Goal: Task Accomplishment & Management: Use online tool/utility

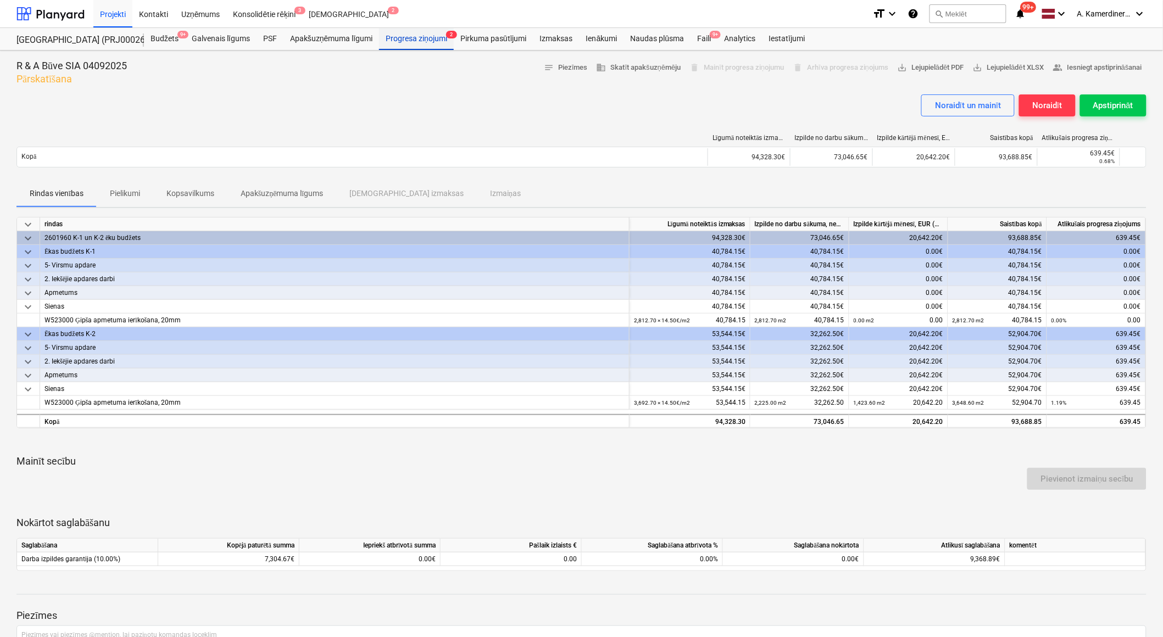
click at [416, 37] on div "Progresa ziņojumi 2" at bounding box center [416, 39] width 75 height 22
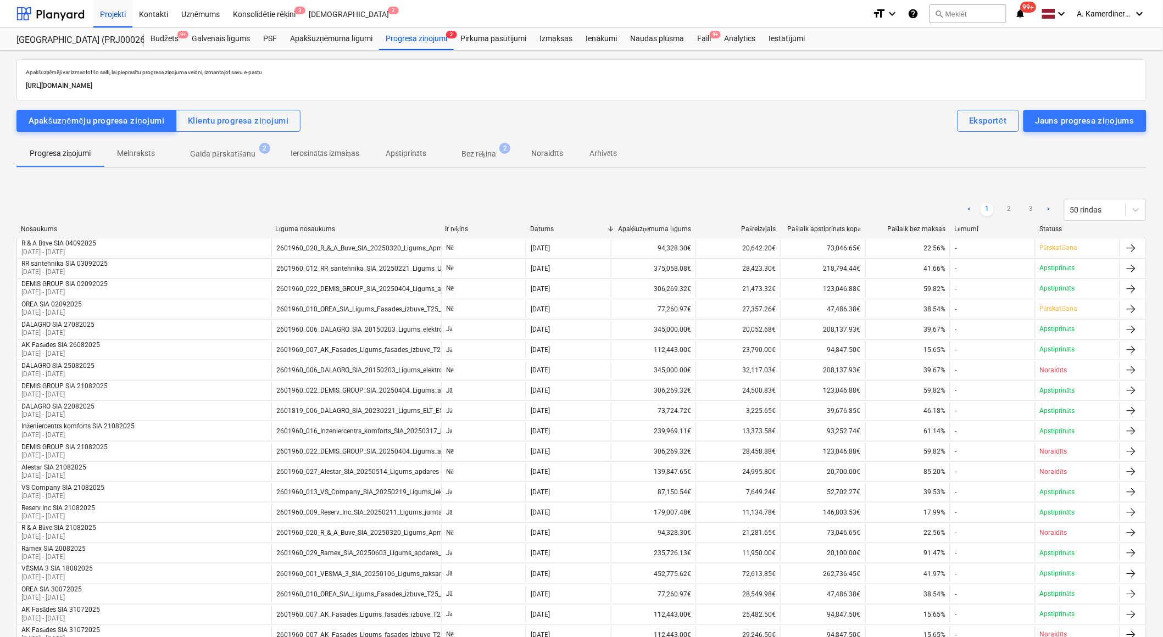
click at [227, 157] on p "Gaida pārskatīšanu" at bounding box center [223, 154] width 66 height 12
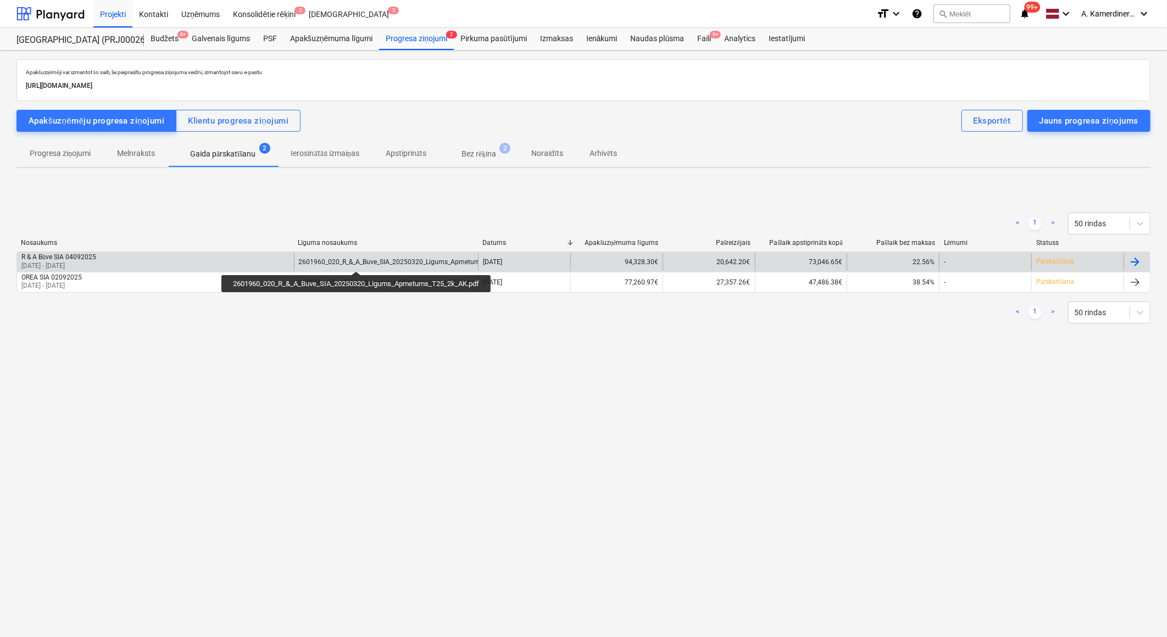
click at [358, 262] on div "2601960_020_R_&_A_Buve_SIA_20250320_Ligums_Apmetums_T25_2k_AK.pdf" at bounding box center [415, 262] width 232 height 8
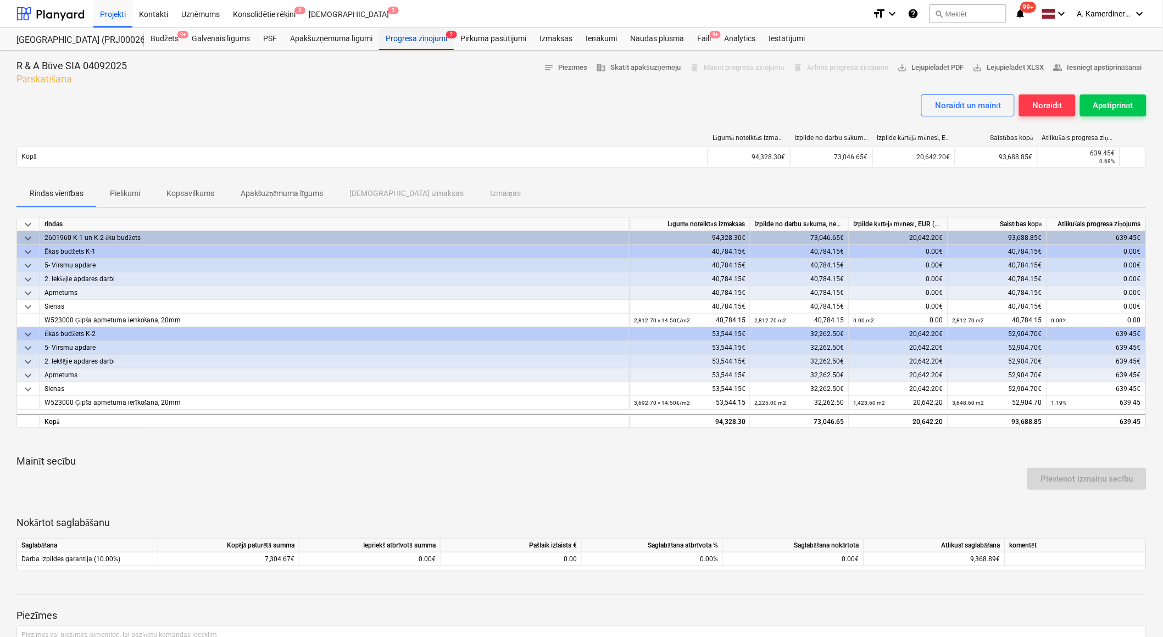
click at [393, 44] on div "Progresa ziņojumi 2" at bounding box center [416, 39] width 75 height 22
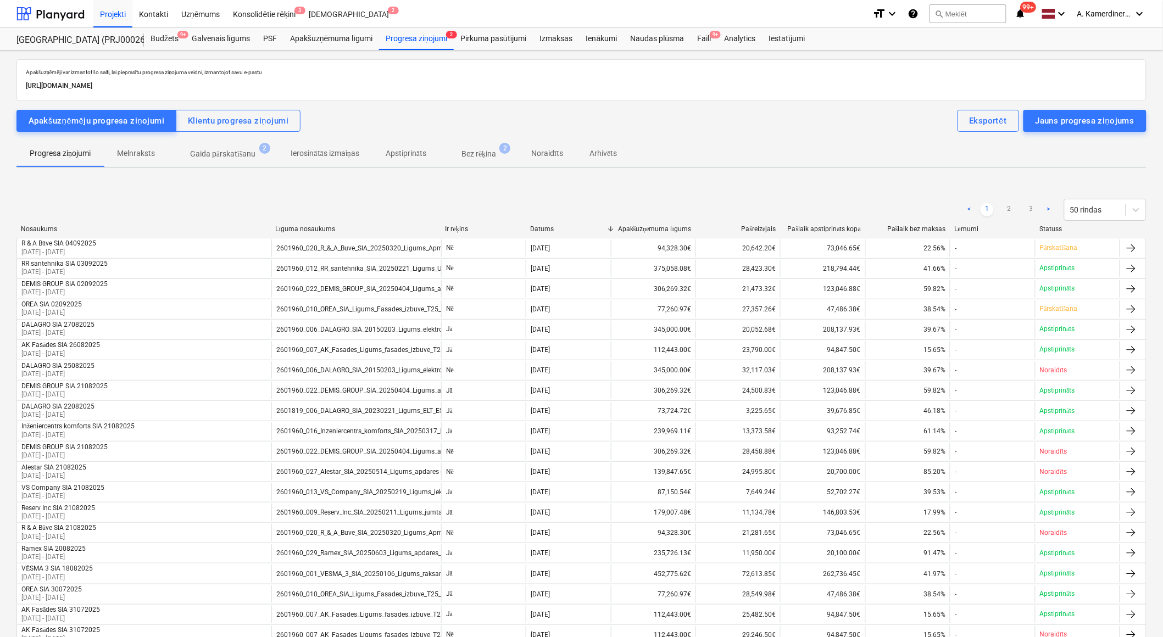
click at [232, 157] on p "Gaida pārskatīšanu" at bounding box center [223, 154] width 66 height 12
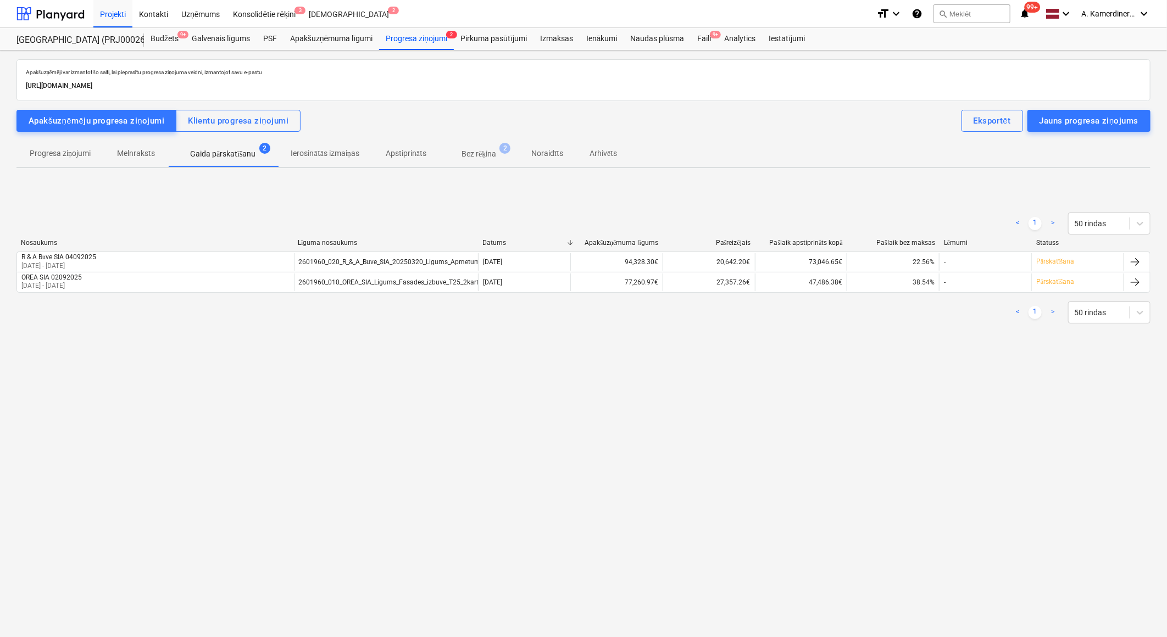
click at [491, 144] on span "Bez rēķina 2" at bounding box center [479, 154] width 79 height 20
click at [698, 42] on div "Faili 9+" at bounding box center [704, 39] width 27 height 22
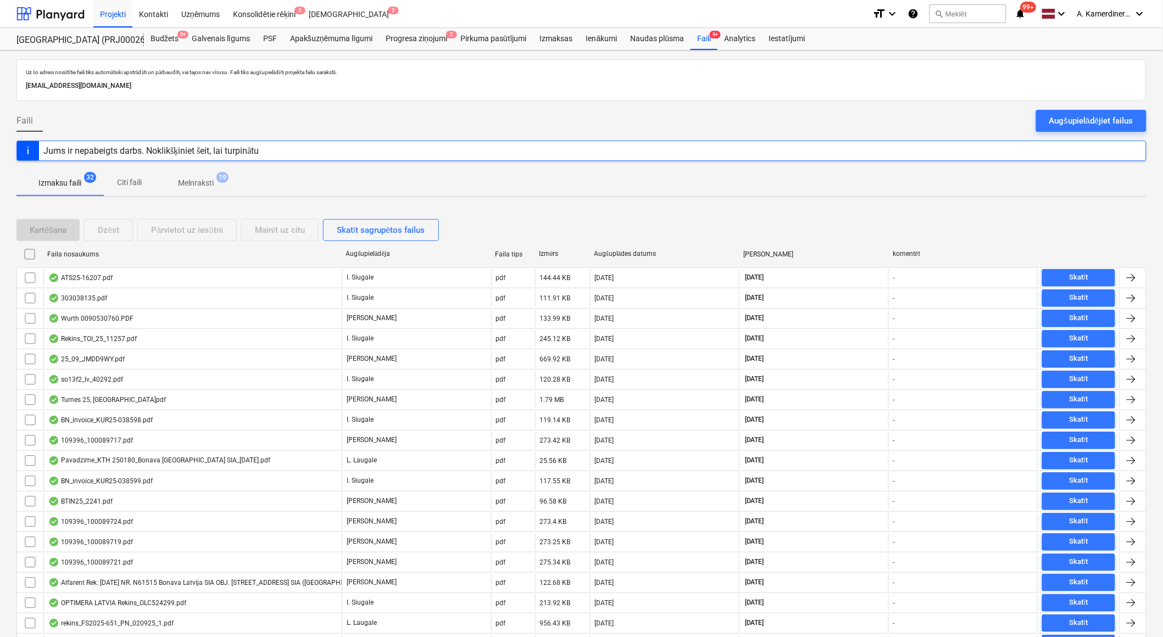
click at [208, 188] on p "Melnraksti" at bounding box center [196, 183] width 36 height 12
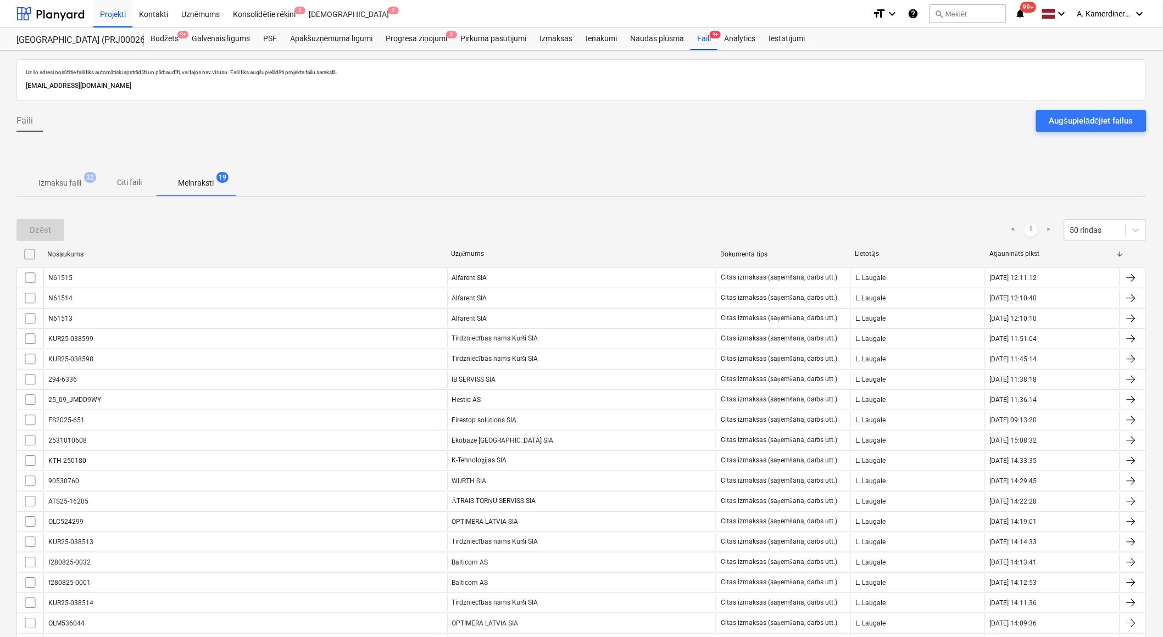
click at [79, 182] on p "Izmaksu faili" at bounding box center [59, 183] width 43 height 12
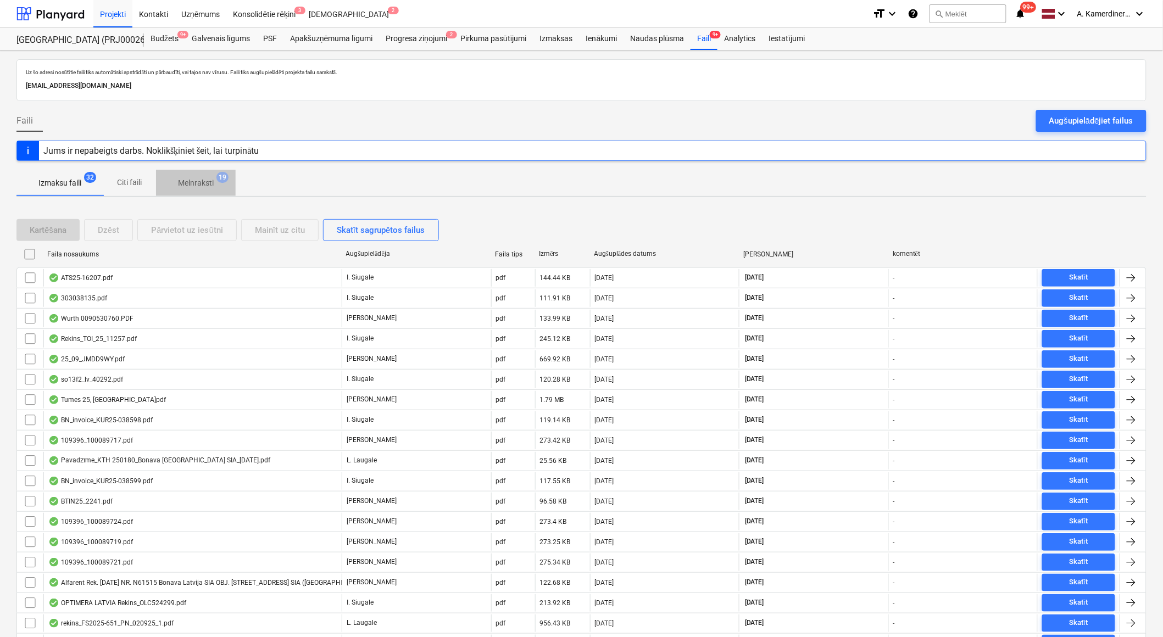
click at [201, 184] on p "Melnraksti" at bounding box center [196, 183] width 36 height 12
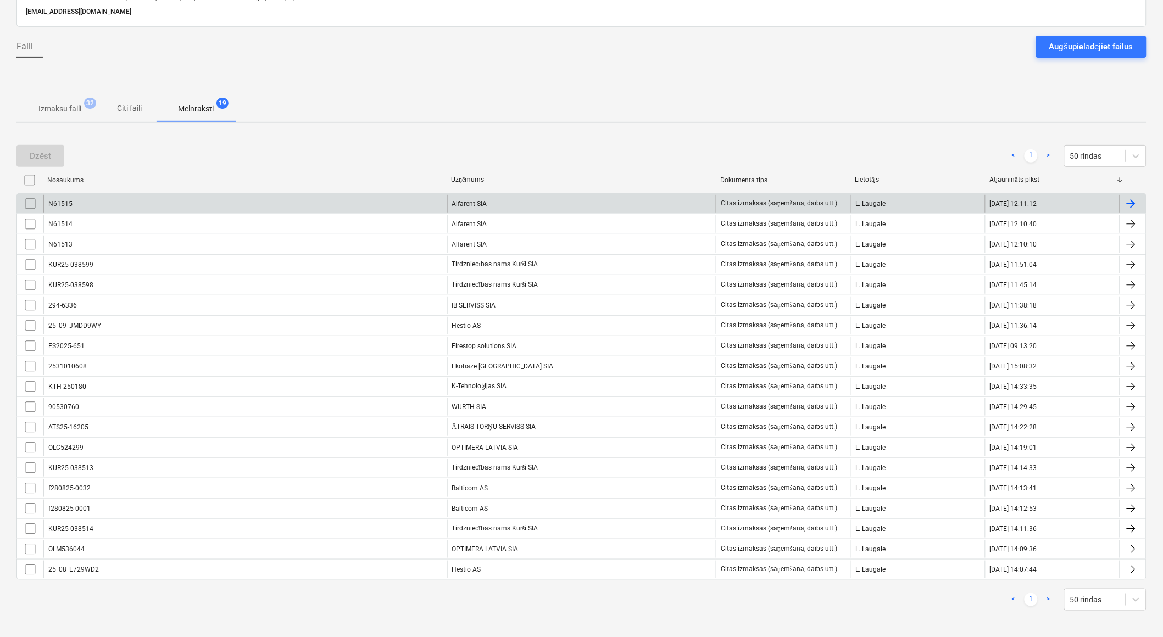
scroll to position [79, 0]
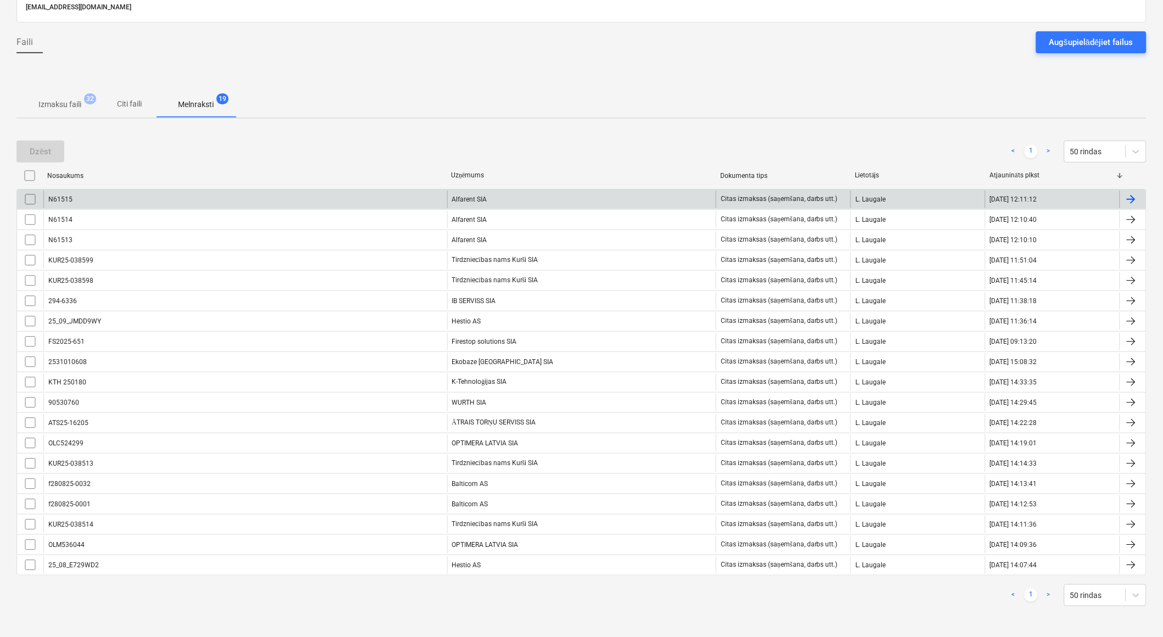
click at [510, 194] on div "Alfarent SIA" at bounding box center [581, 200] width 269 height 18
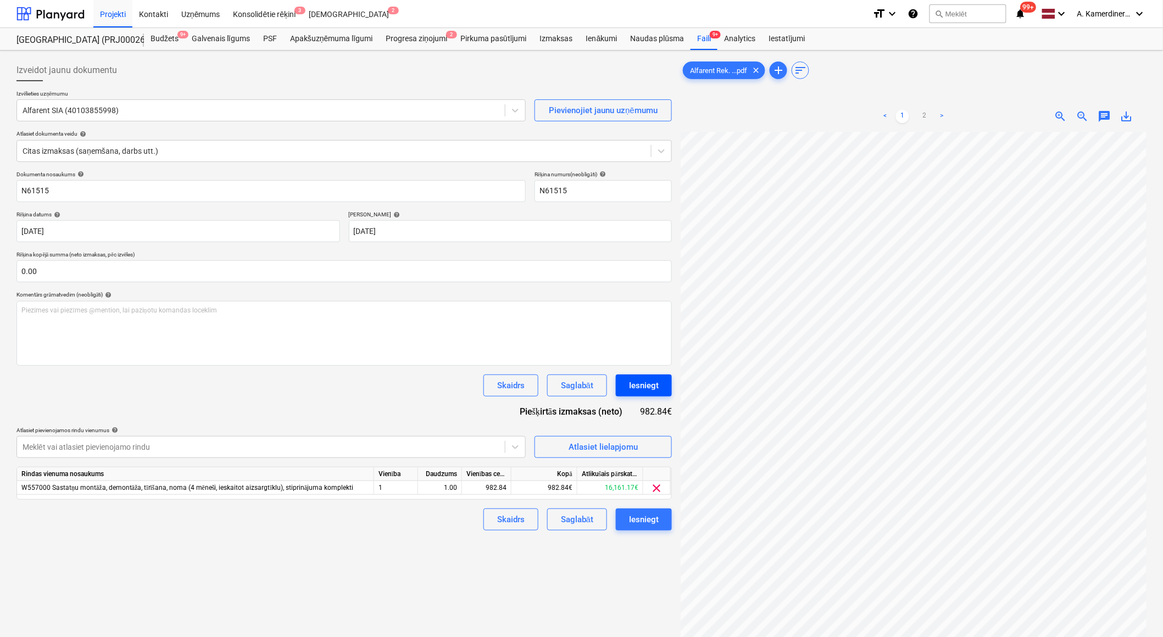
click at [657, 376] on button "Iesniegt" at bounding box center [644, 386] width 56 height 22
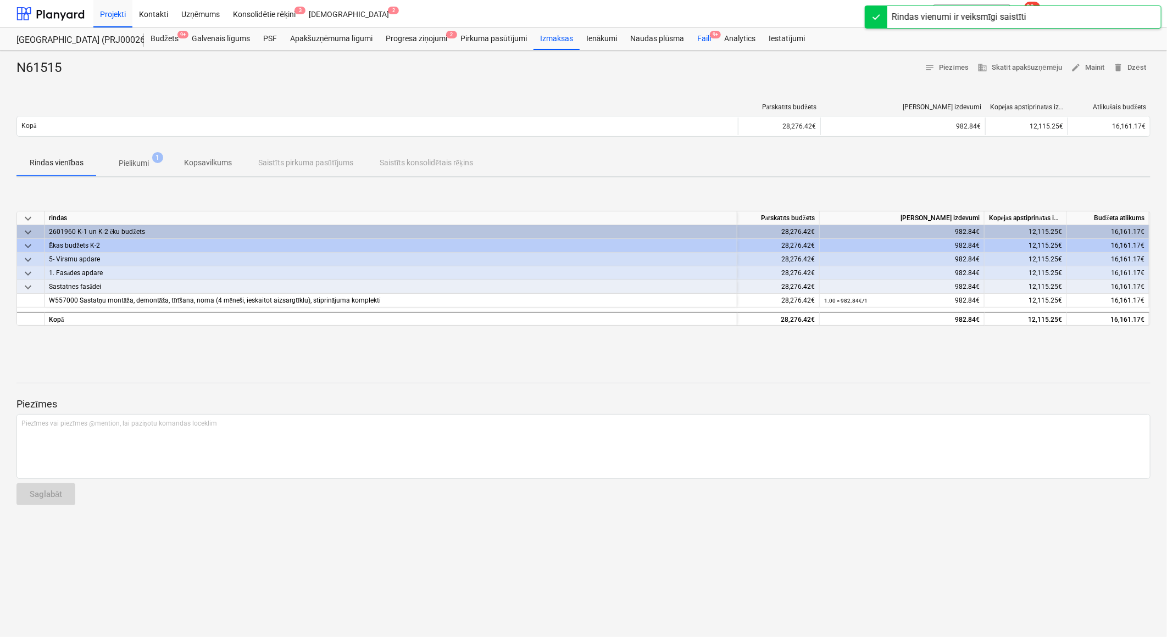
click at [695, 40] on div "Faili 9+" at bounding box center [704, 39] width 27 height 22
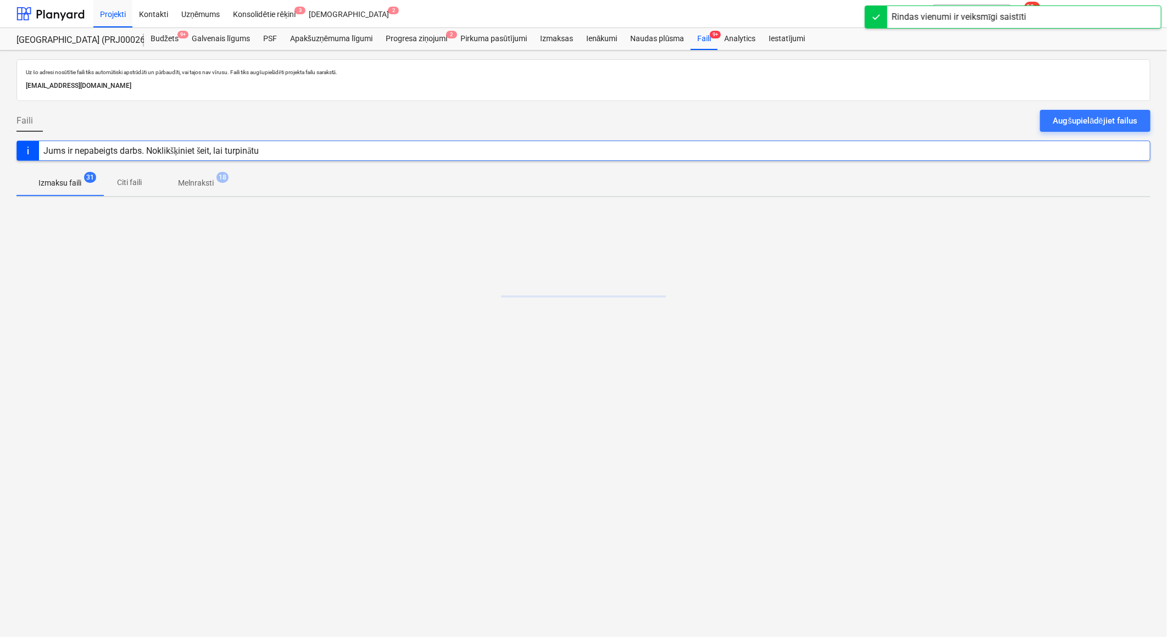
click at [197, 184] on p "Melnraksti" at bounding box center [196, 183] width 36 height 12
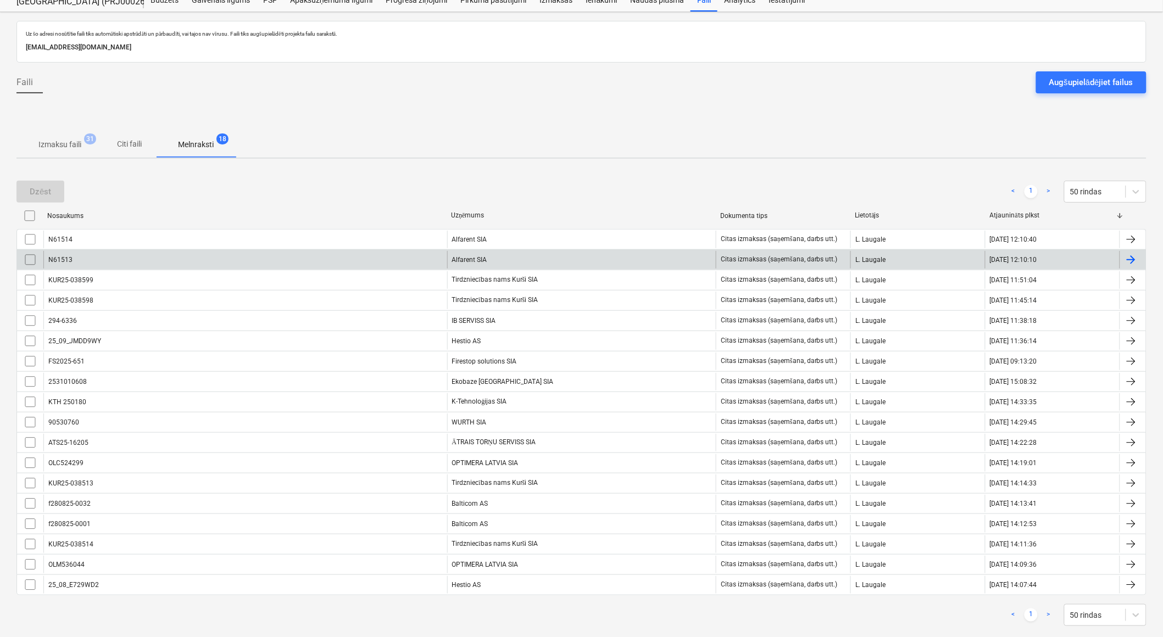
scroll to position [58, 0]
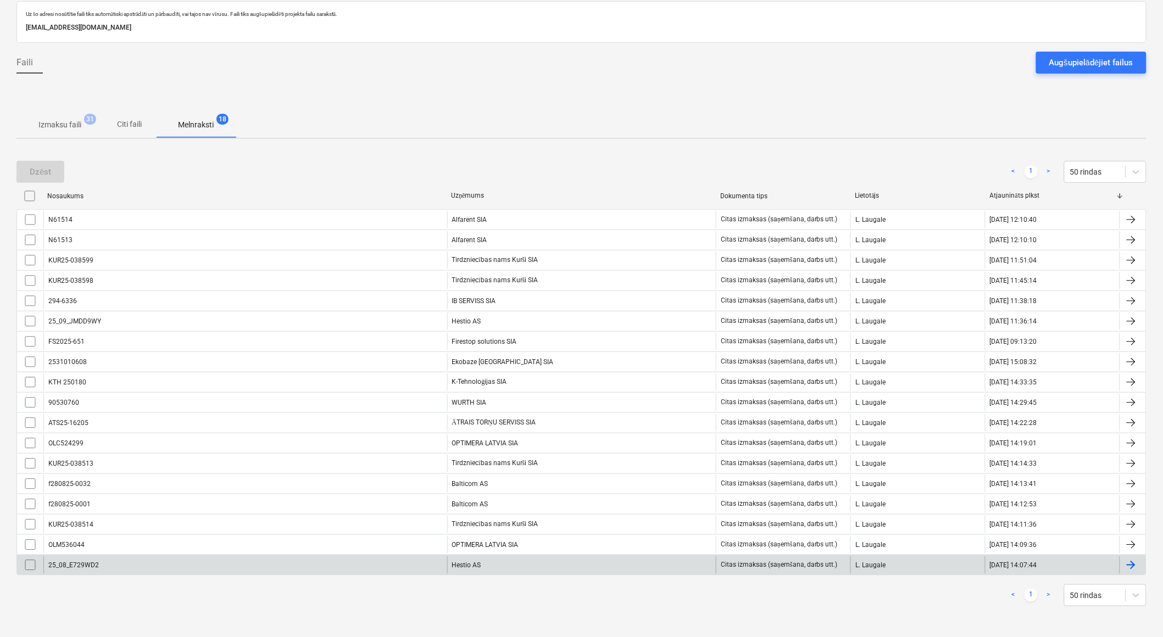
click at [500, 567] on div "Hestio AS" at bounding box center [581, 566] width 269 height 18
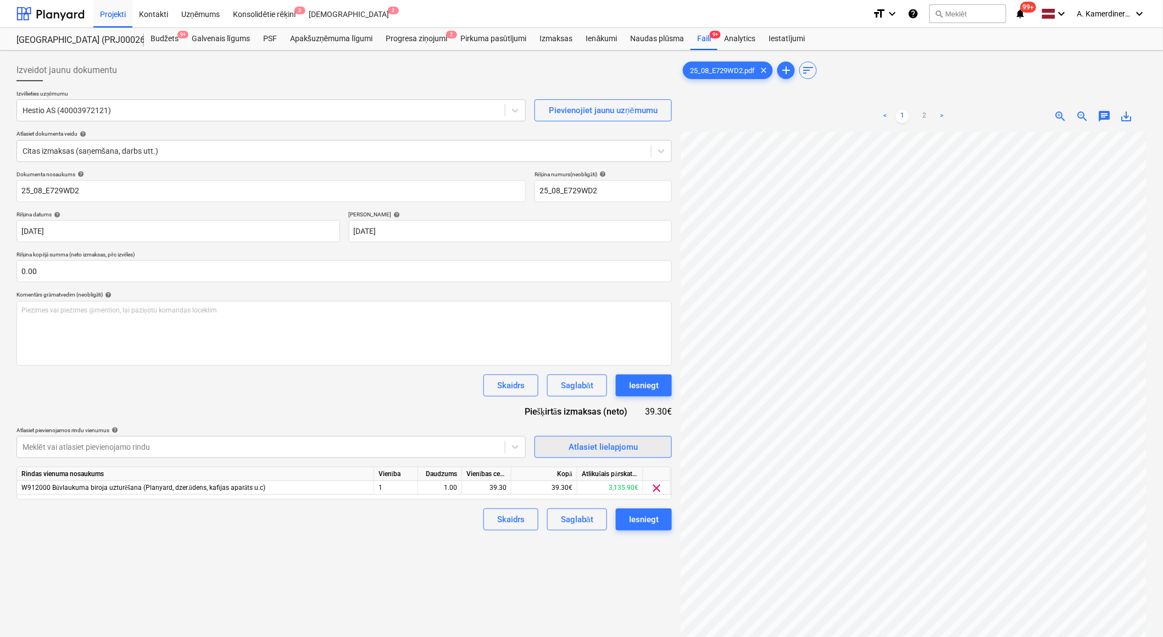
scroll to position [74, 25]
click at [648, 382] on div "Iesniegt" at bounding box center [644, 386] width 30 height 14
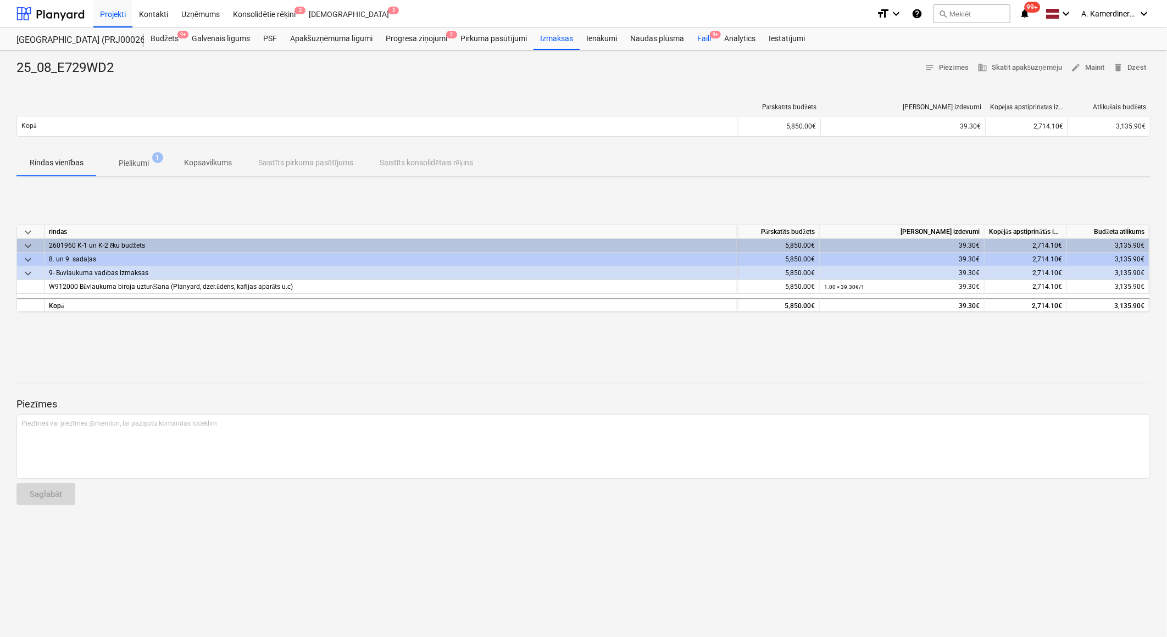
click at [696, 43] on div "Faili 9+" at bounding box center [704, 39] width 27 height 22
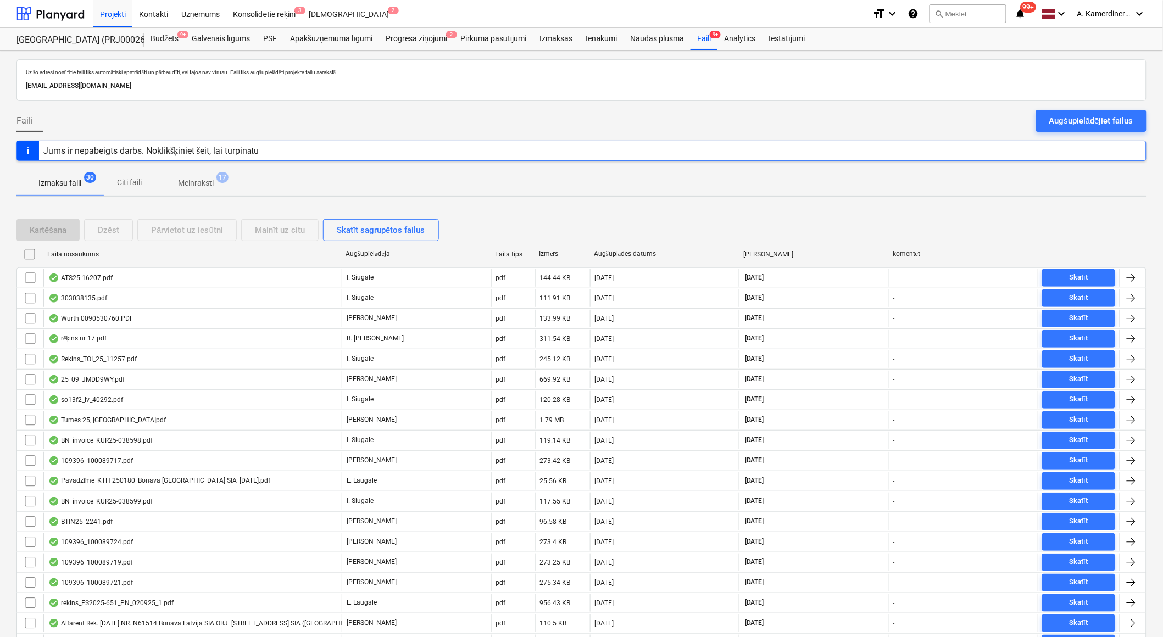
click at [212, 180] on p "Melnraksti" at bounding box center [196, 183] width 36 height 12
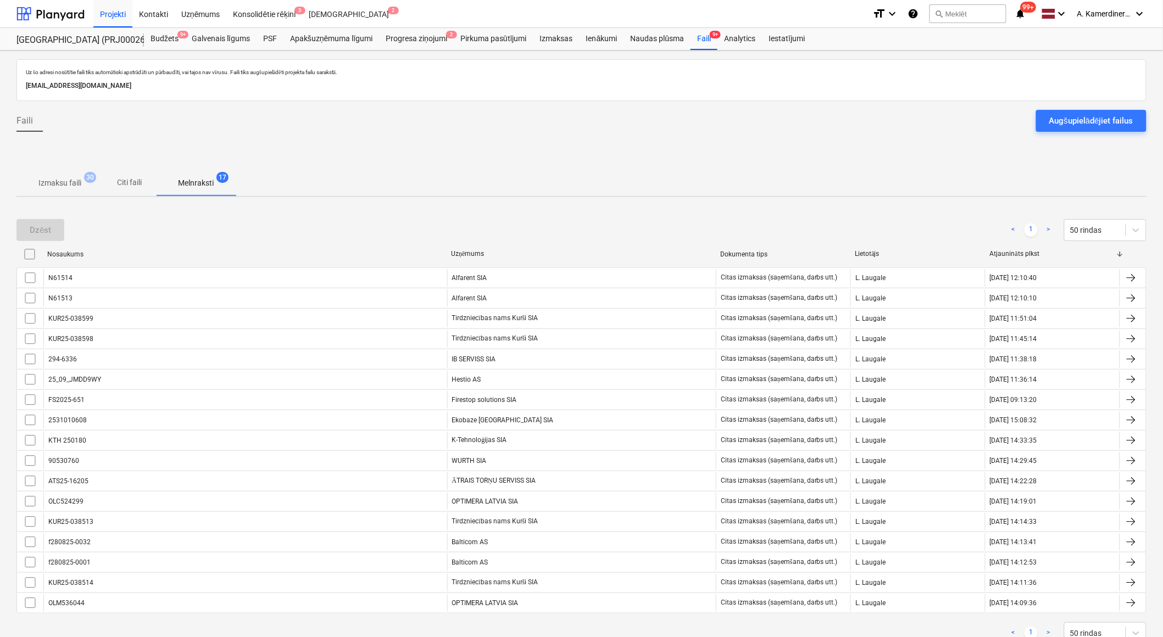
click at [213, 194] on button "Melnraksti 17" at bounding box center [196, 183] width 80 height 26
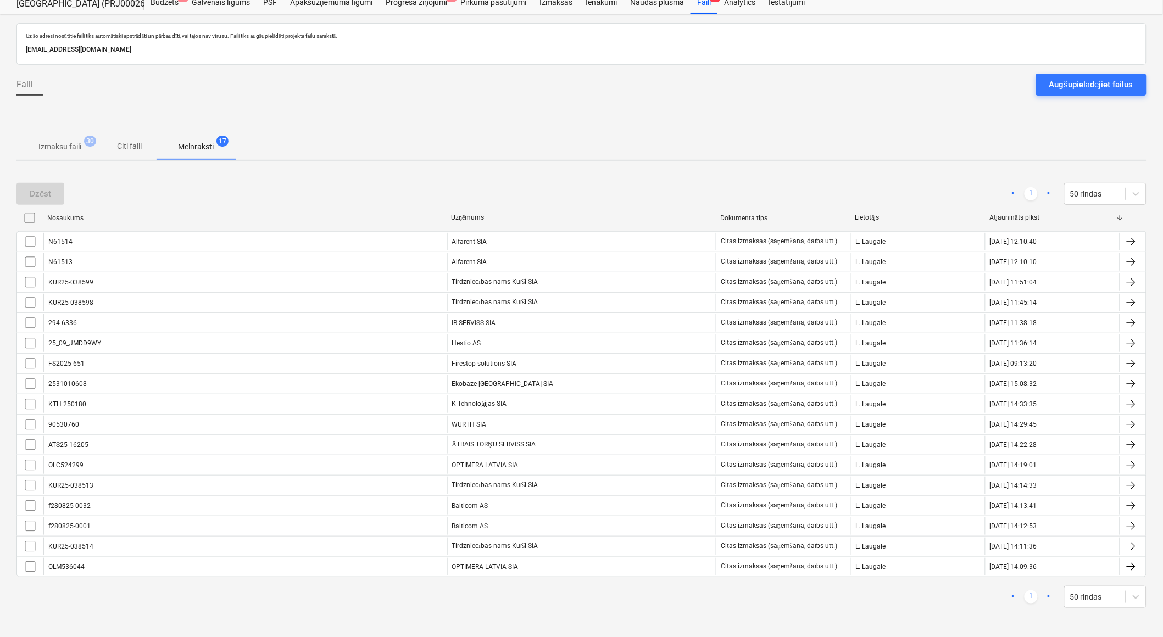
scroll to position [38, 0]
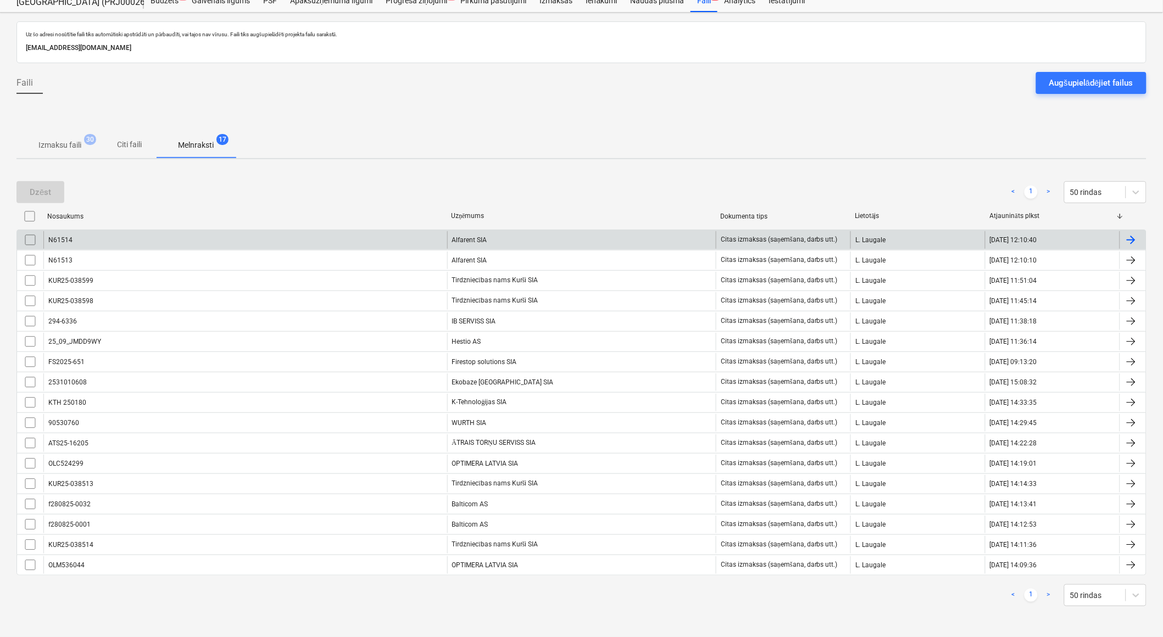
click at [492, 238] on div "Alfarent SIA" at bounding box center [581, 240] width 269 height 18
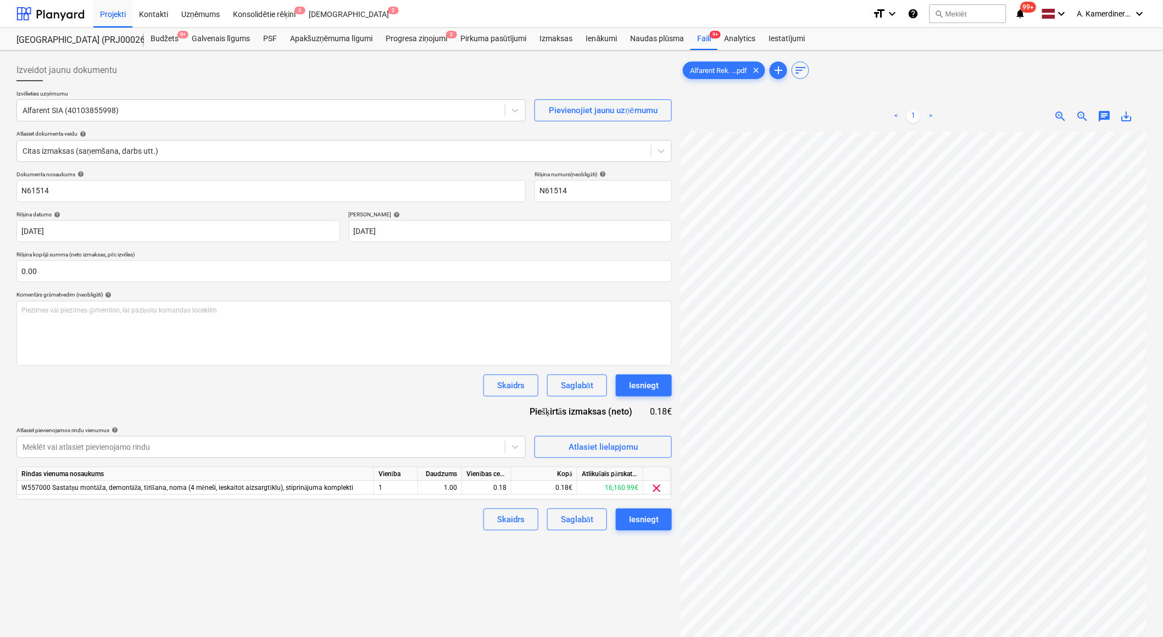
scroll to position [17, 30]
click at [640, 387] on div "Iesniegt" at bounding box center [644, 386] width 30 height 14
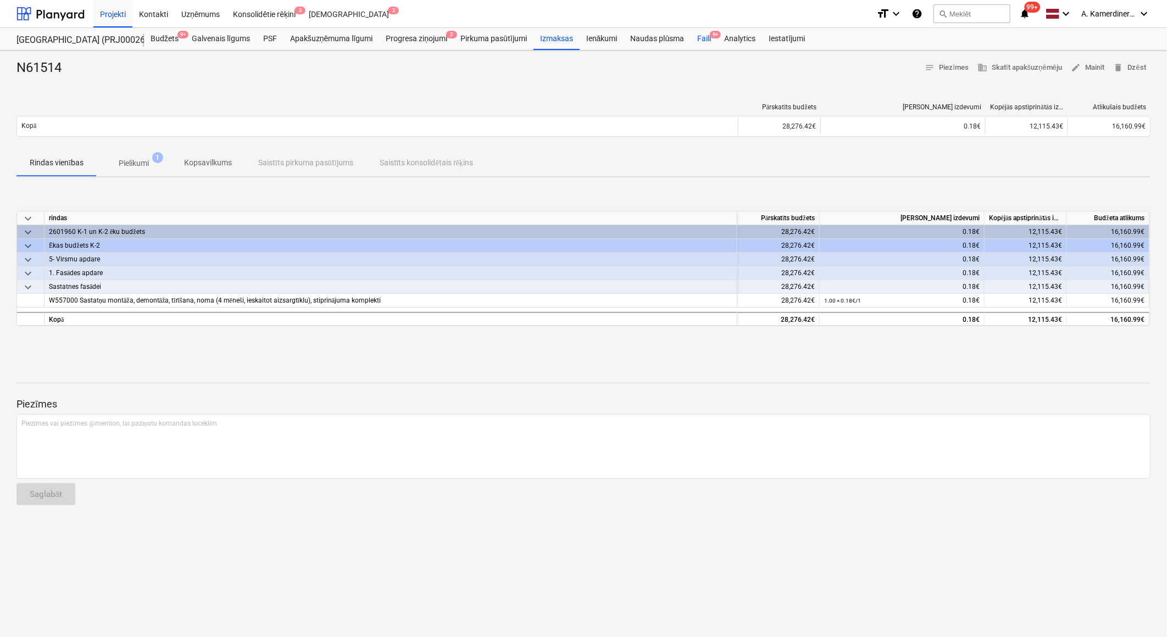
click at [697, 37] on div "Faili 9+" at bounding box center [704, 39] width 27 height 22
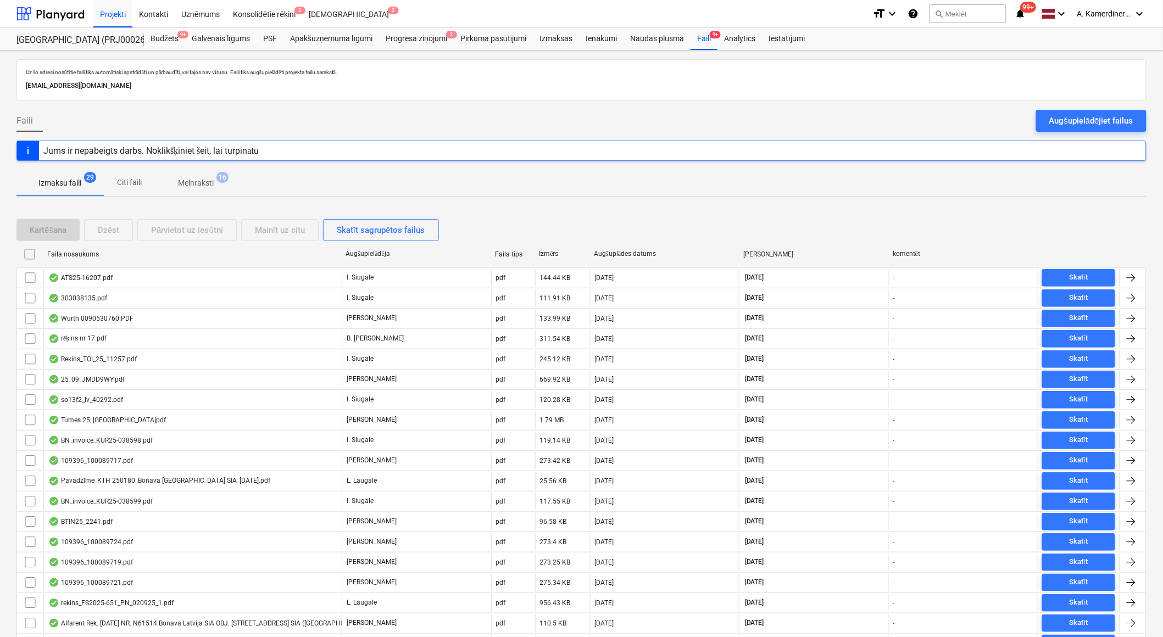
click at [206, 182] on p "Melnraksti" at bounding box center [196, 183] width 36 height 12
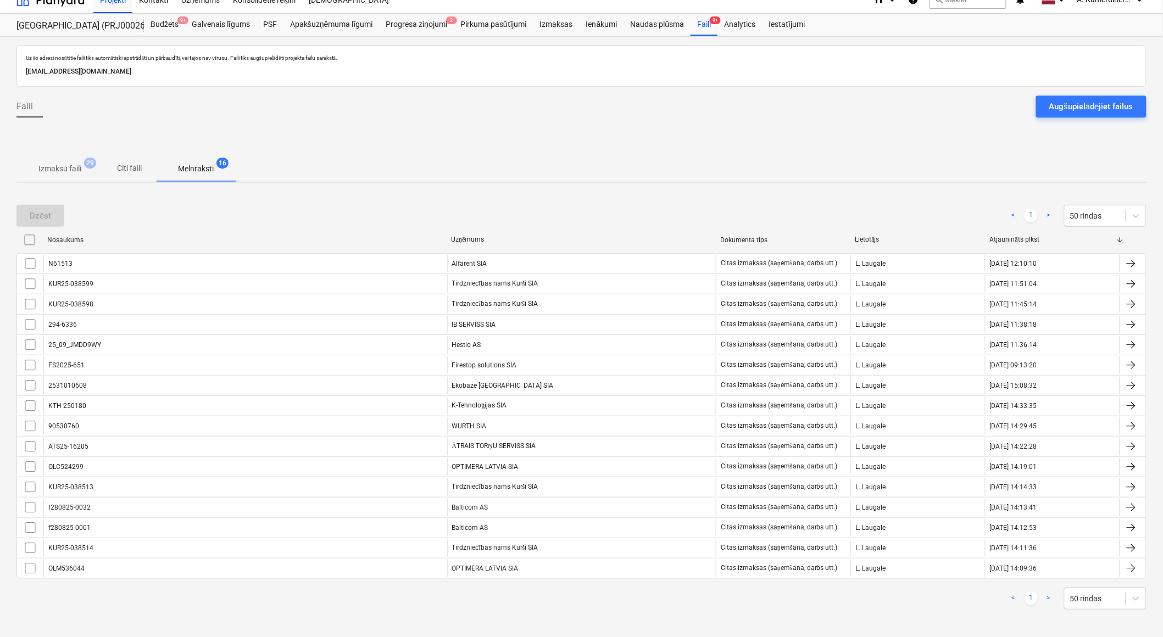
scroll to position [18, 0]
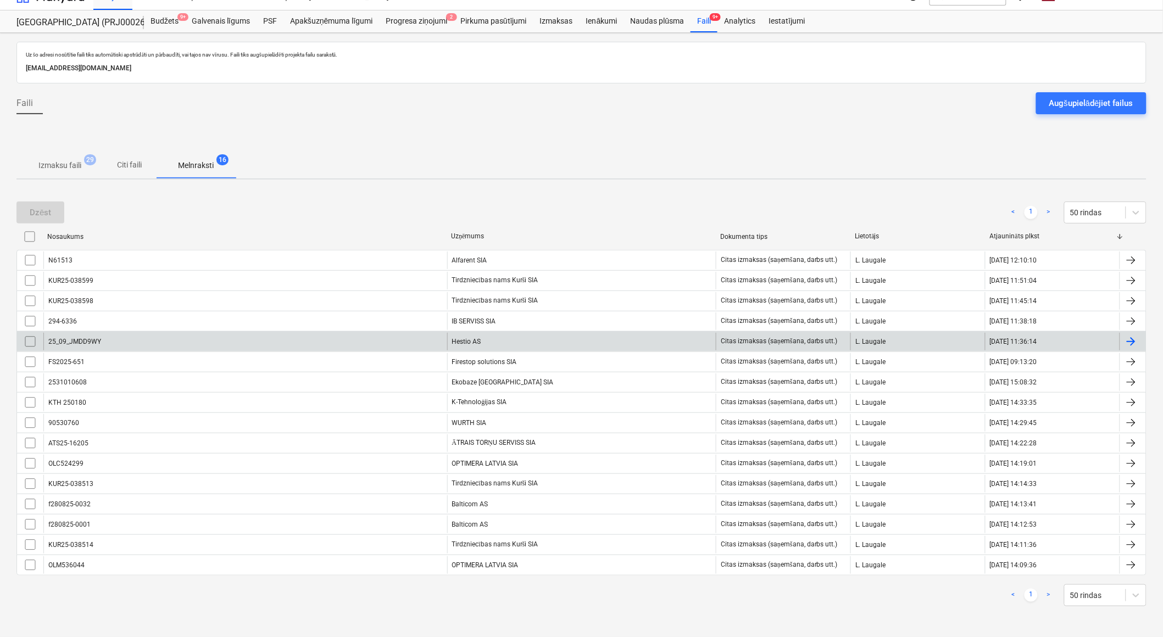
click at [431, 342] on div "25_09_JMDD9WY" at bounding box center [245, 342] width 404 height 18
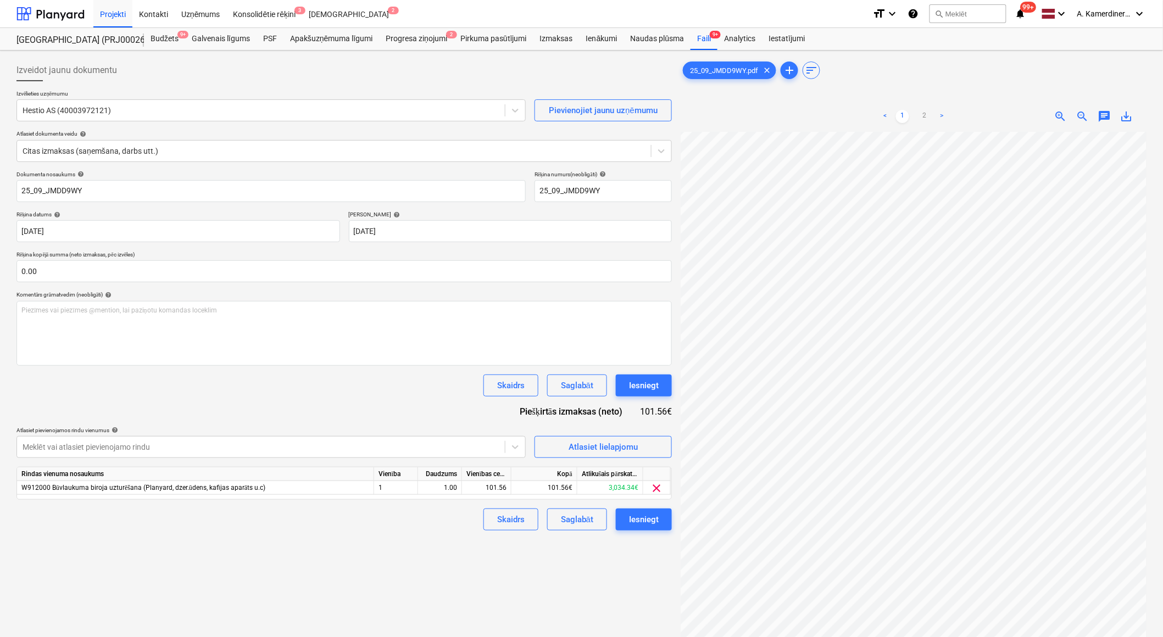
scroll to position [18, 0]
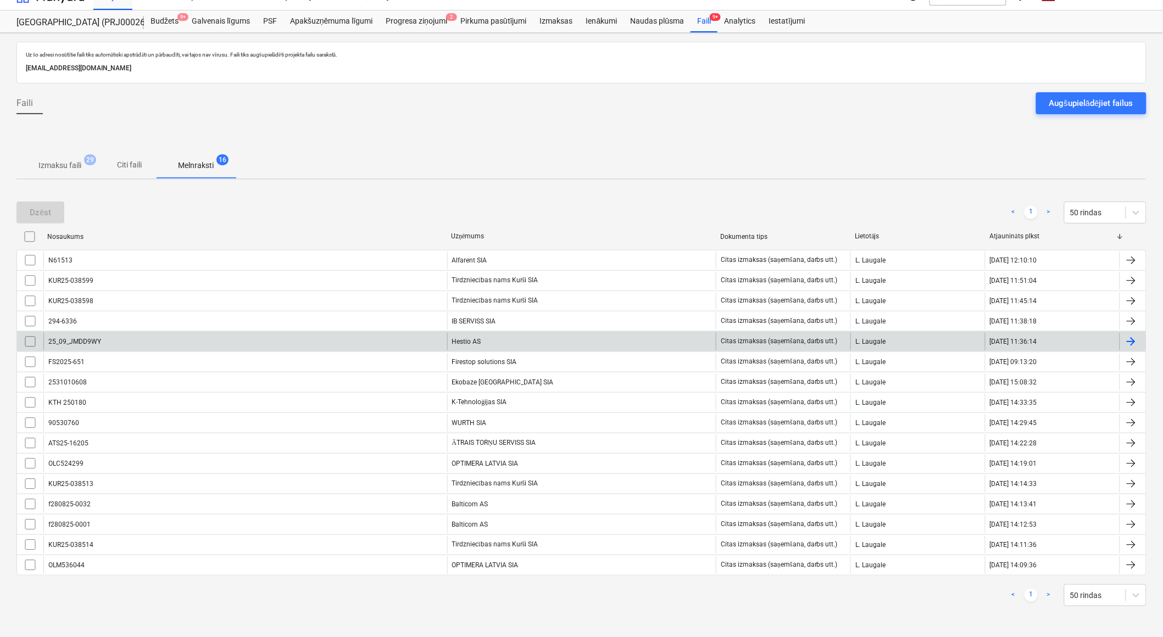
click at [31, 339] on input "checkbox" at bounding box center [30, 342] width 18 height 18
click at [38, 209] on div "Dzēst" at bounding box center [40, 213] width 21 height 14
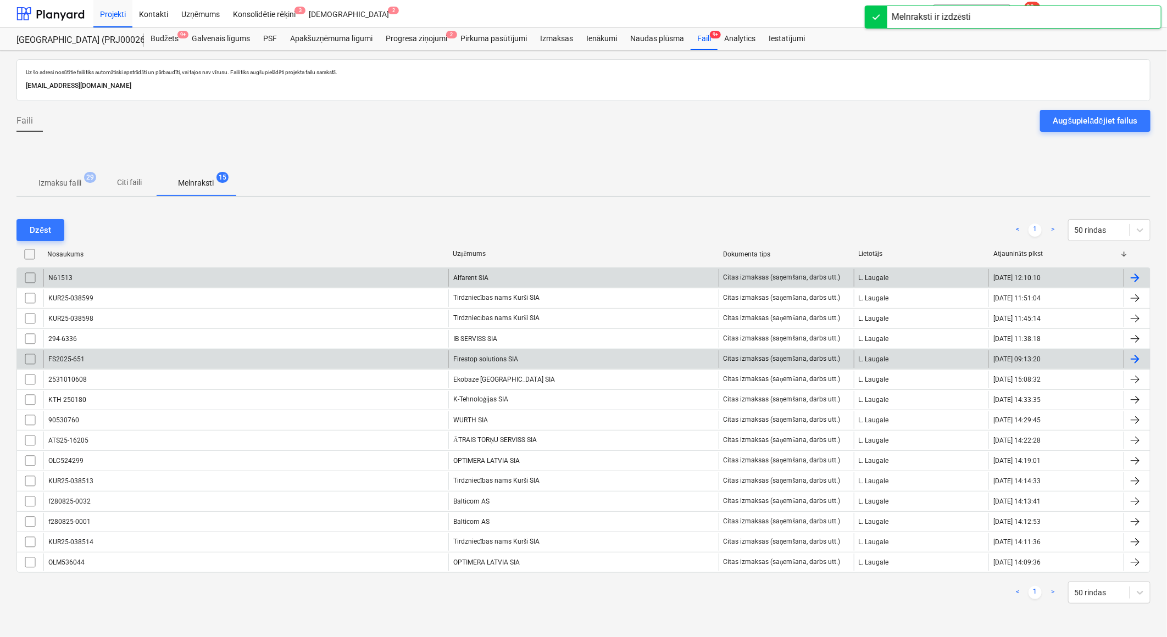
click at [465, 275] on div "Alfarent SIA" at bounding box center [583, 278] width 270 height 18
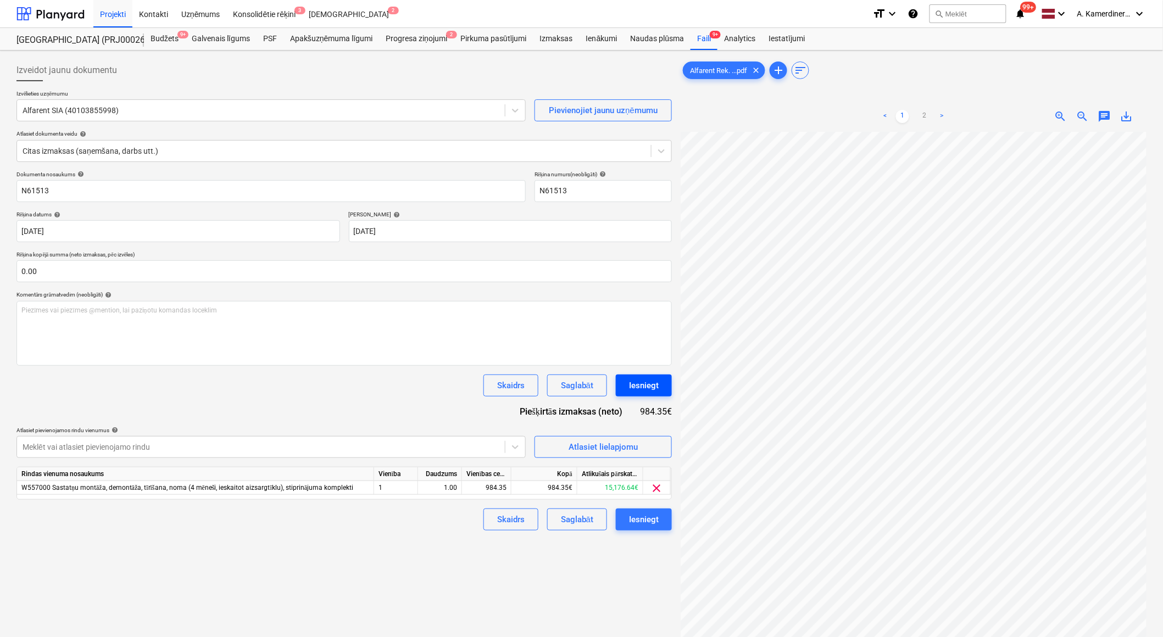
click at [645, 388] on div "Iesniegt" at bounding box center [644, 386] width 30 height 14
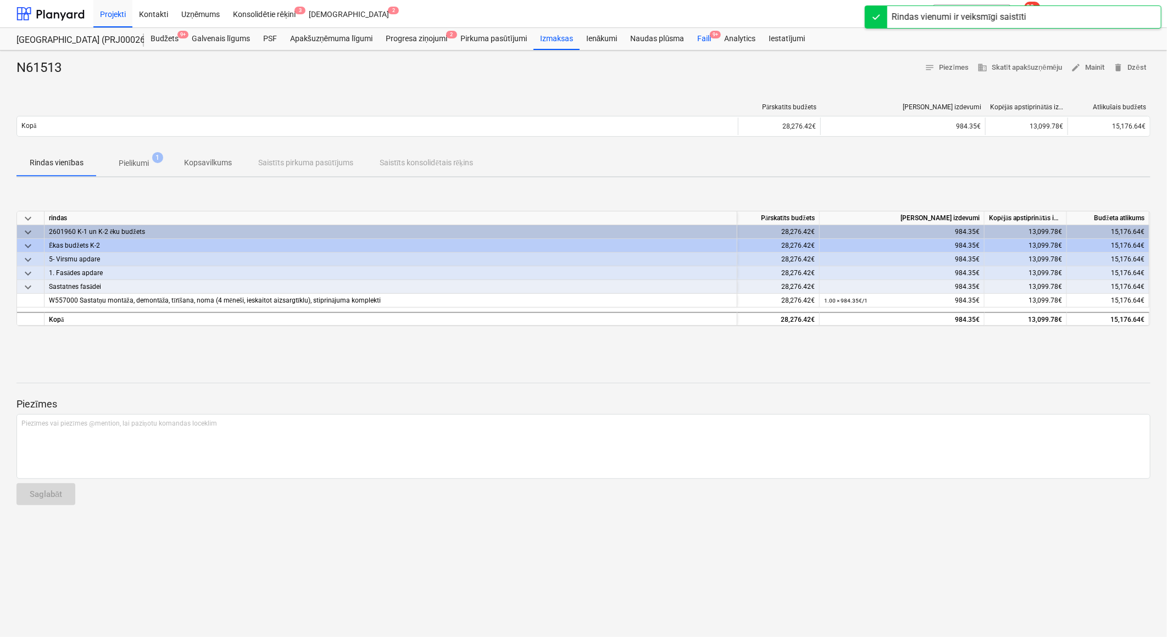
click at [710, 35] on span "9+" at bounding box center [715, 35] width 11 height 8
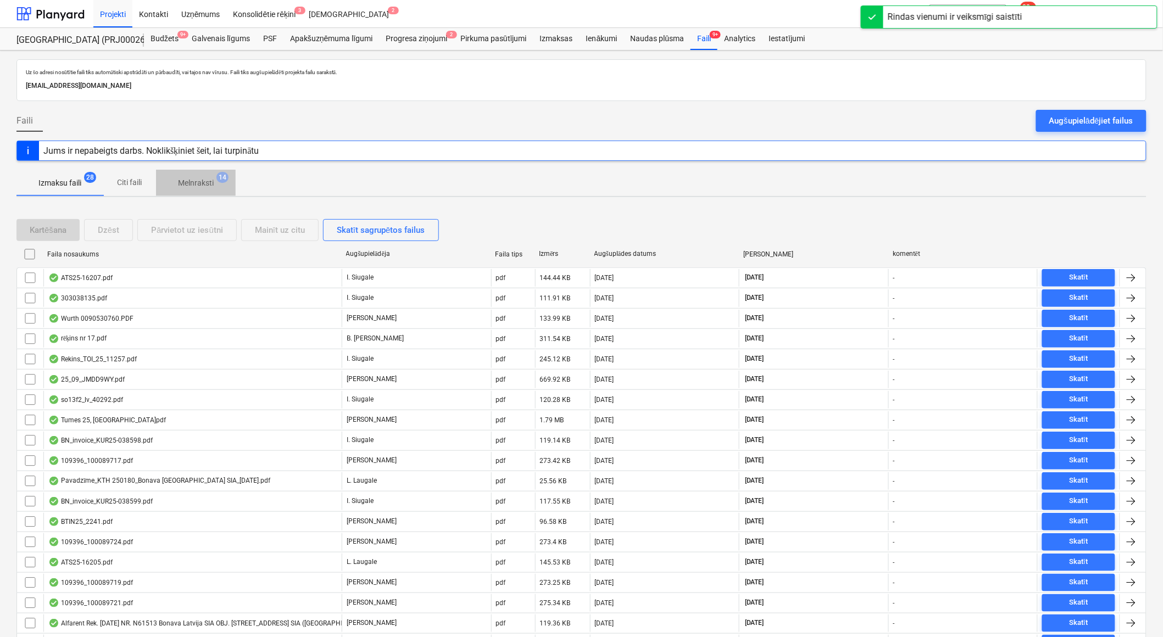
click at [178, 182] on p "Melnraksti" at bounding box center [196, 183] width 36 height 12
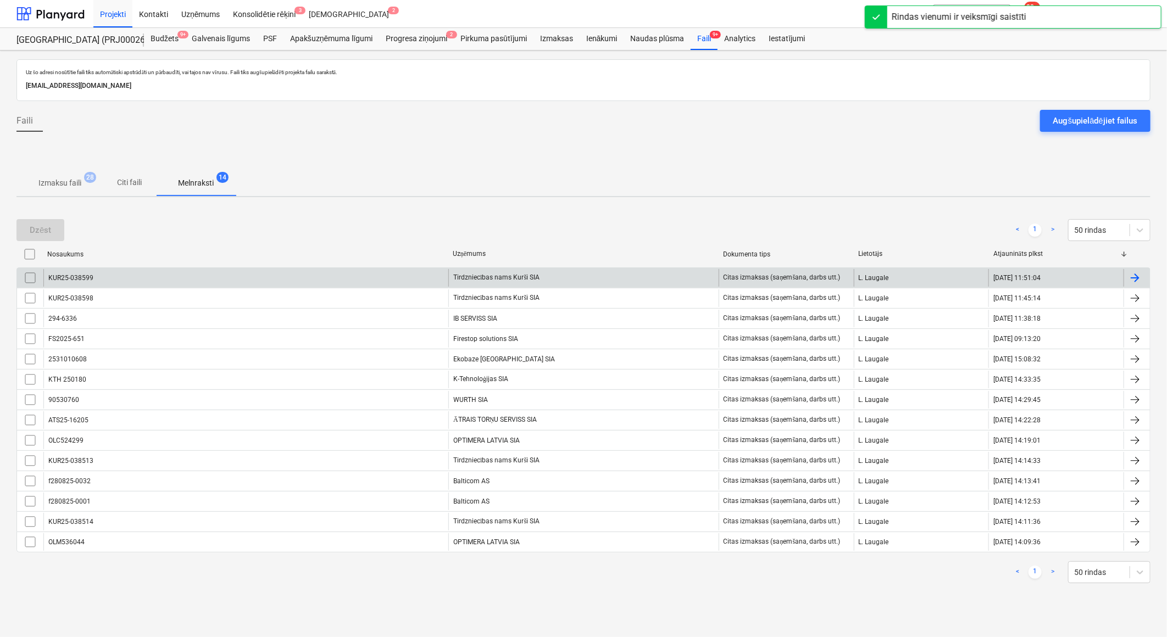
click at [552, 277] on div "Tirdzniecības nams Kurši SIA" at bounding box center [583, 278] width 270 height 18
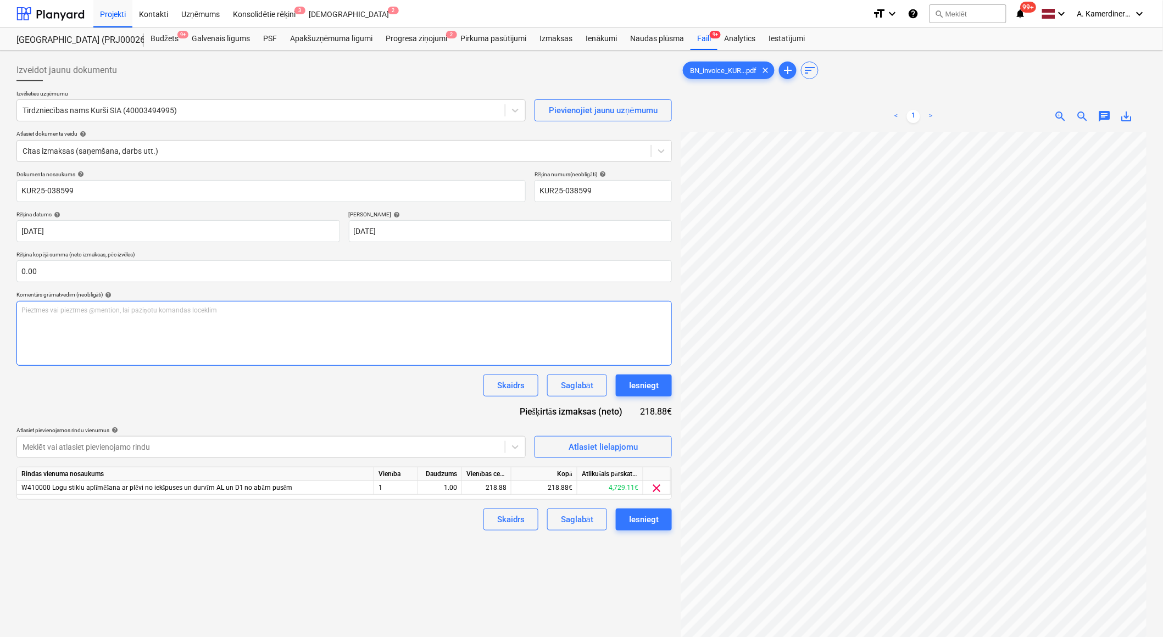
scroll to position [59, 58]
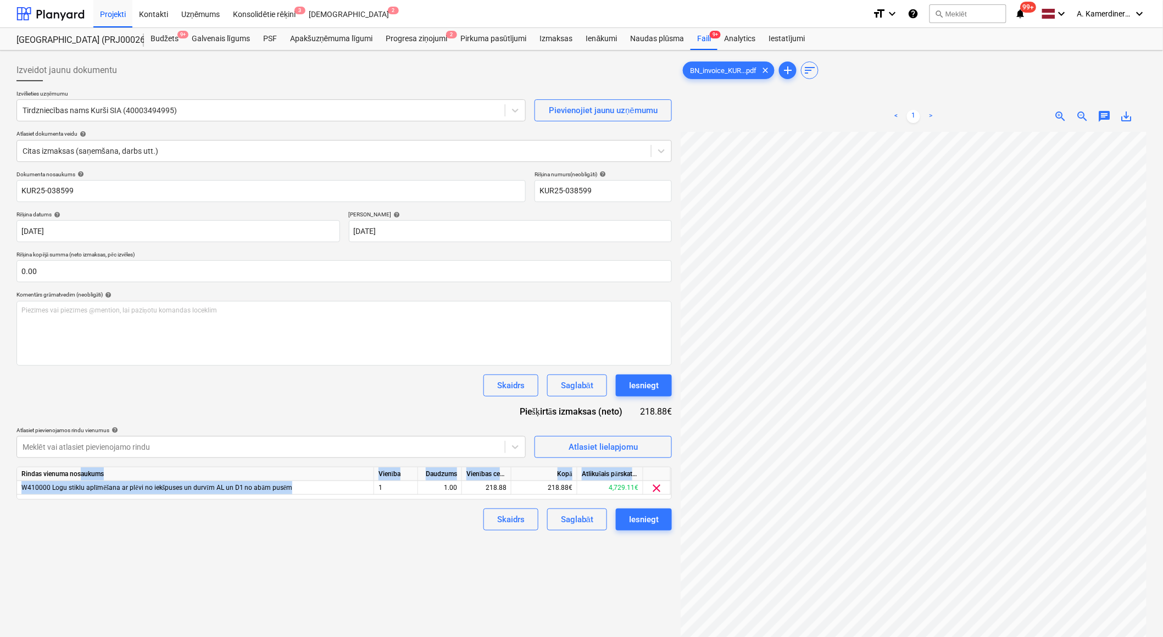
drag, startPoint x: 288, startPoint y: 491, endPoint x: 81, endPoint y: 481, distance: 207.4
click at [81, 481] on div "Rindas vienuma nosaukums Vienība Daudzums Vienības cena Kopā Atlikušais pārskat…" at bounding box center [344, 483] width 656 height 33
click at [361, 410] on div "Dokumenta nosaukums help KUR25-038599 Rēķina numurs (neobligāti) help KUR25-038…" at bounding box center [344, 351] width 656 height 360
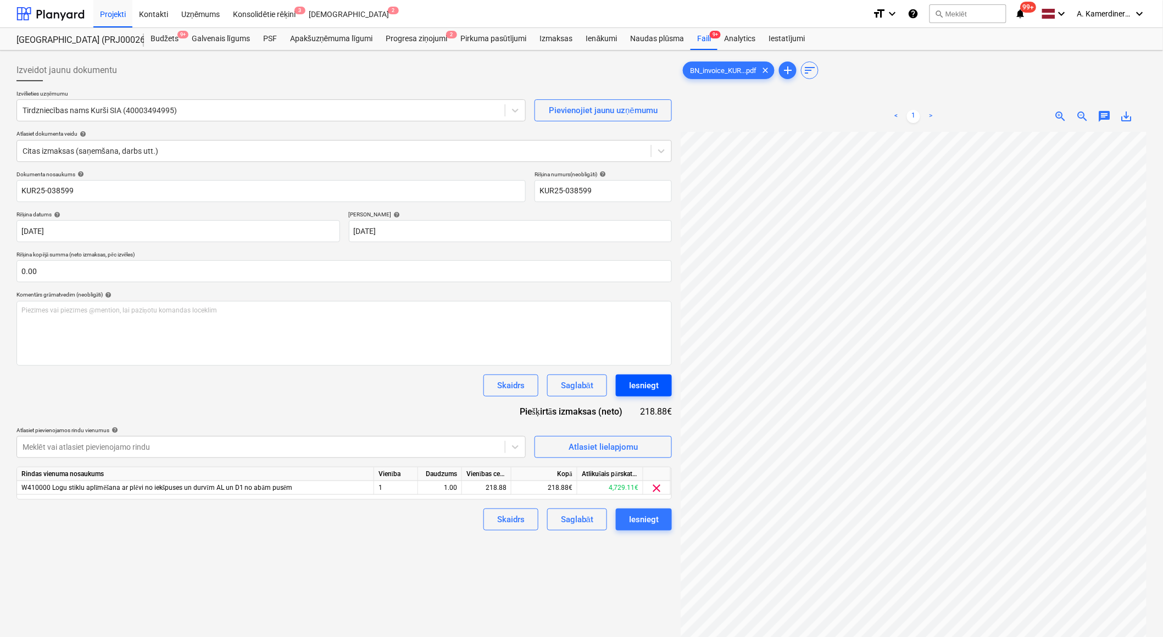
click at [657, 386] on div "Iesniegt" at bounding box center [644, 386] width 30 height 14
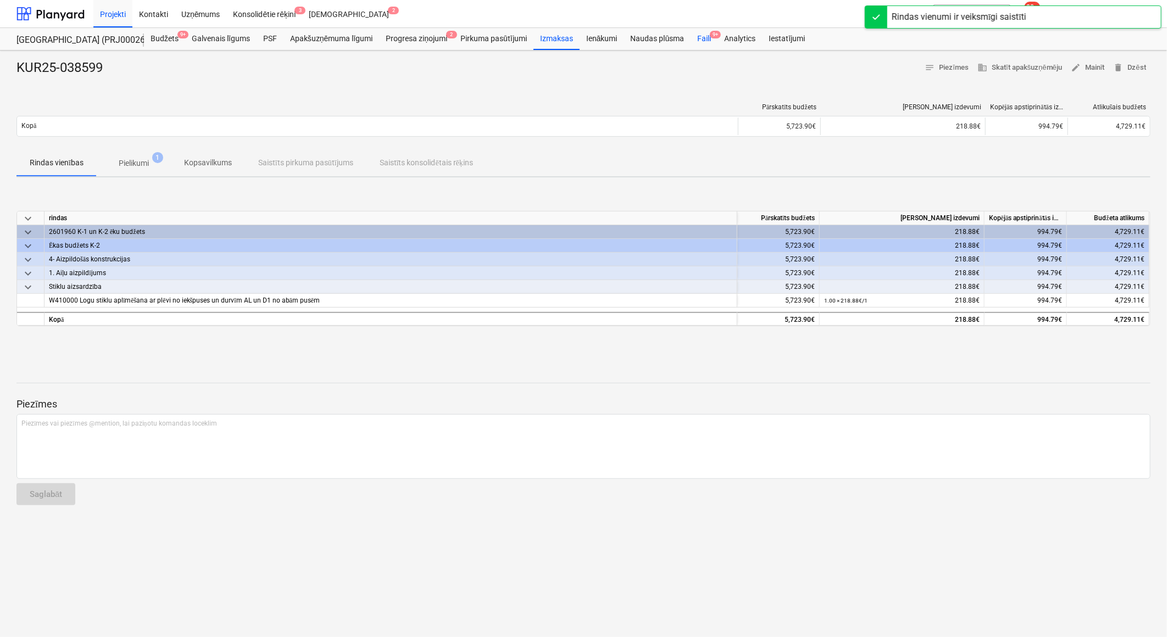
click at [704, 31] on div "Faili 9+" at bounding box center [704, 39] width 27 height 22
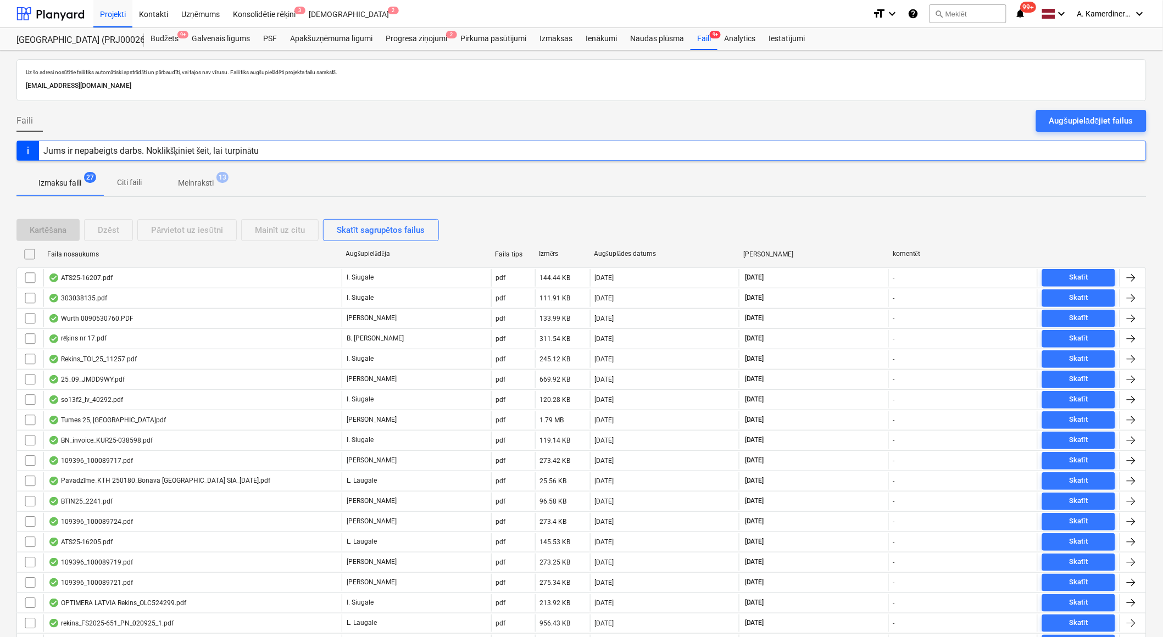
click at [210, 183] on p "Melnraksti" at bounding box center [196, 183] width 36 height 12
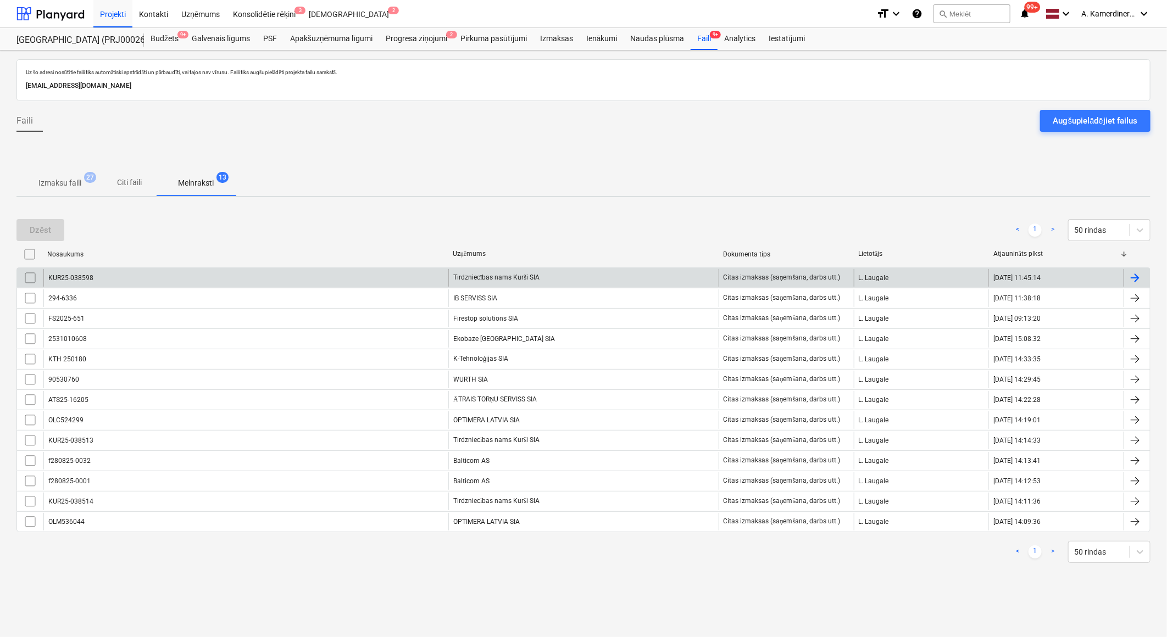
click at [519, 276] on div "Tirdzniecības nams Kurši SIA" at bounding box center [583, 278] width 270 height 18
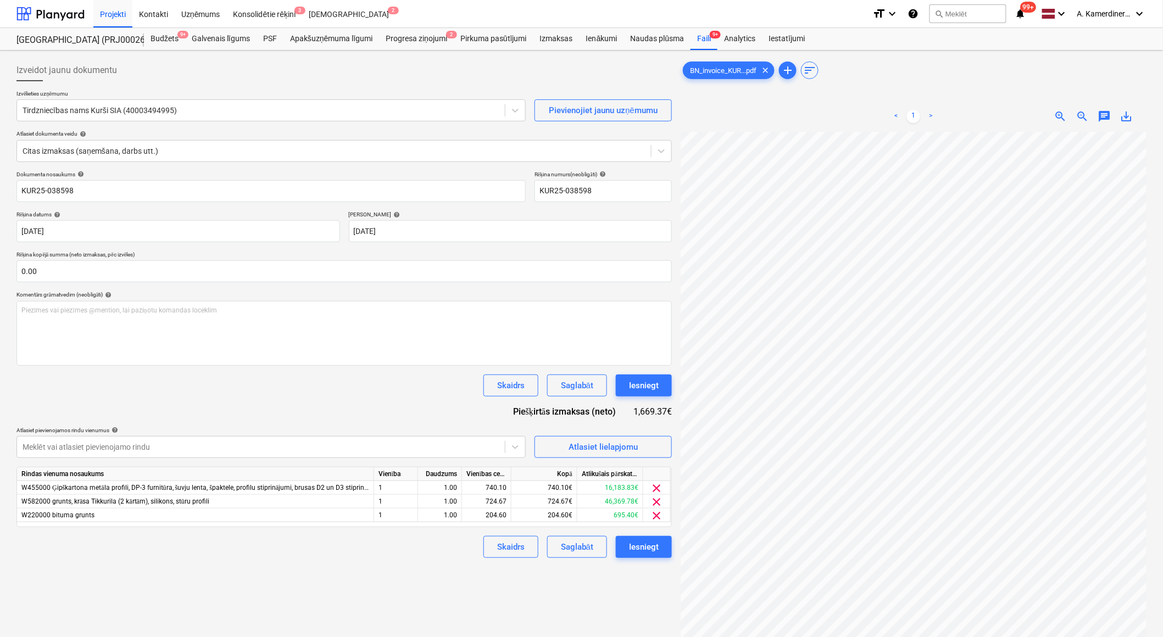
scroll to position [72, 58]
click at [642, 383] on div "Iesniegt" at bounding box center [644, 386] width 30 height 14
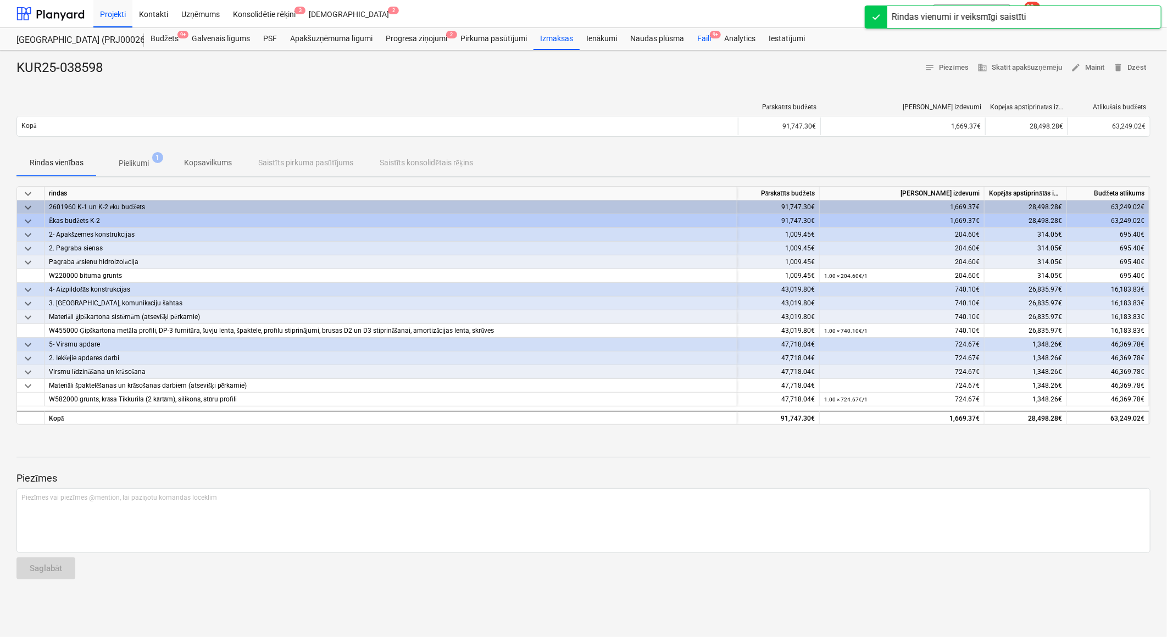
click at [709, 38] on div "Faili 9+" at bounding box center [704, 39] width 27 height 22
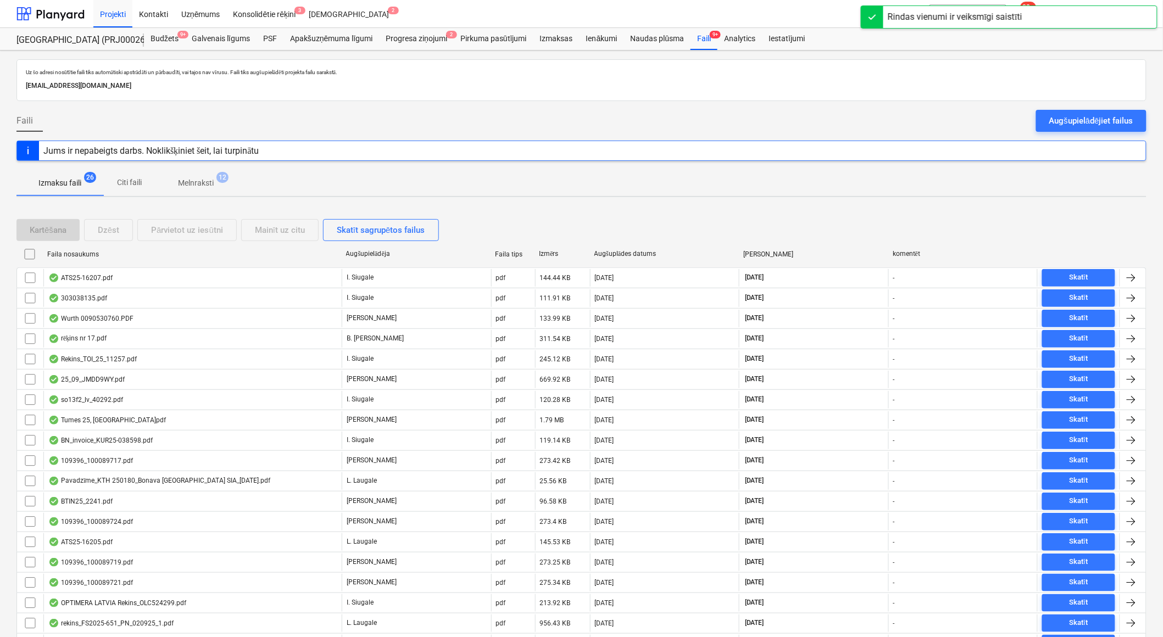
click at [198, 187] on p "Melnraksti" at bounding box center [196, 183] width 36 height 12
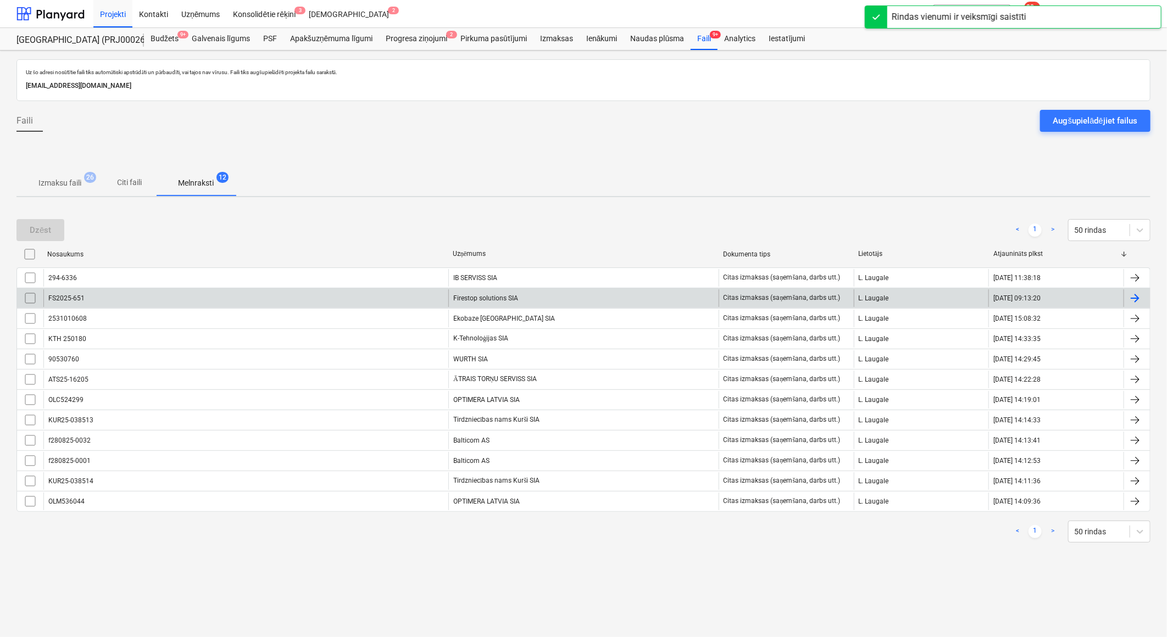
click at [504, 297] on div "Firestop solutions SIA" at bounding box center [583, 299] width 270 height 18
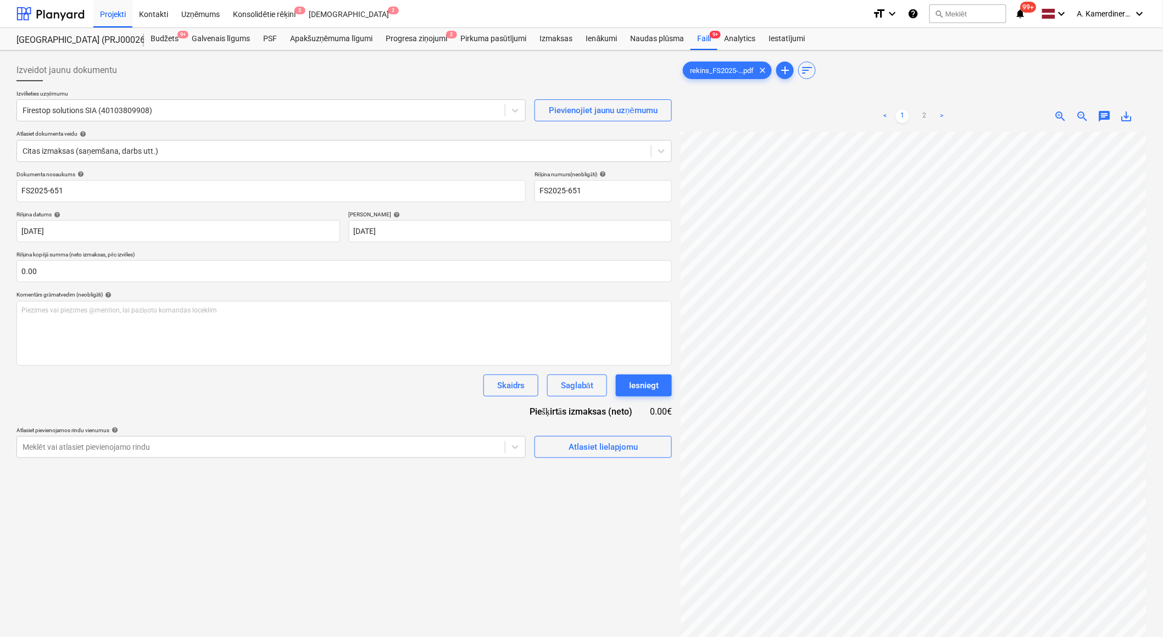
scroll to position [53, 44]
click at [190, 270] on input "text" at bounding box center [344, 271] width 656 height 22
type input "0.00"
click at [222, 442] on div at bounding box center [261, 447] width 477 height 11
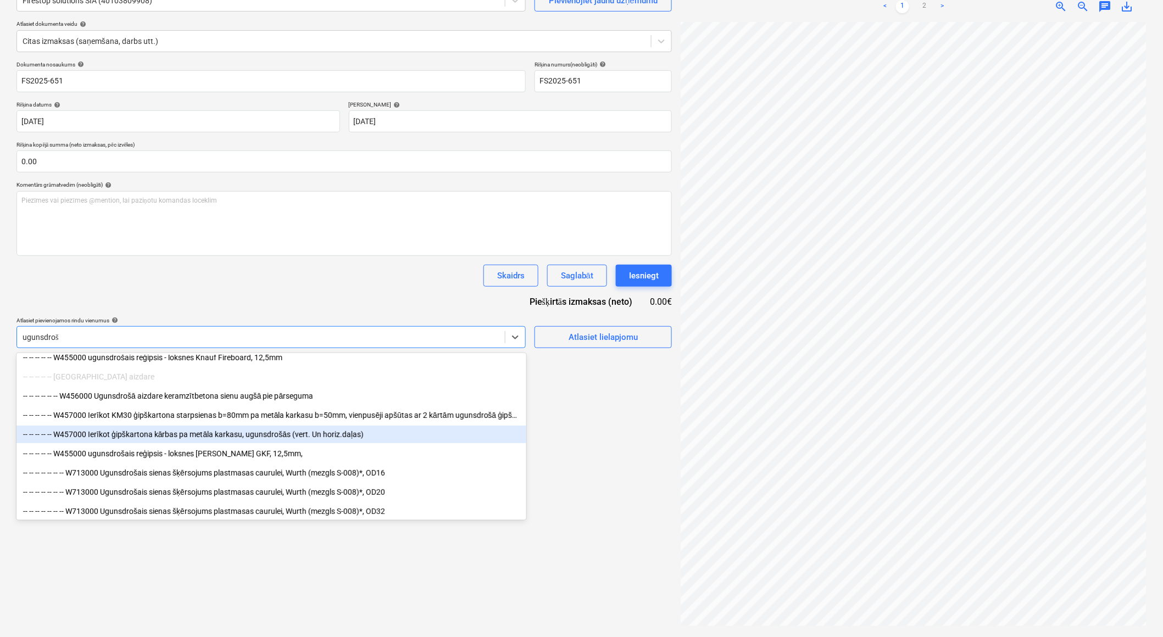
scroll to position [0, 0]
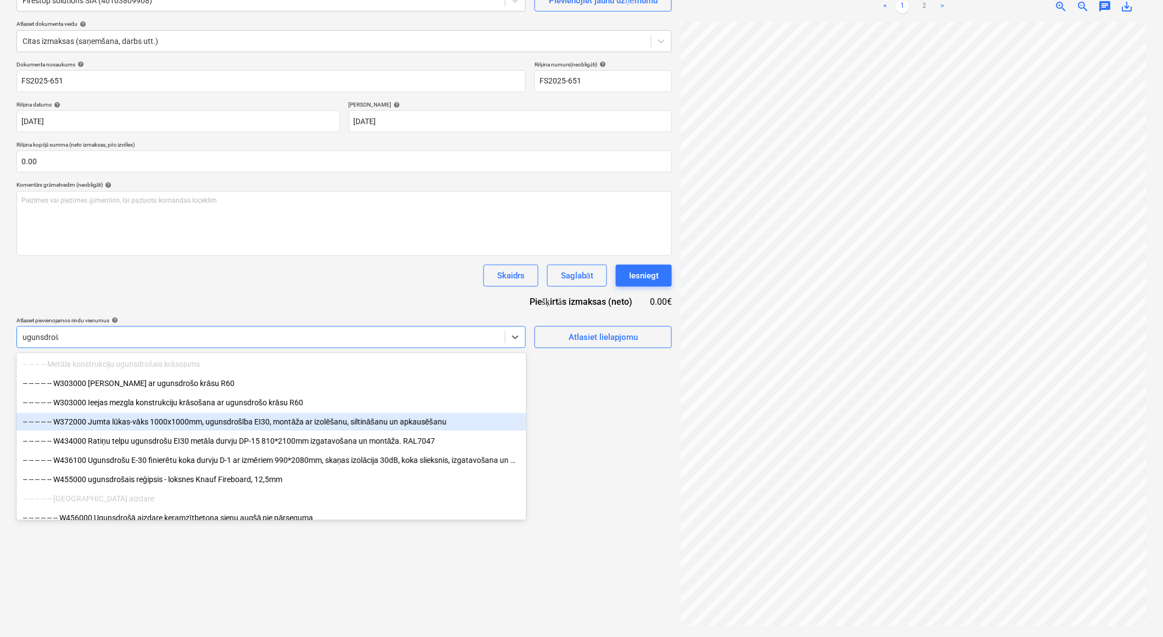
type input "ugunsdroš"
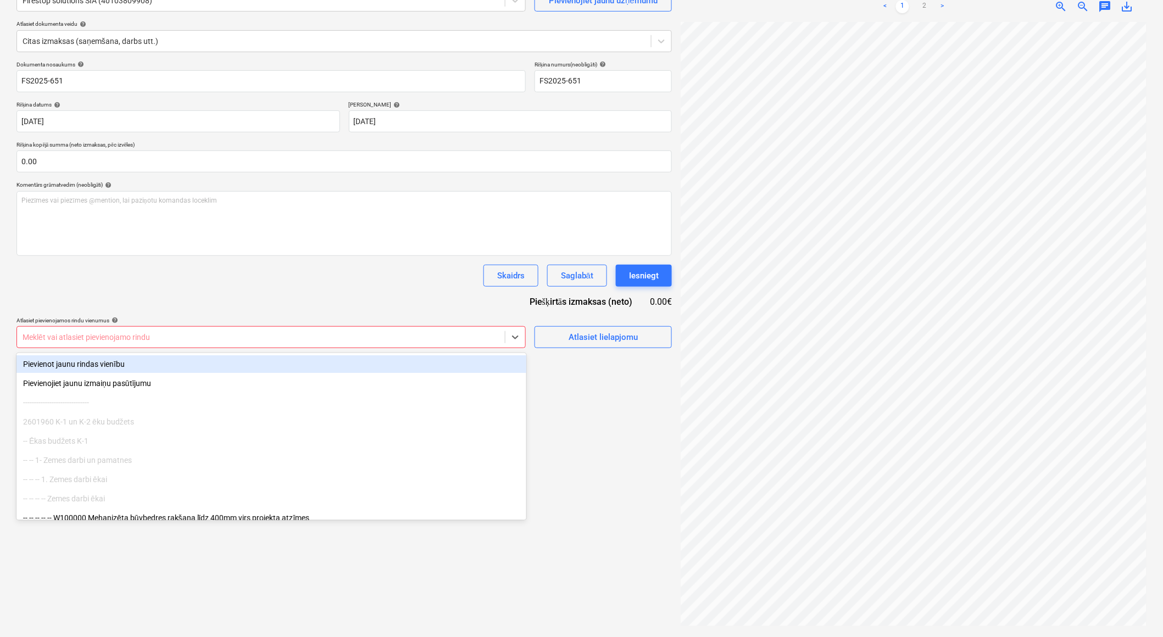
click at [88, 334] on div at bounding box center [261, 337] width 477 height 11
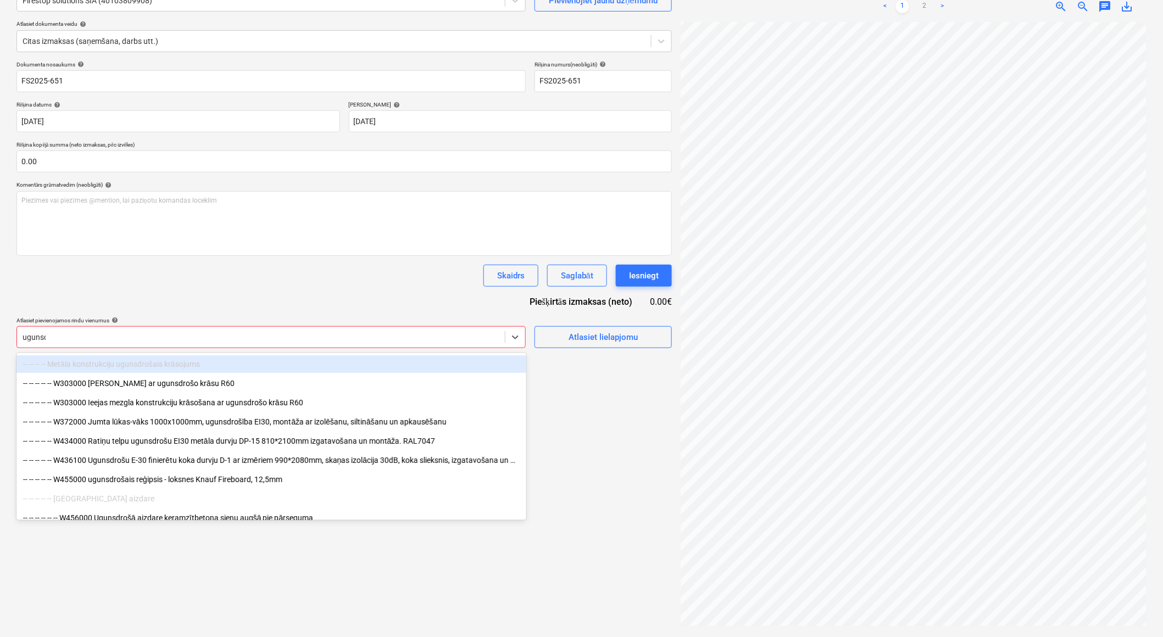
type input "ugunsdr"
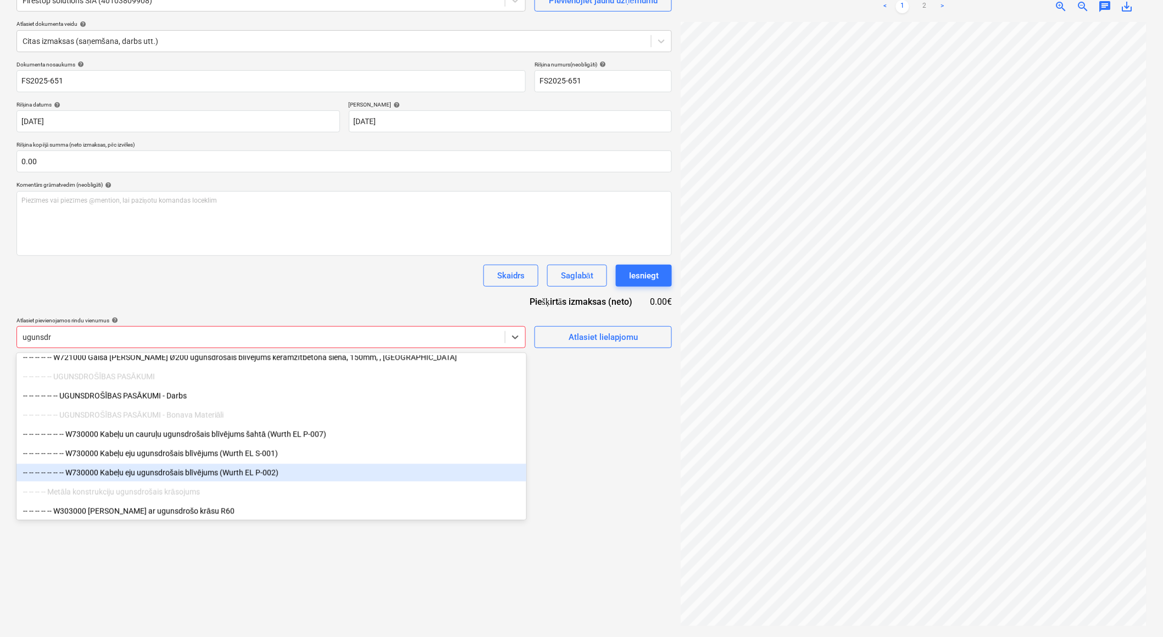
scroll to position [671, 0]
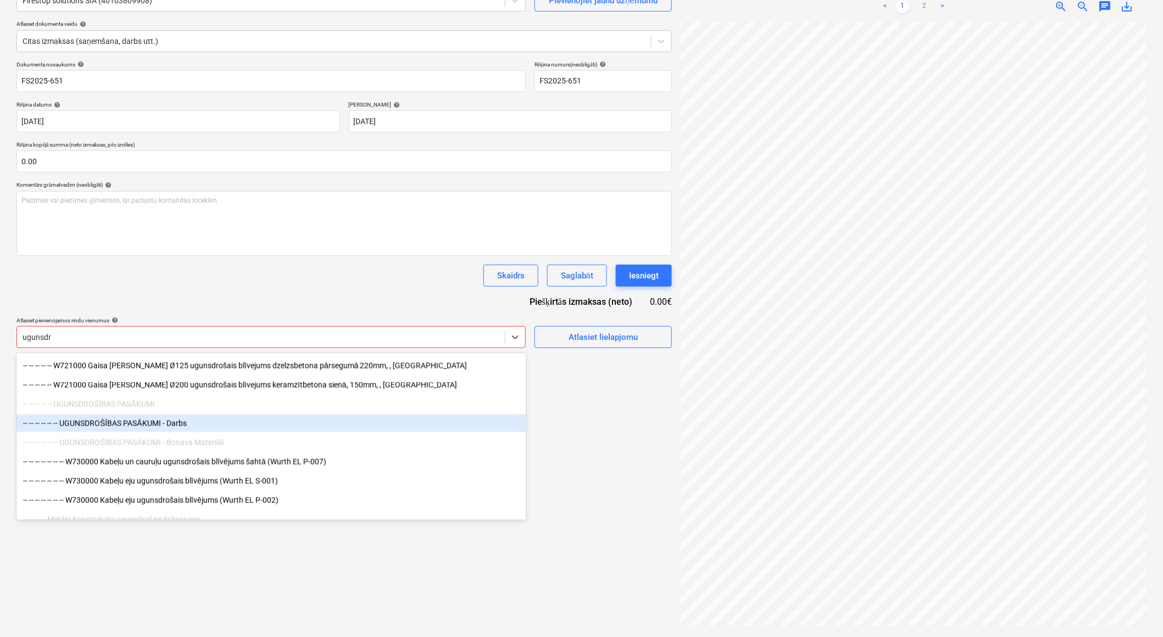
click at [171, 426] on div "-- -- -- -- -- -- UGUNSDROŠĪBAS PASĀKUMI - Darbs" at bounding box center [271, 424] width 510 height 18
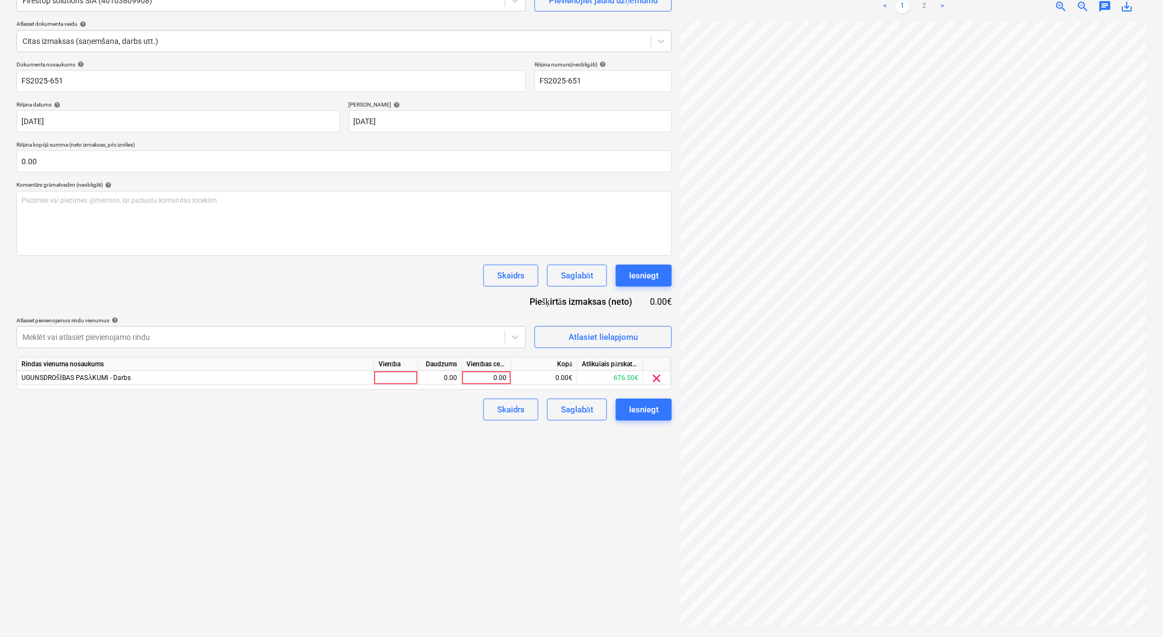
click at [575, 506] on div "Izveidot jaunu dokumentu Izvēlieties uzņēmumu Firestop solutions SIA (401038099…" at bounding box center [344, 289] width 664 height 688
click at [477, 377] on div "0.00" at bounding box center [487, 378] width 40 height 14
type input "2460"
click at [454, 377] on div "1.00" at bounding box center [440, 378] width 35 height 14
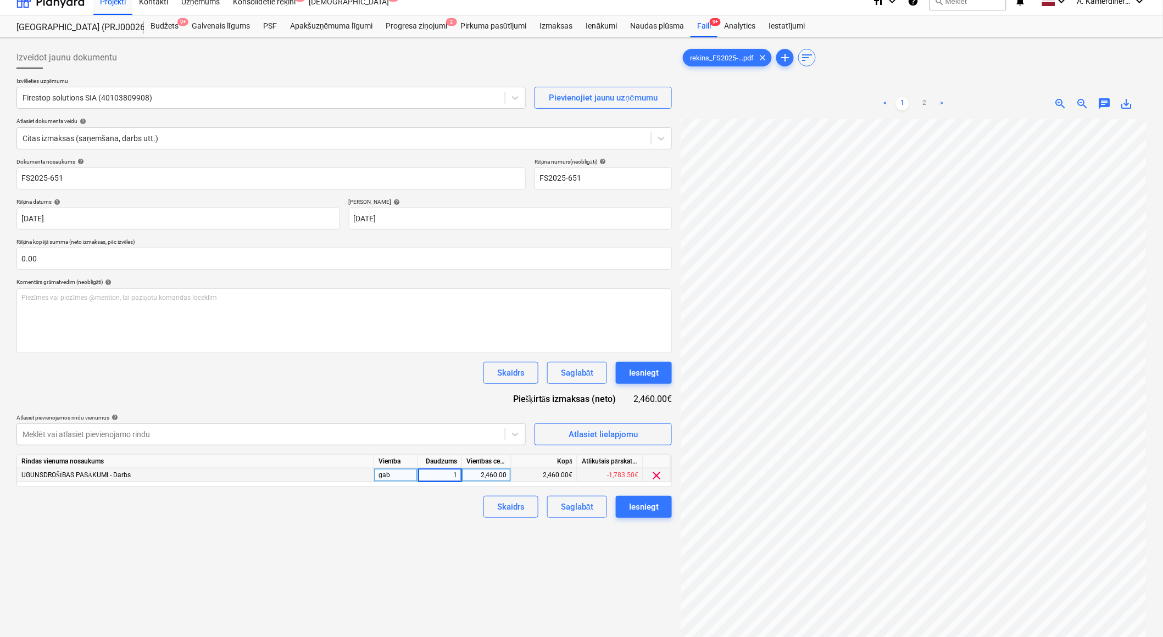
scroll to position [0, 0]
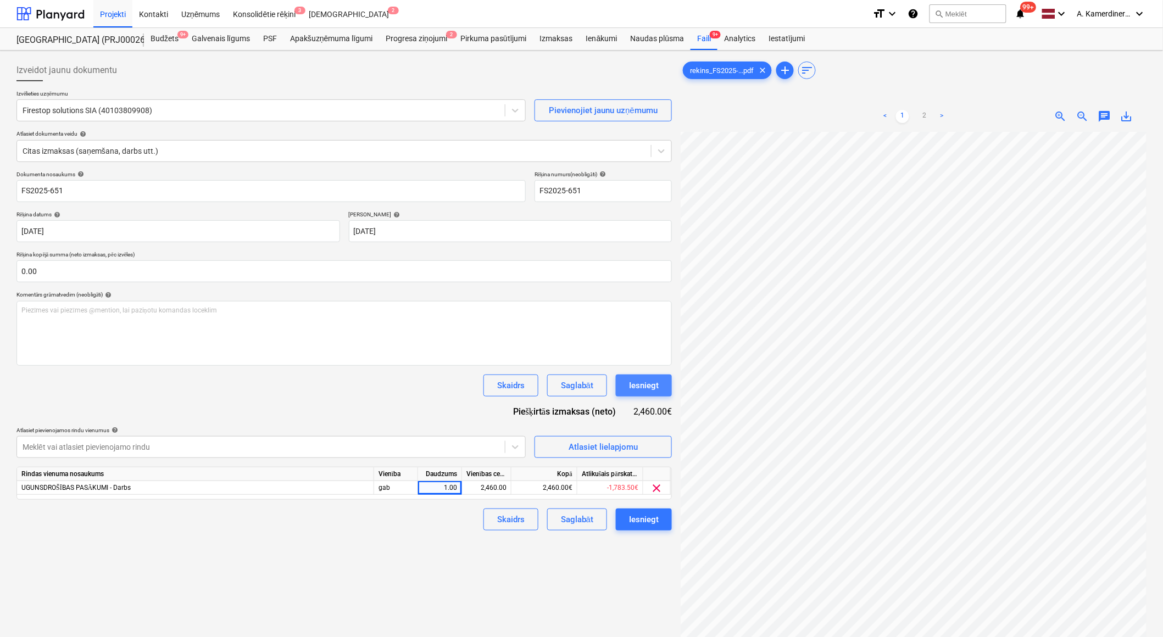
click at [663, 386] on button "Iesniegt" at bounding box center [644, 386] width 56 height 22
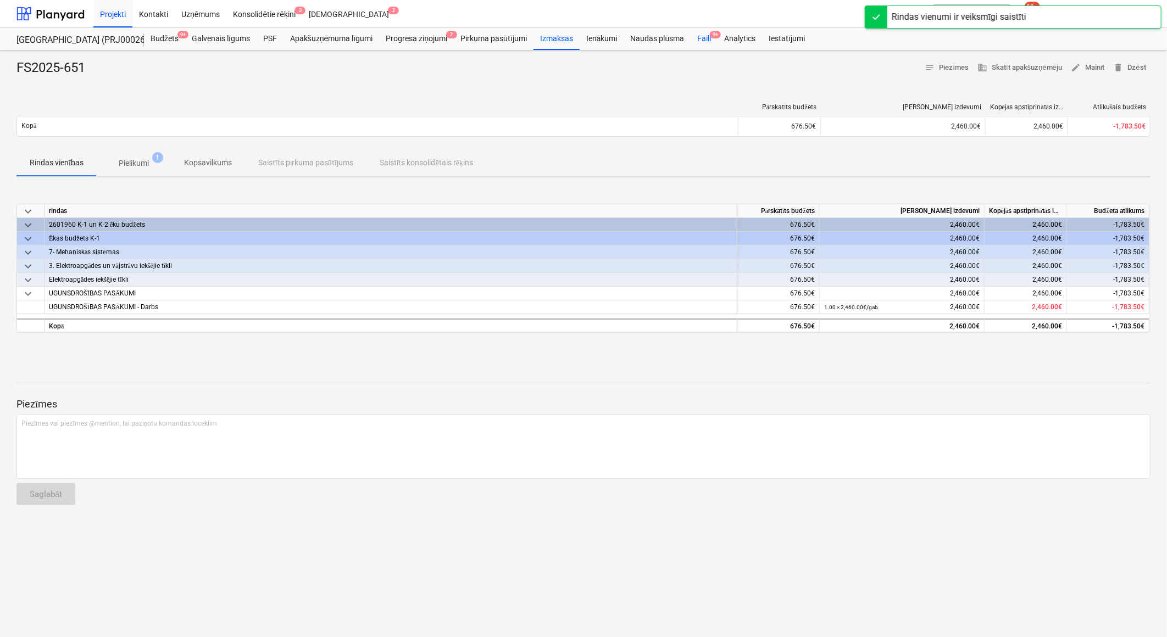
click at [707, 34] on div "Faili 9+" at bounding box center [704, 39] width 27 height 22
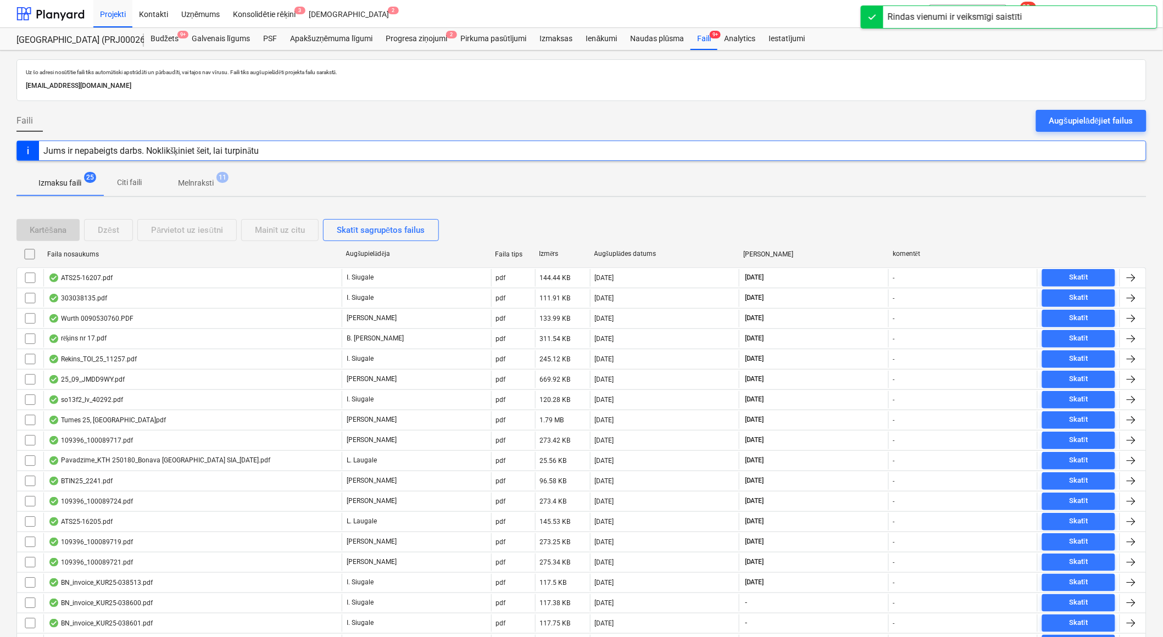
click at [209, 177] on p "Melnraksti" at bounding box center [196, 183] width 36 height 12
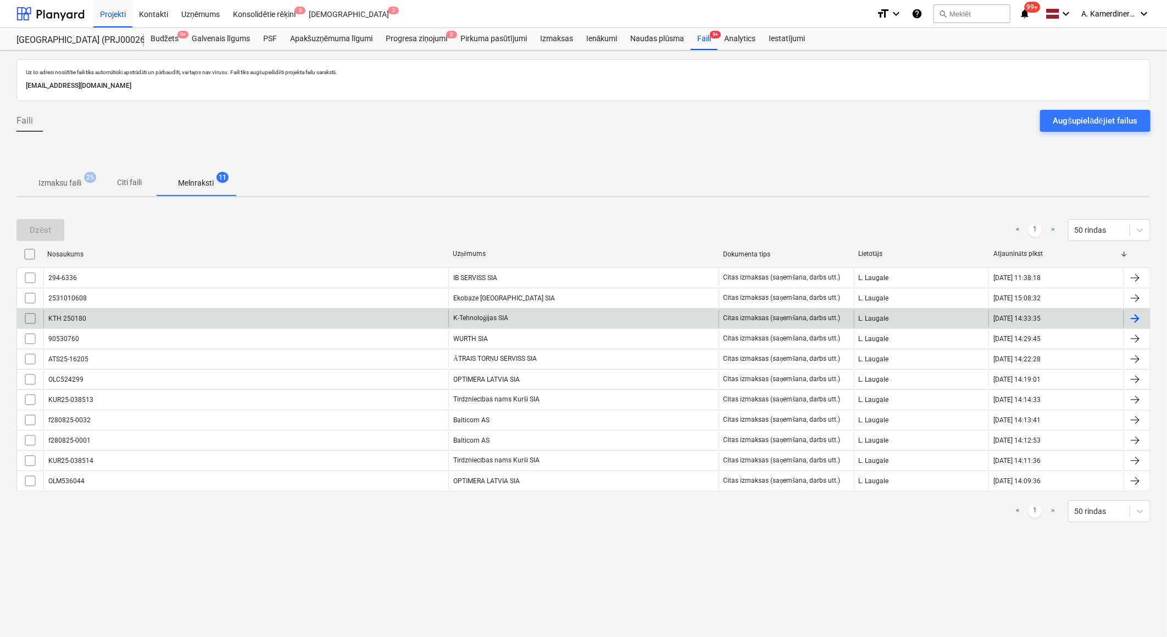
click at [462, 324] on div "K-Tehnoloģijas SIA" at bounding box center [583, 319] width 270 height 18
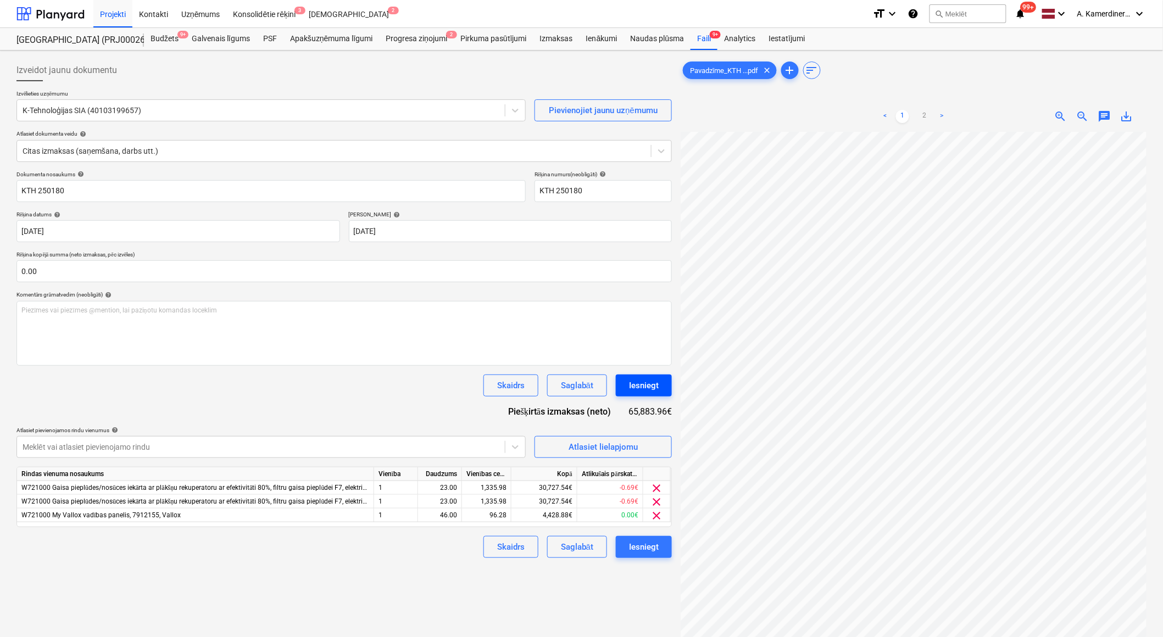
click at [645, 388] on div "Iesniegt" at bounding box center [644, 386] width 30 height 14
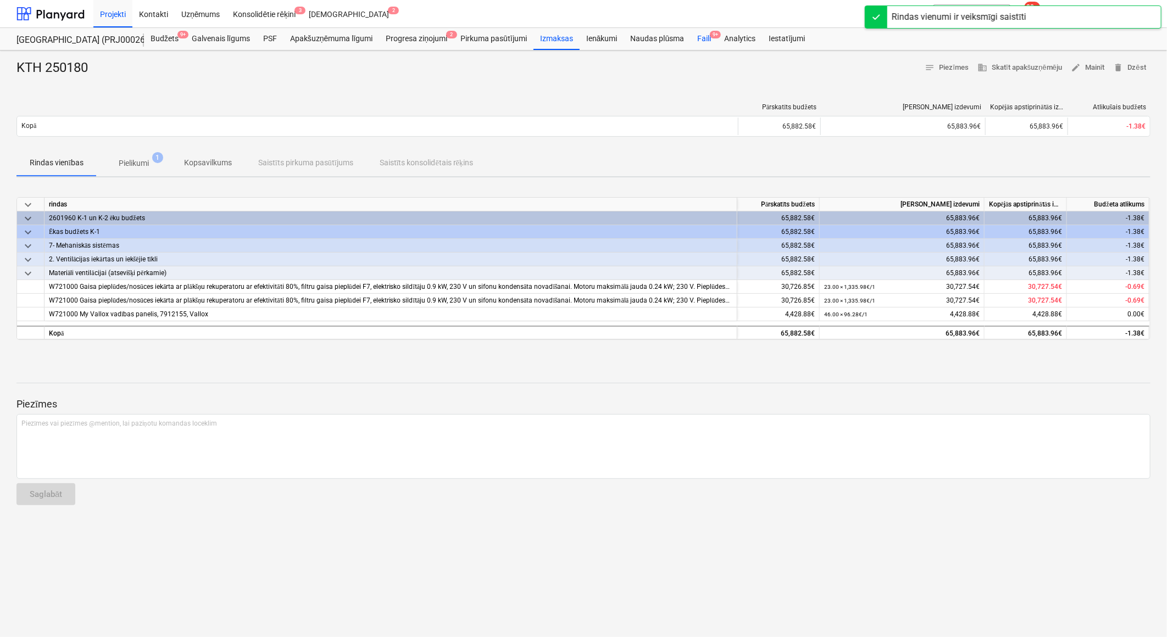
click at [697, 40] on div "Faili 9+" at bounding box center [704, 39] width 27 height 22
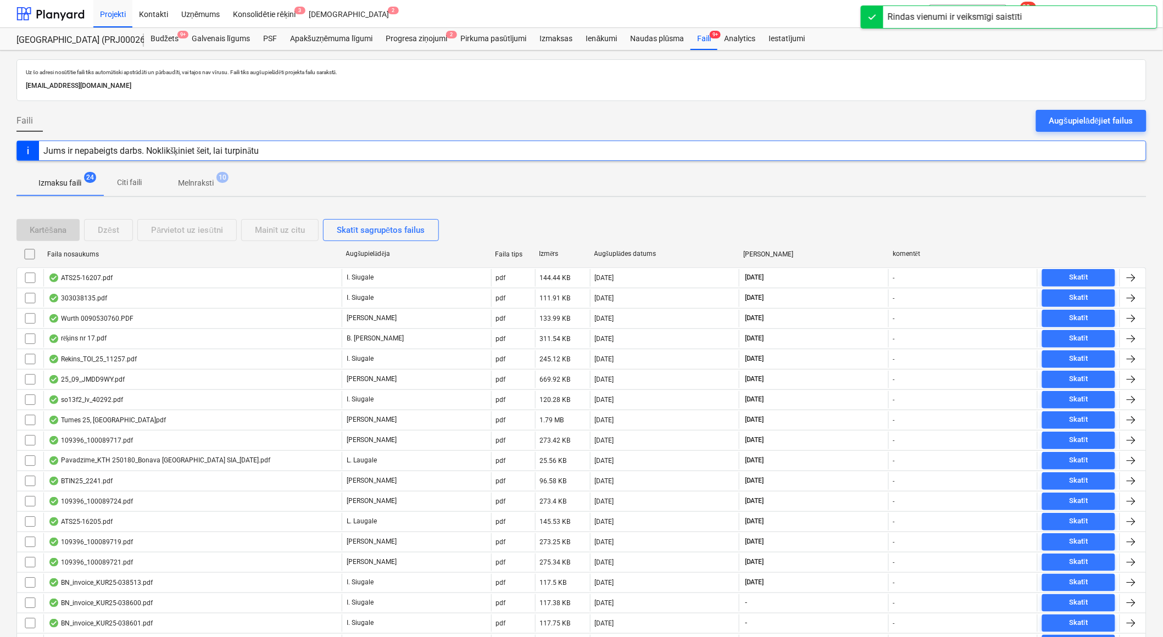
click at [206, 183] on p "Melnraksti" at bounding box center [196, 183] width 36 height 12
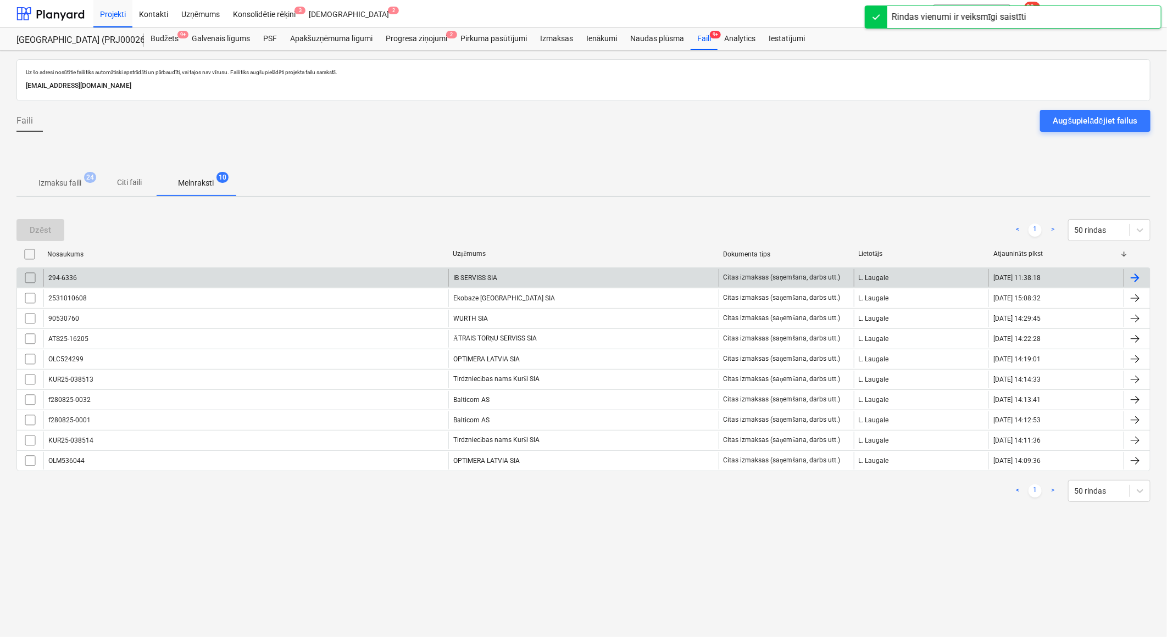
click at [510, 282] on div "IB SERVISS SIA" at bounding box center [583, 278] width 270 height 18
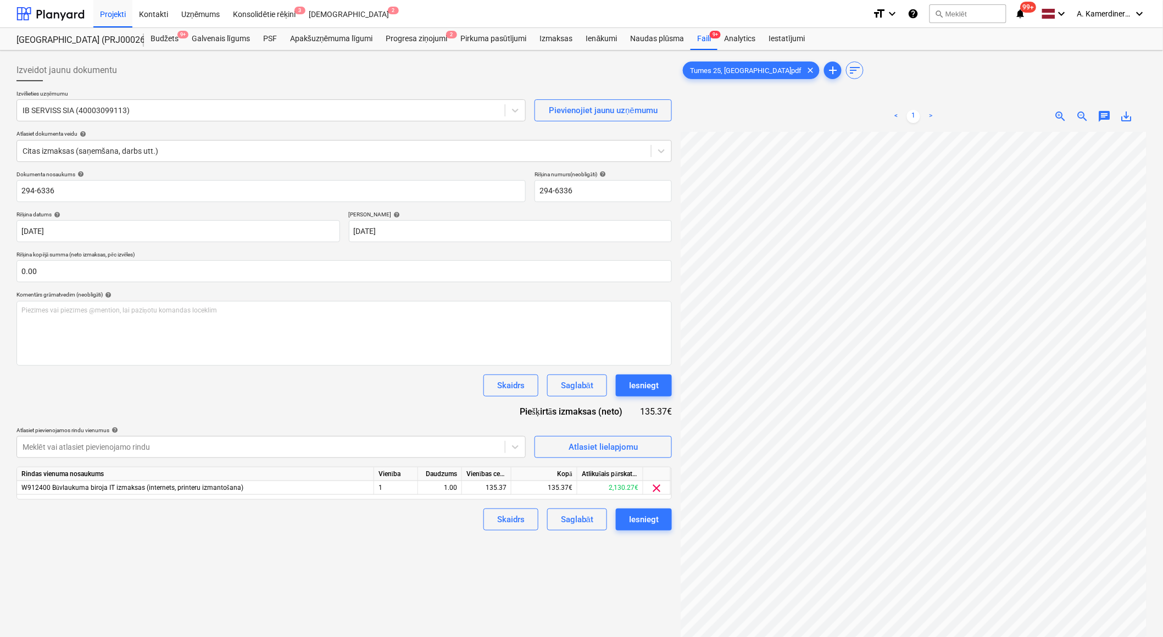
scroll to position [40, 30]
click at [658, 381] on div "Iesniegt" at bounding box center [644, 386] width 30 height 14
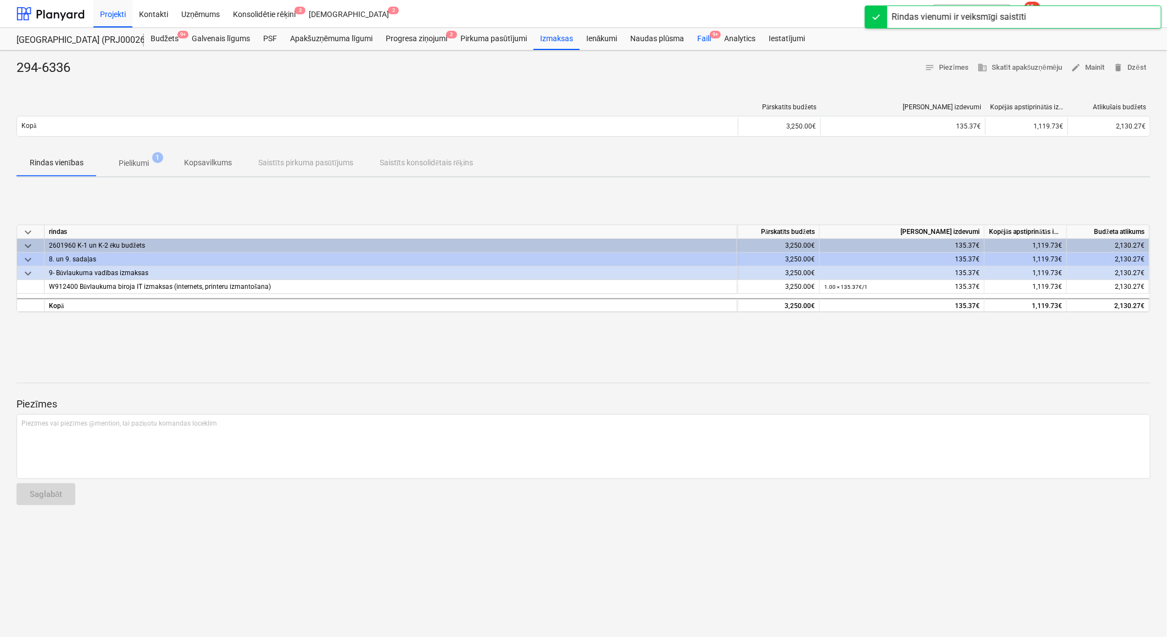
click at [706, 45] on div "Faili 9+" at bounding box center [704, 39] width 27 height 22
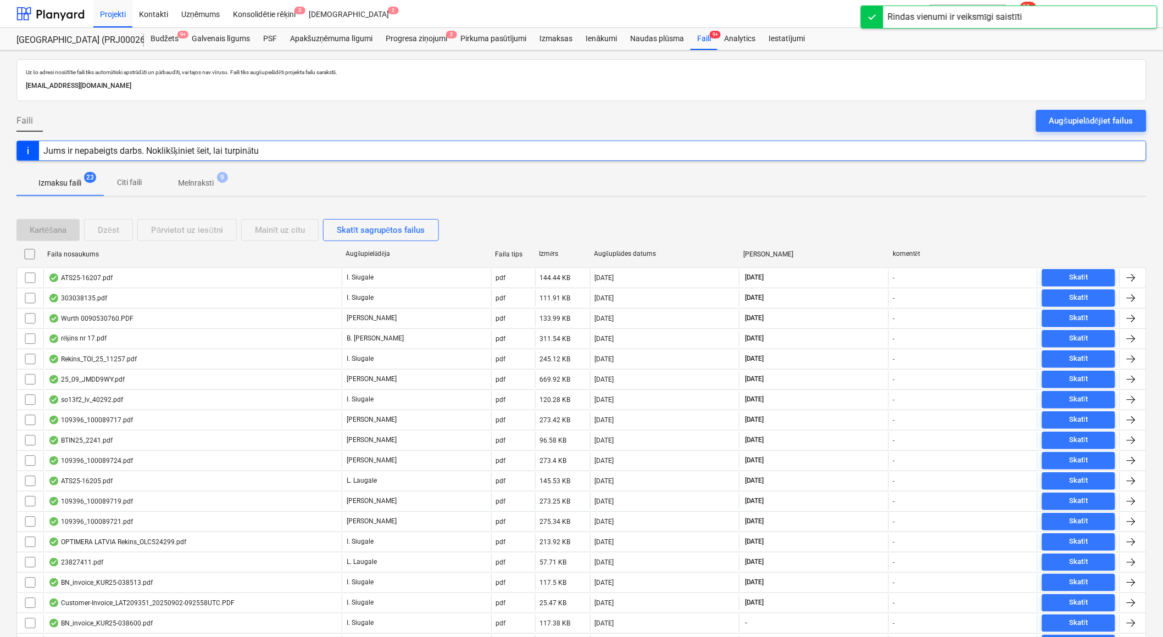
click at [226, 182] on span "9" at bounding box center [222, 177] width 11 height 11
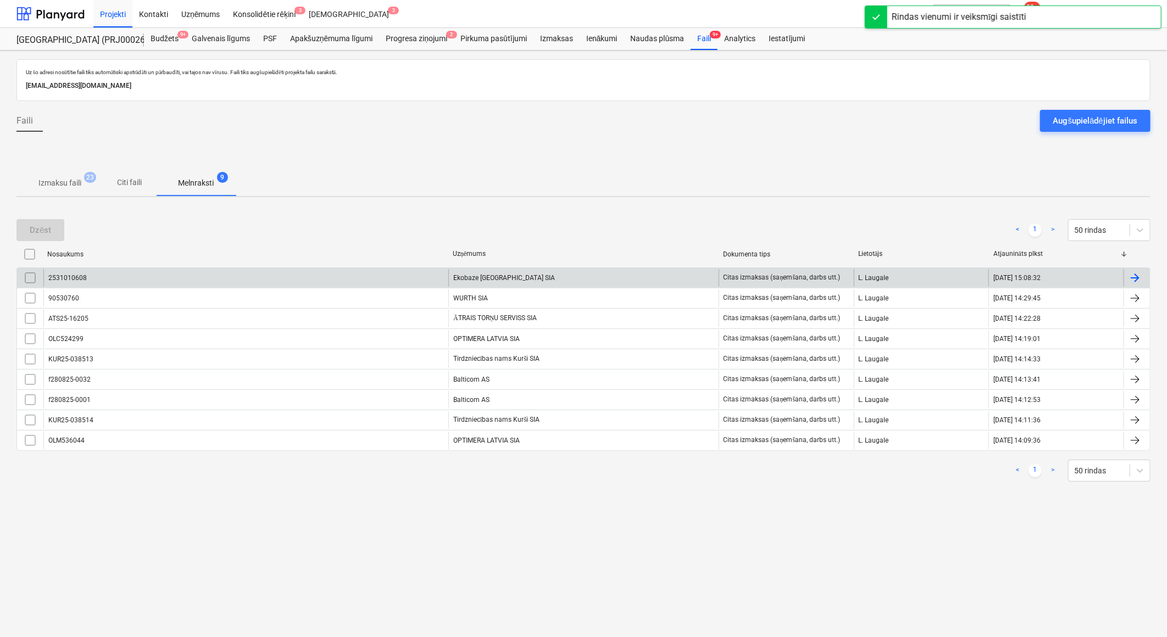
click at [538, 274] on div "Ekobaze [GEOGRAPHIC_DATA] SIA" at bounding box center [583, 278] width 270 height 18
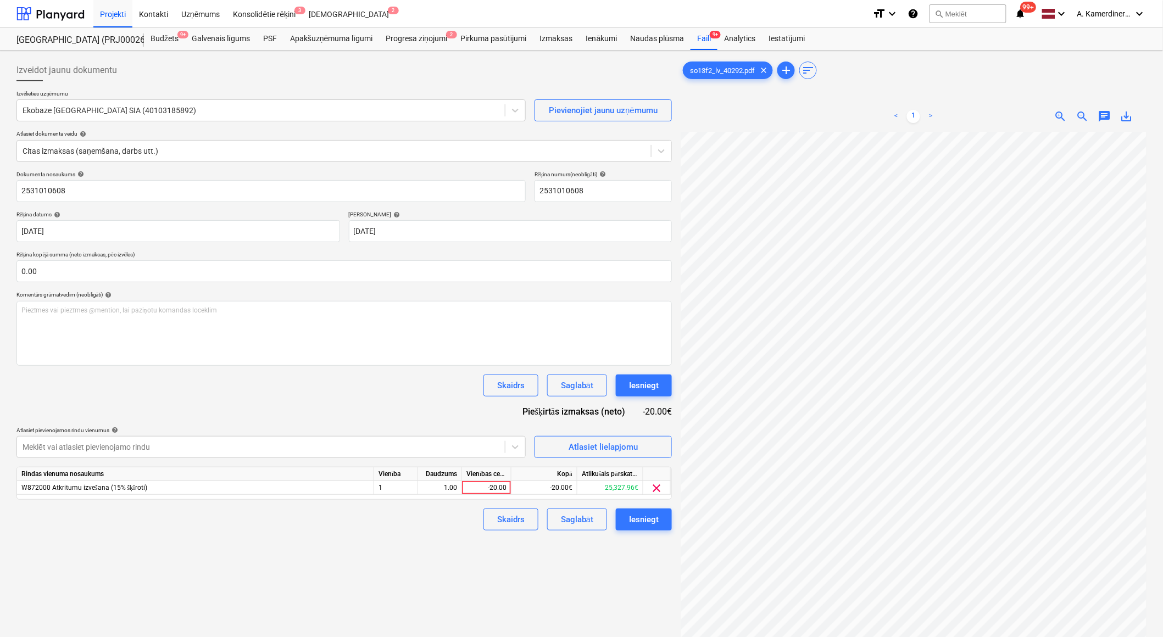
scroll to position [95, 30]
click at [488, 487] on div "-20.00" at bounding box center [487, 488] width 40 height 14
click at [447, 490] on div "1.00" at bounding box center [440, 488] width 35 height 14
type input "-1"
click at [488, 488] on div "-20.00" at bounding box center [487, 488] width 40 height 14
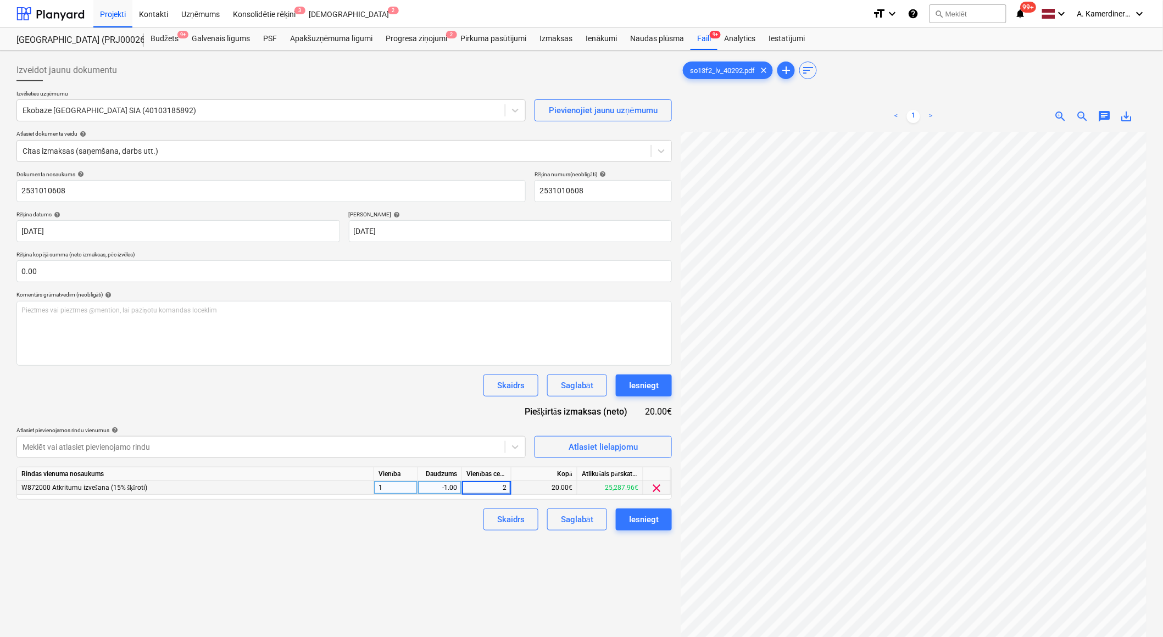
type input "20"
click at [446, 491] on div "-1.00" at bounding box center [440, 488] width 35 height 14
click at [634, 386] on div "Iesniegt" at bounding box center [644, 386] width 30 height 14
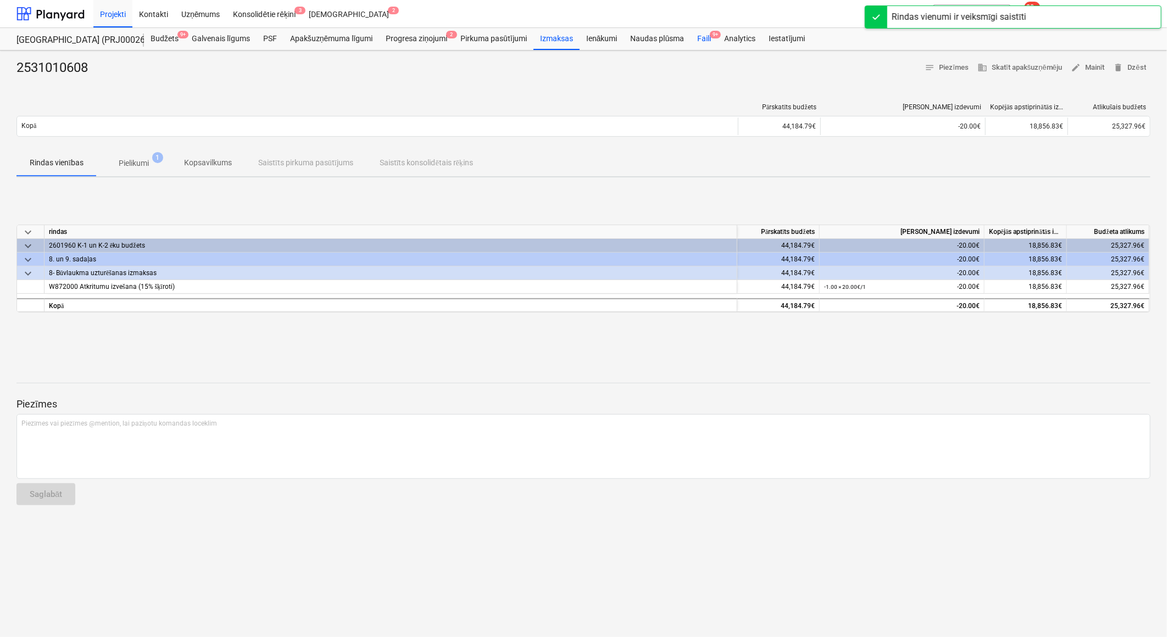
click at [704, 37] on div "Faili 9+" at bounding box center [704, 39] width 27 height 22
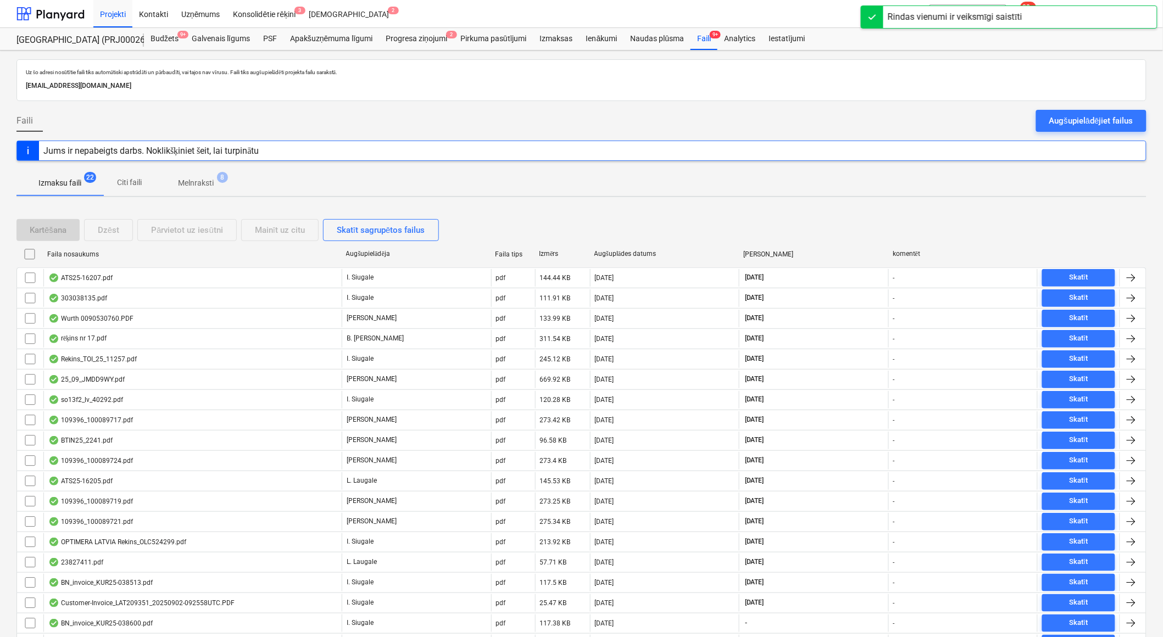
click at [199, 187] on p "Melnraksti" at bounding box center [196, 183] width 36 height 12
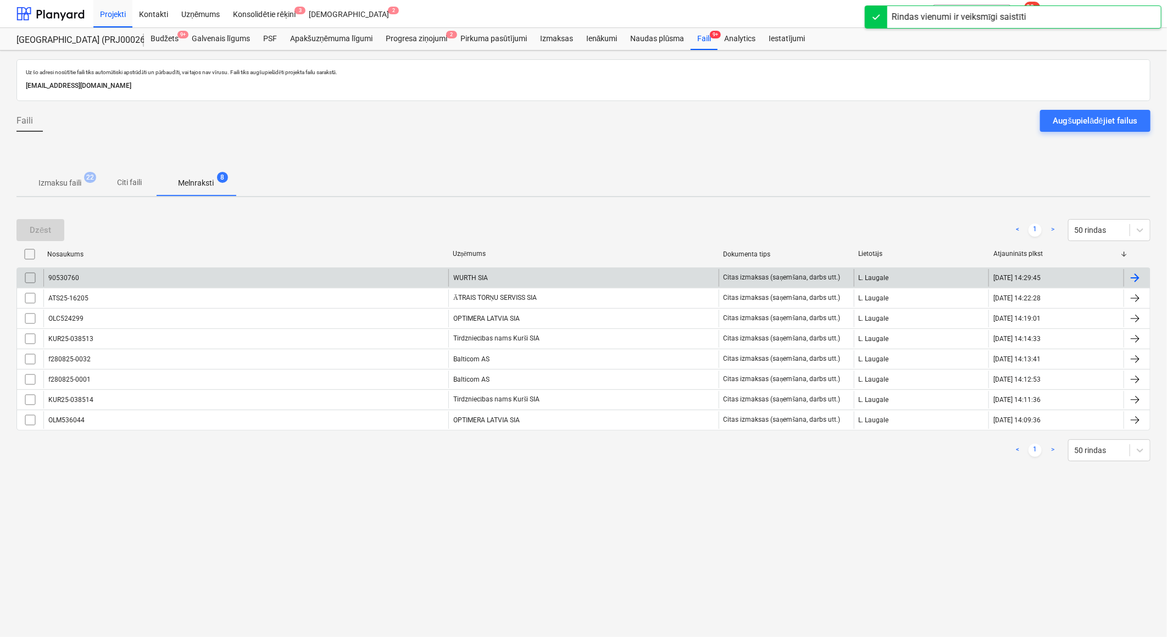
click at [491, 277] on div "WURTH SIA" at bounding box center [583, 278] width 270 height 18
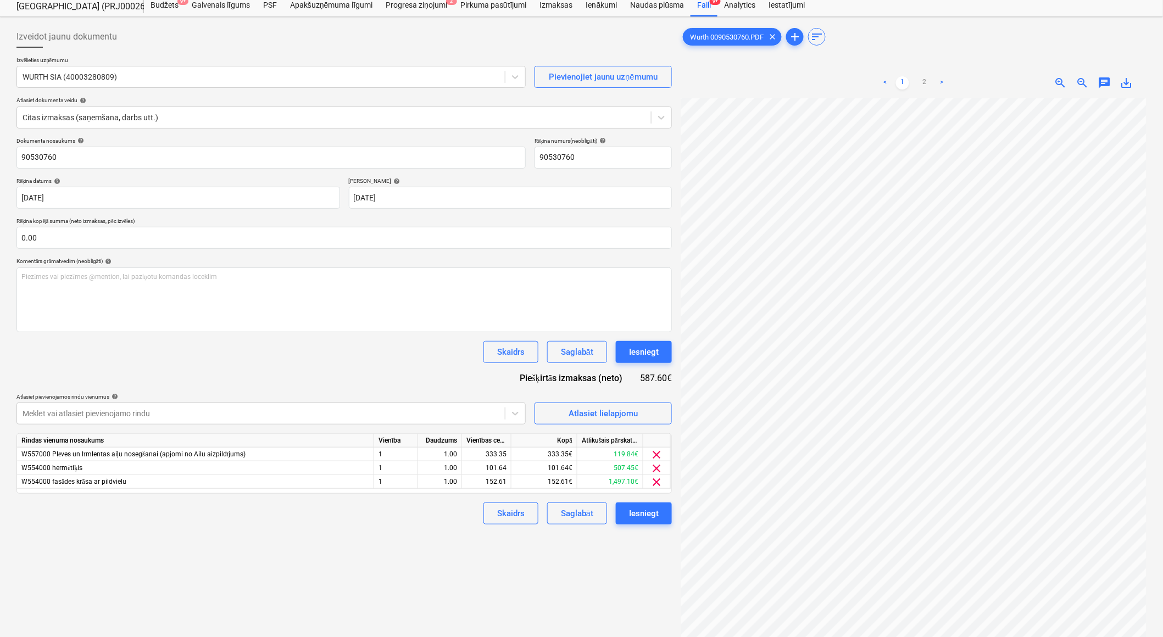
scroll to position [61, 0]
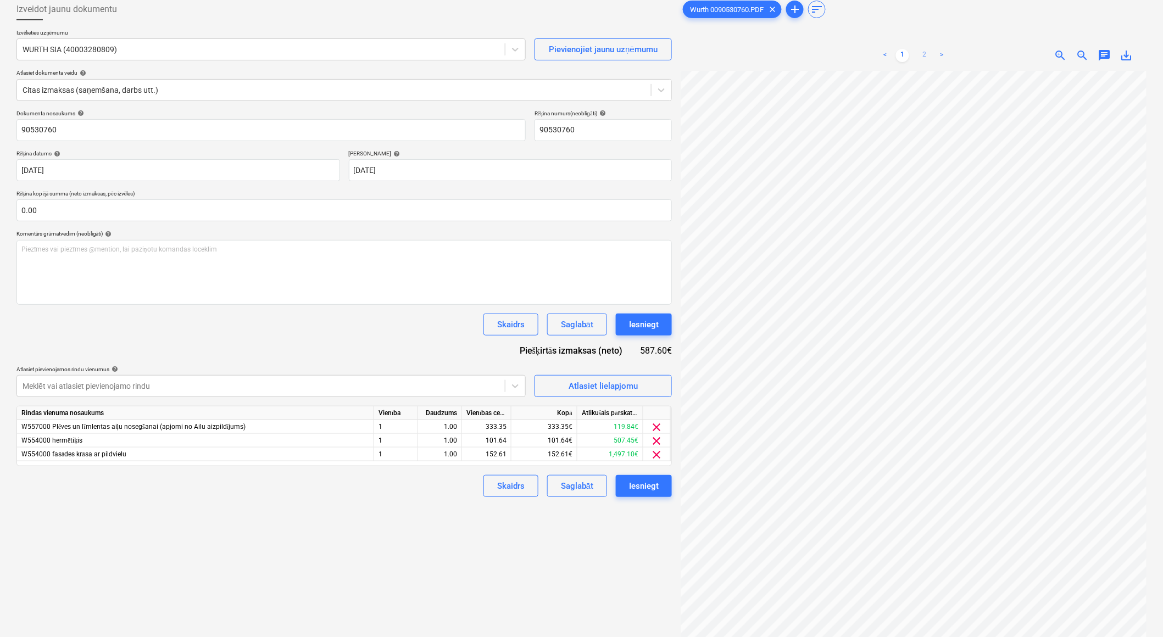
click at [927, 55] on link "2" at bounding box center [924, 55] width 13 height 13
click at [905, 51] on link "1" at bounding box center [902, 55] width 13 height 13
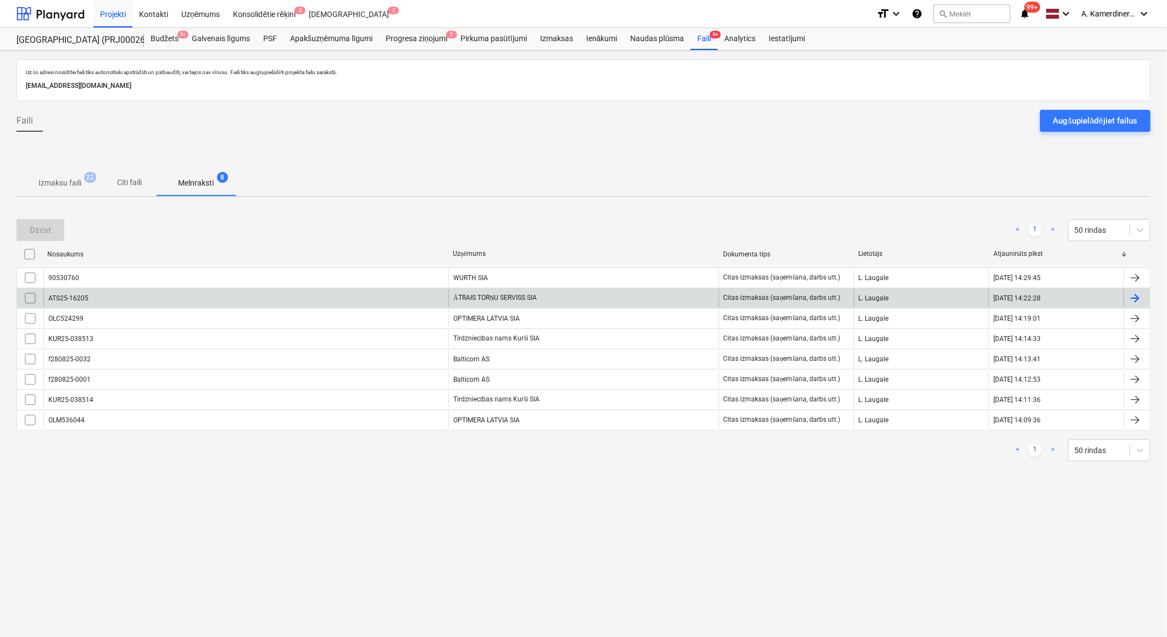
click at [485, 297] on div "ĀTRAIS TORŅU SERVISS SIA" at bounding box center [583, 299] width 270 height 18
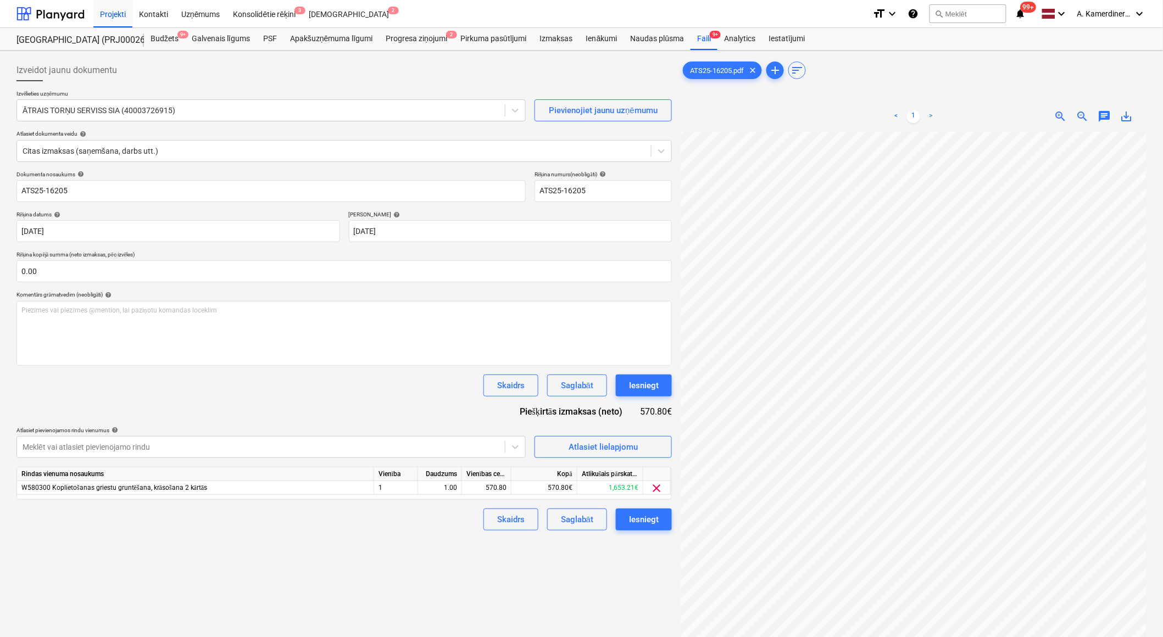
scroll to position [95, 30]
click at [632, 387] on div "Iesniegt" at bounding box center [644, 386] width 30 height 14
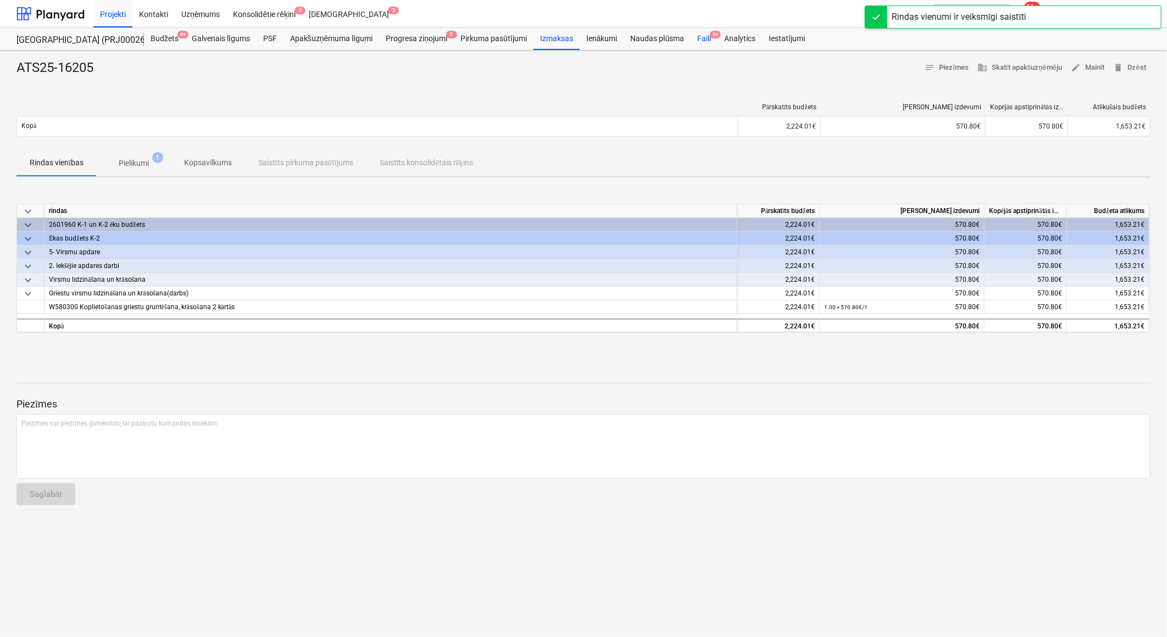
click at [704, 38] on div "Faili 9+" at bounding box center [704, 39] width 27 height 22
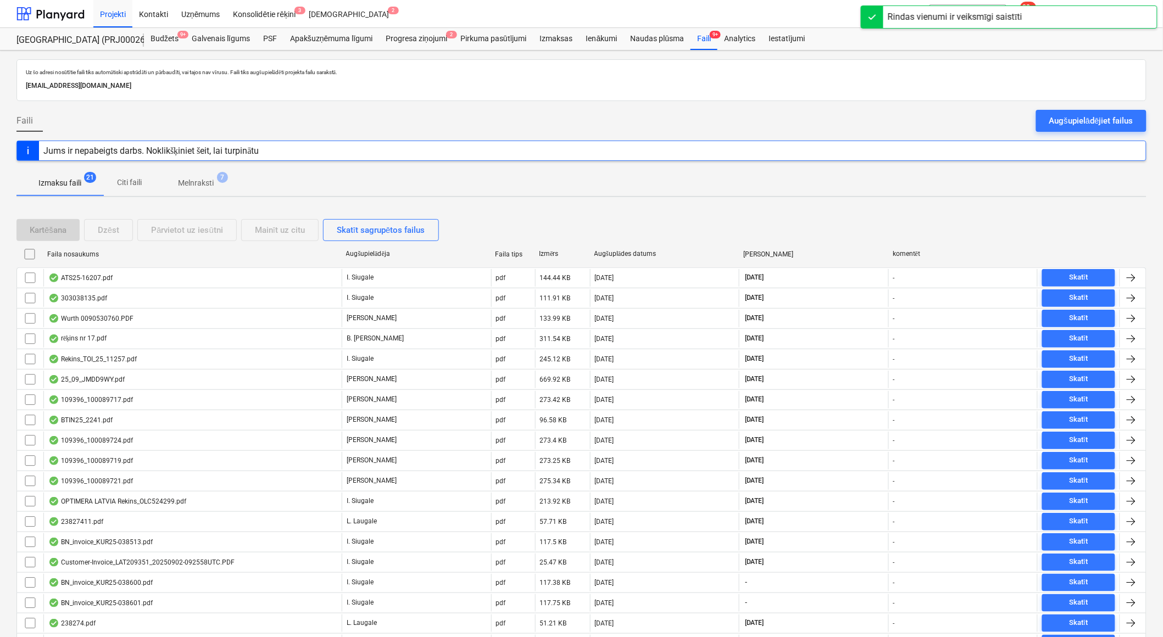
click at [215, 187] on span "Melnraksti 7" at bounding box center [195, 183] width 53 height 12
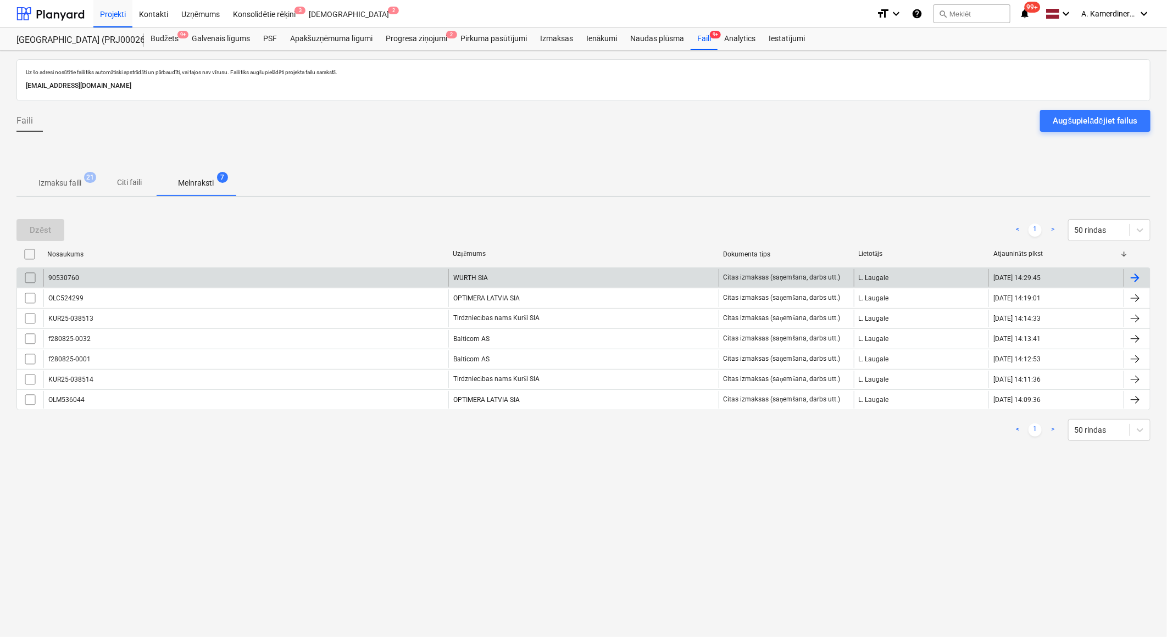
click at [507, 278] on div "WURTH SIA" at bounding box center [583, 278] width 270 height 18
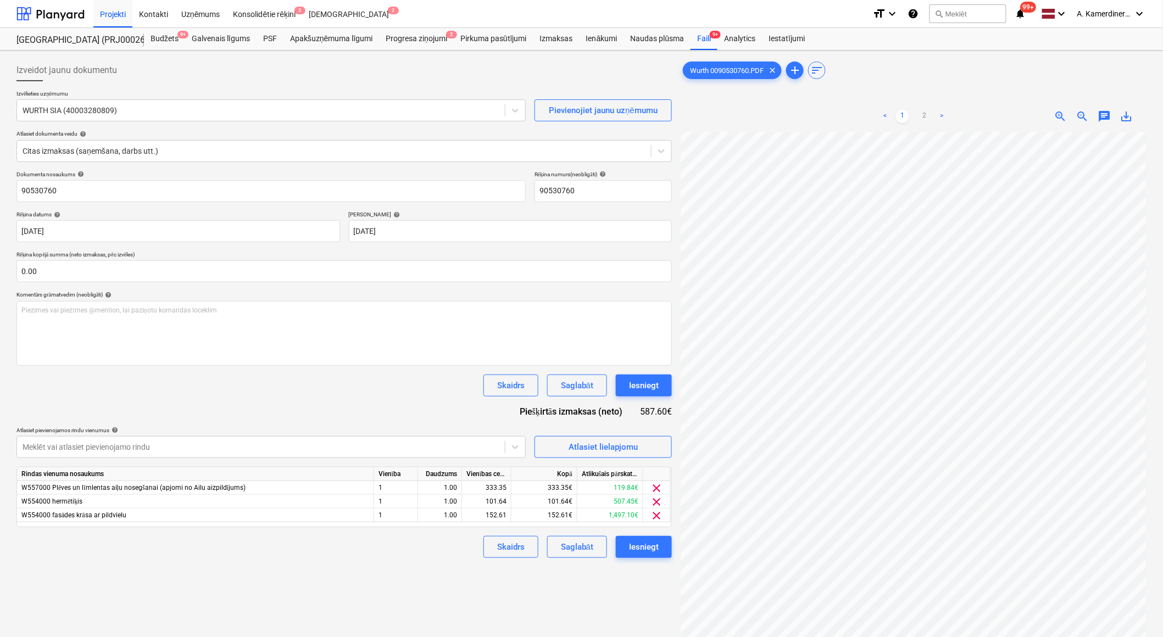
scroll to position [95, 30]
click at [635, 384] on div "Iesniegt" at bounding box center [644, 386] width 30 height 14
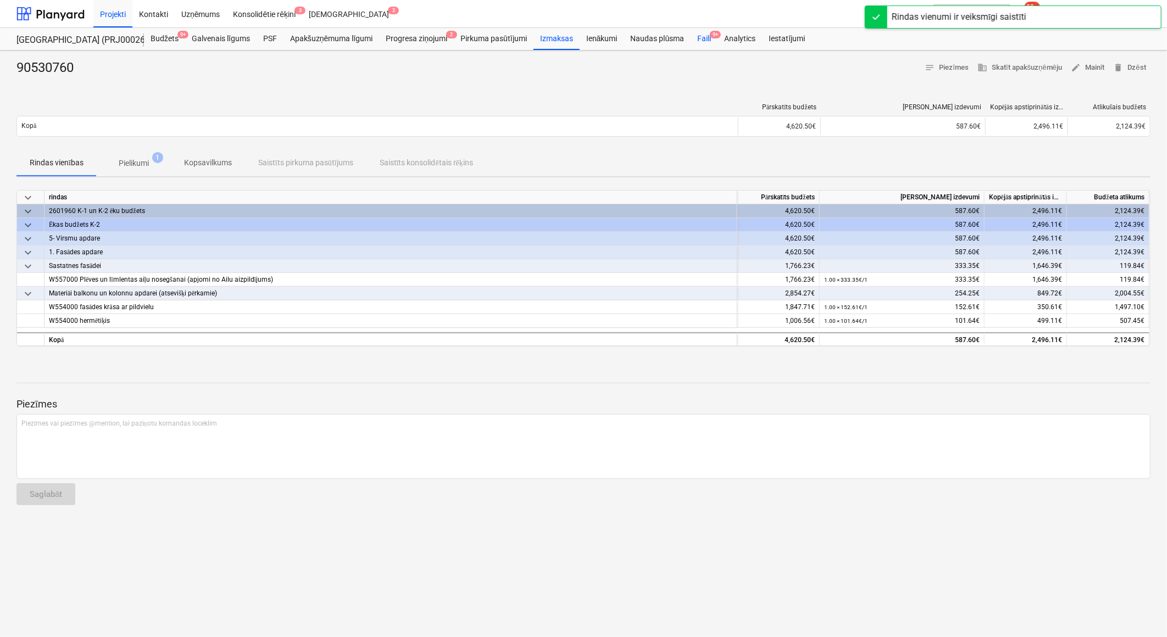
click at [699, 37] on div "Faili 9+" at bounding box center [704, 39] width 27 height 22
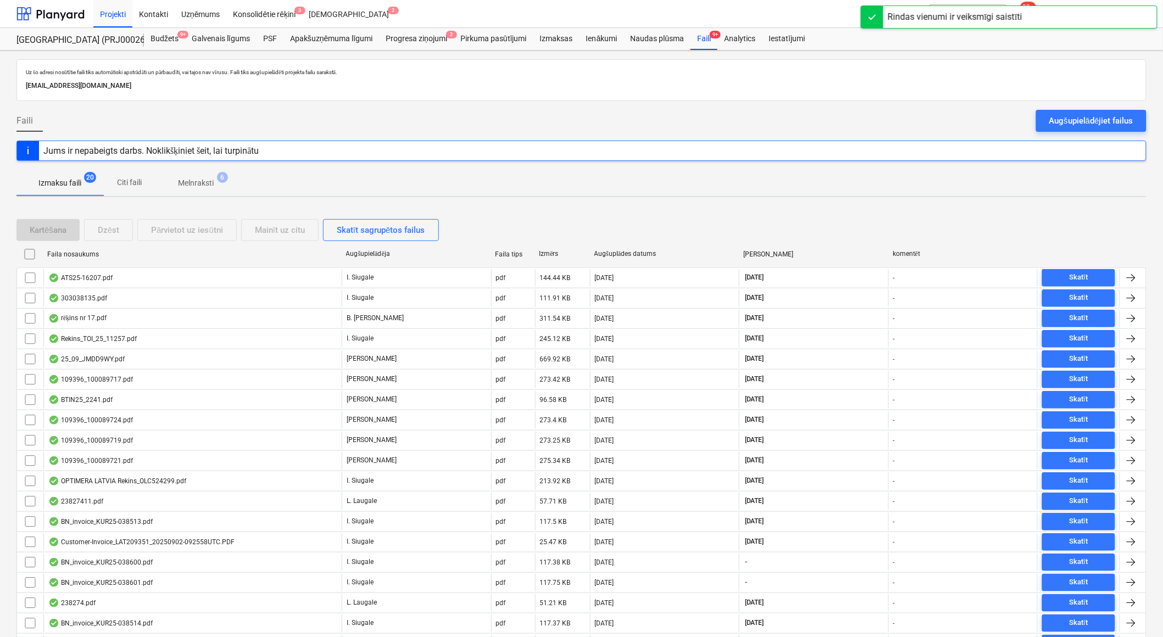
click at [219, 178] on span "6" at bounding box center [222, 177] width 11 height 11
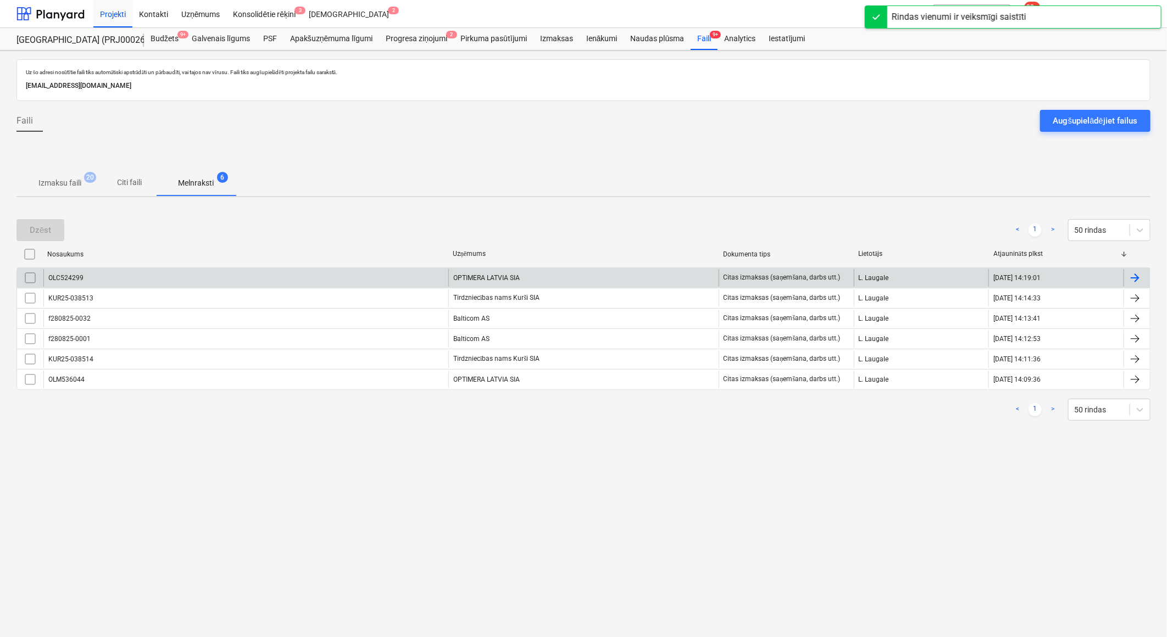
click at [551, 280] on div "OPTIMERA LATVIA SIA" at bounding box center [583, 278] width 270 height 18
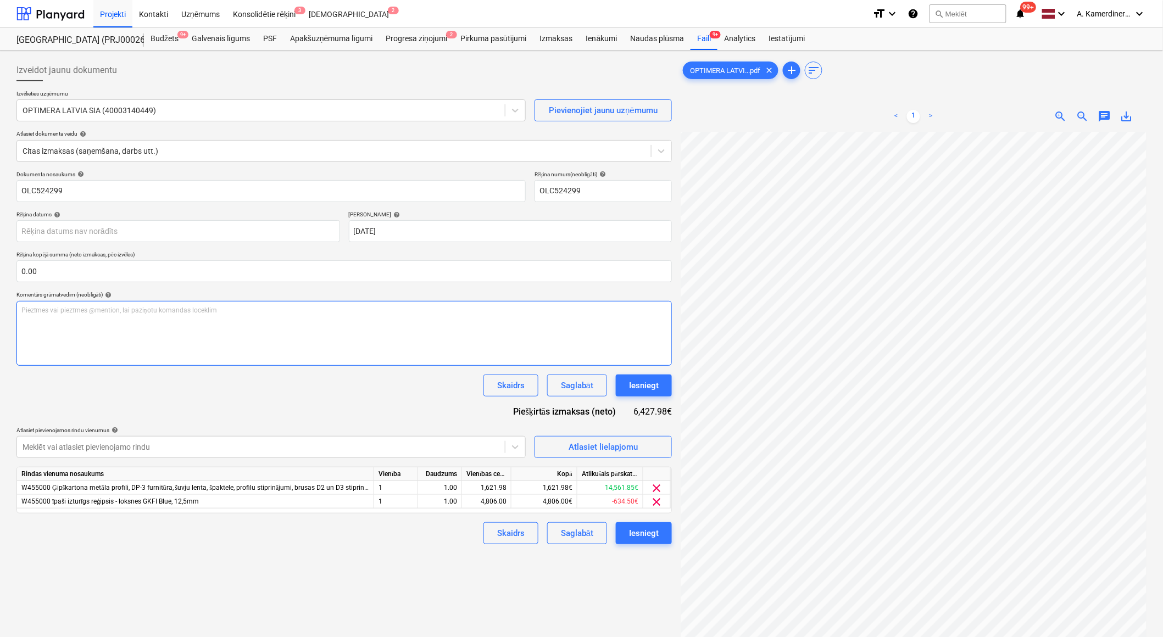
scroll to position [47, 30]
click at [660, 393] on button "Iesniegt" at bounding box center [644, 386] width 56 height 22
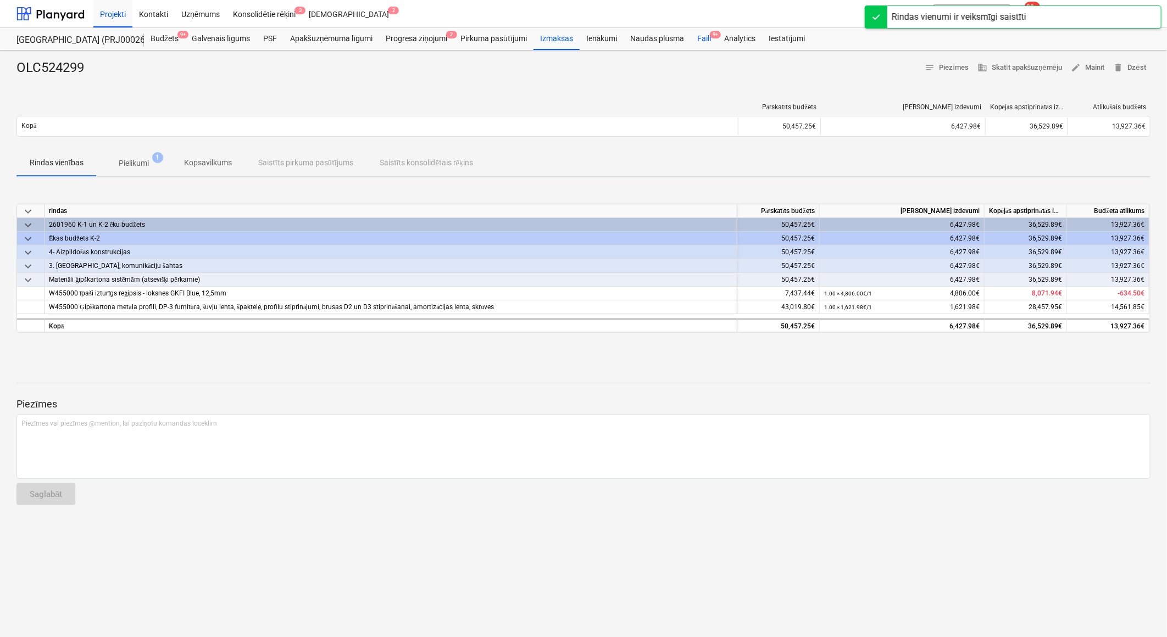
click at [706, 37] on div "Faili 9+" at bounding box center [704, 39] width 27 height 22
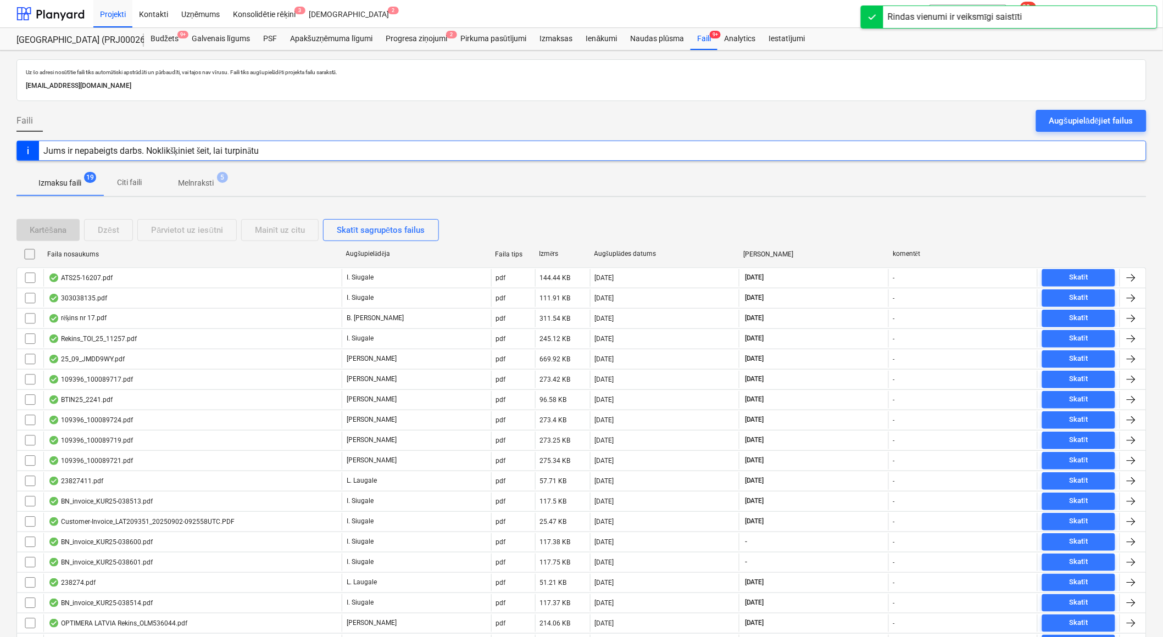
click at [197, 184] on p "Melnraksti" at bounding box center [196, 183] width 36 height 12
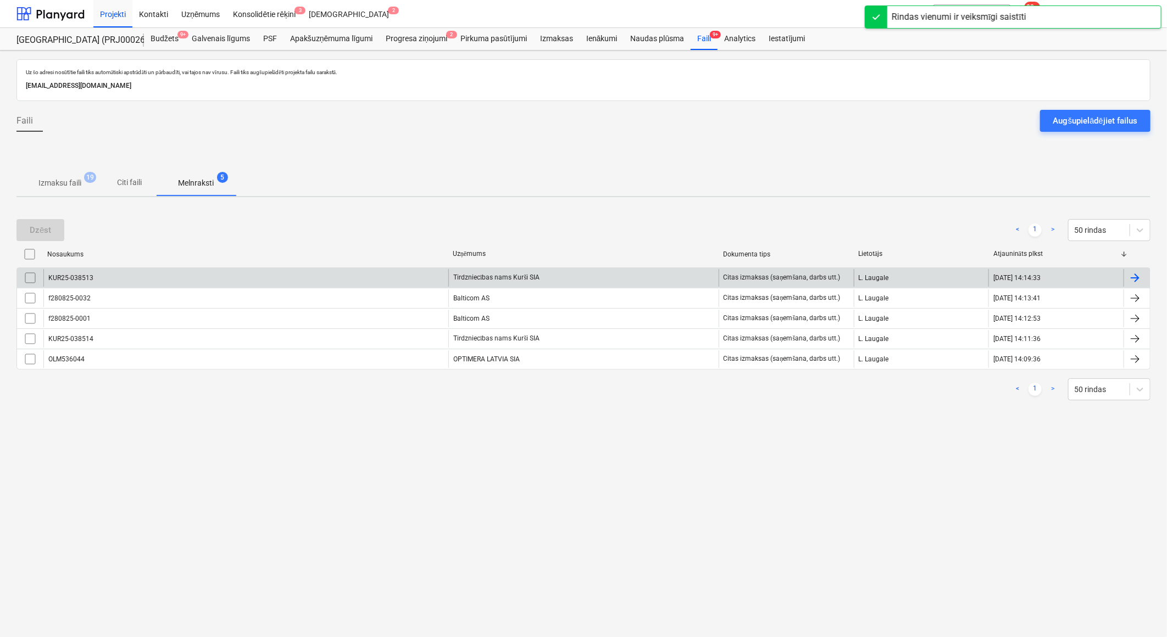
click at [514, 273] on div "Tirdzniecības nams Kurši SIA" at bounding box center [583, 278] width 270 height 18
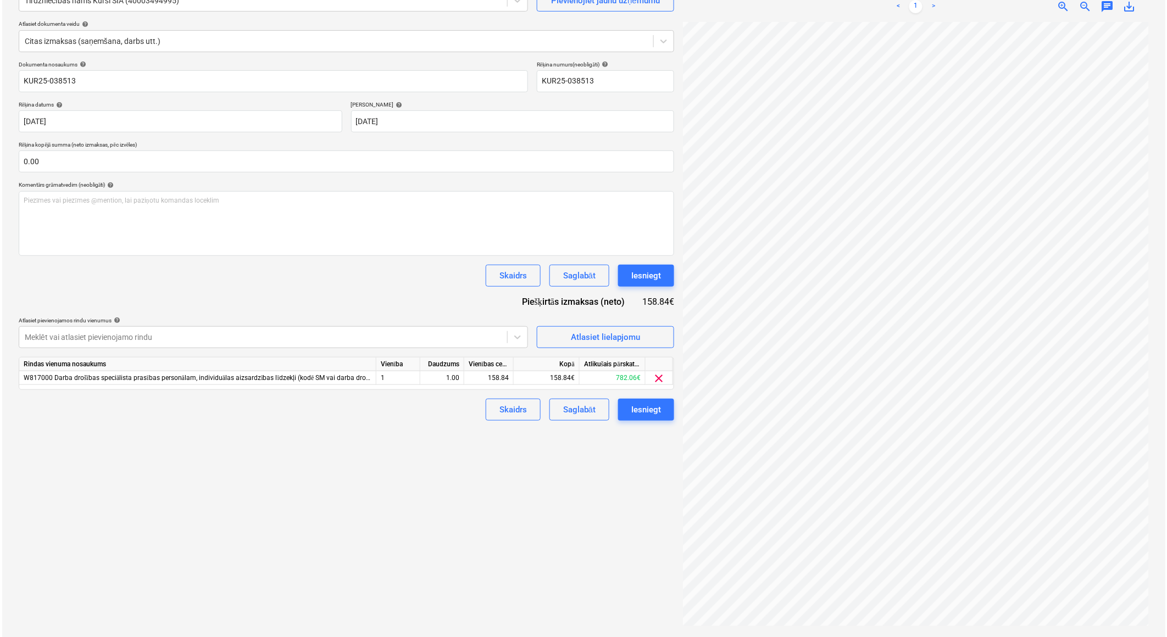
scroll to position [72, 58]
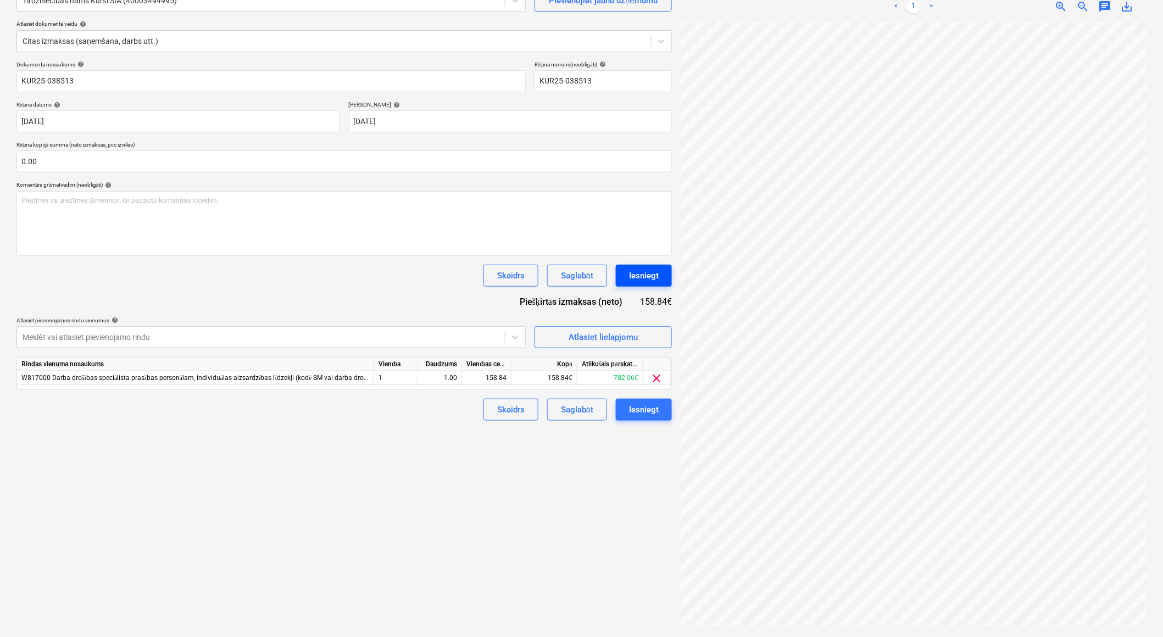
click at [637, 271] on div "Iesniegt" at bounding box center [644, 276] width 30 height 14
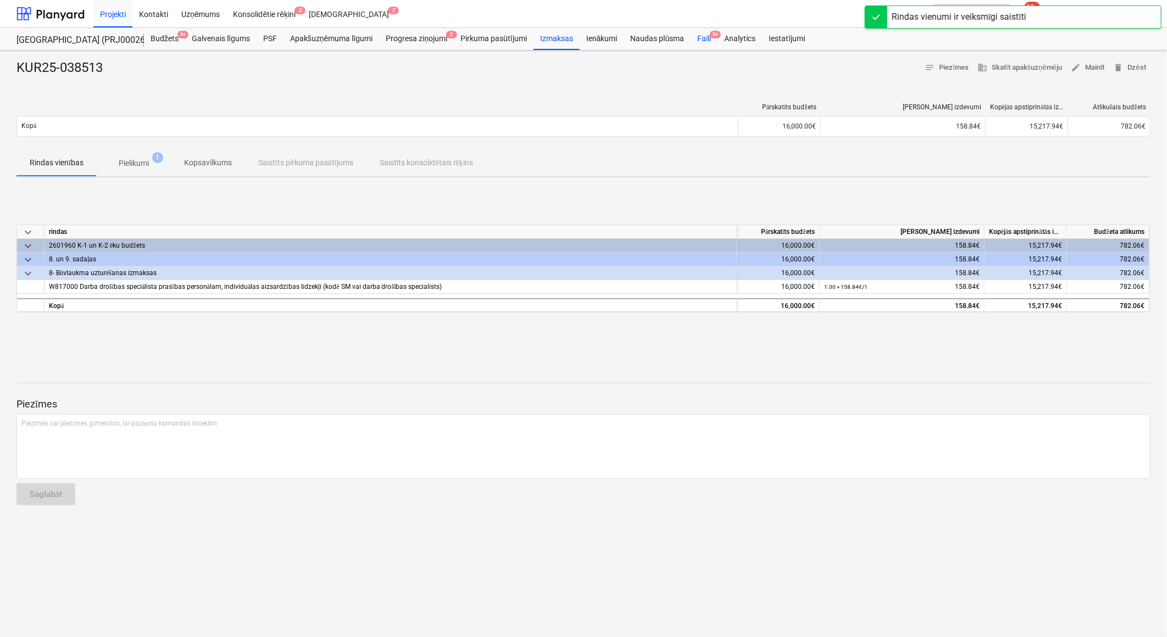
click at [706, 44] on div "Faili 9+" at bounding box center [704, 39] width 27 height 22
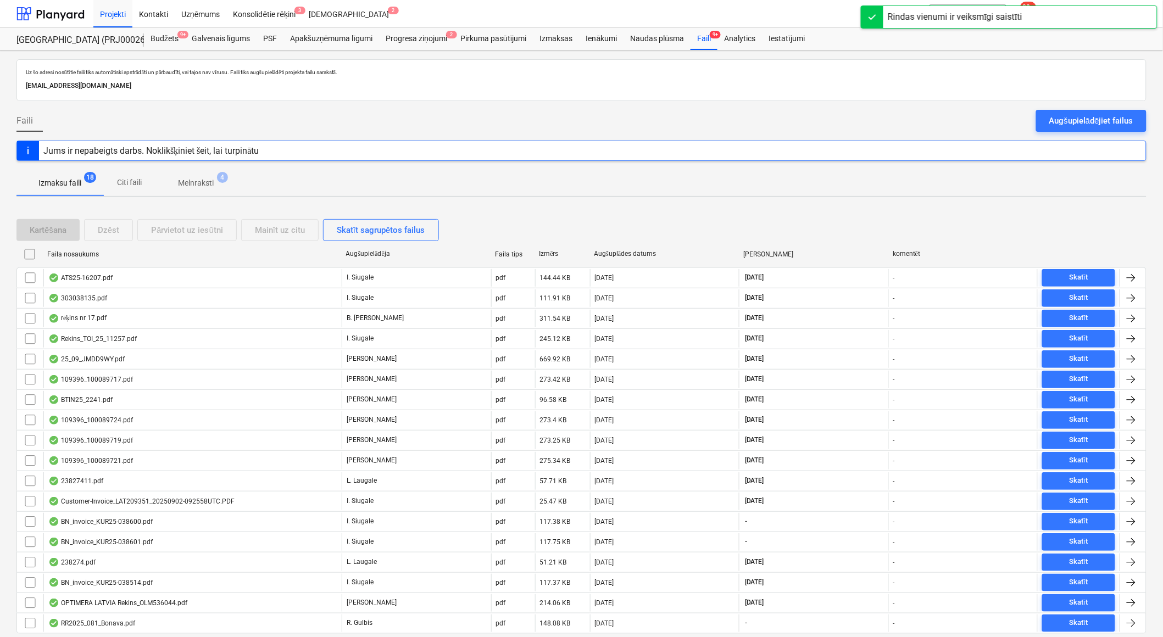
click at [206, 184] on p "Melnraksti" at bounding box center [196, 183] width 36 height 12
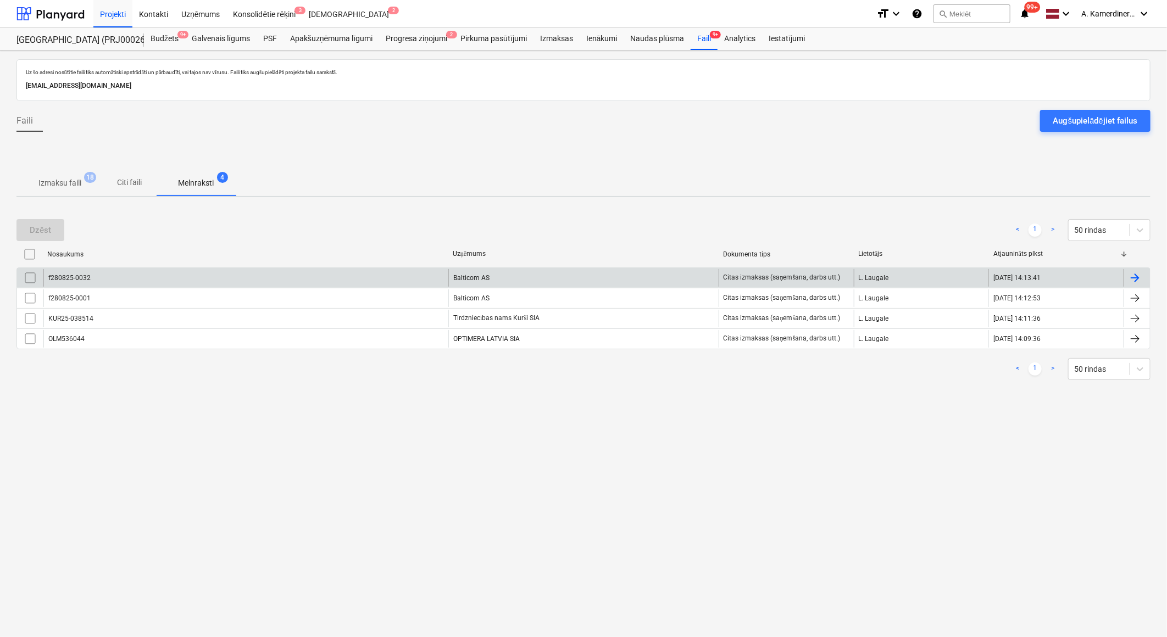
click at [518, 277] on div "Balticom AS" at bounding box center [583, 278] width 270 height 18
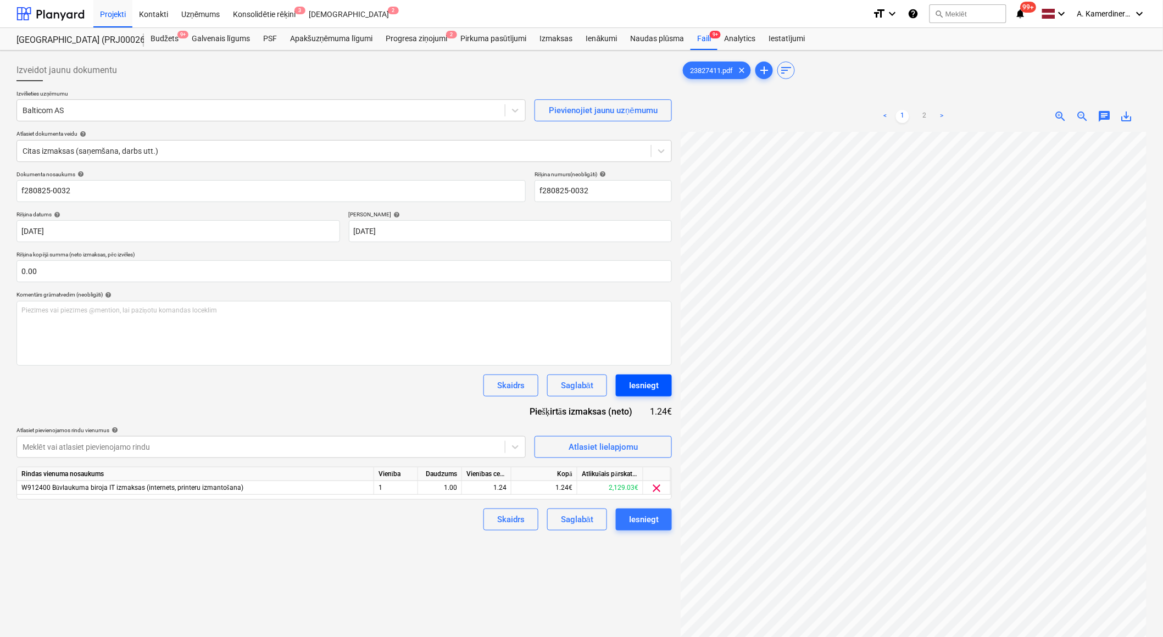
click at [652, 387] on div "Iesniegt" at bounding box center [644, 386] width 30 height 14
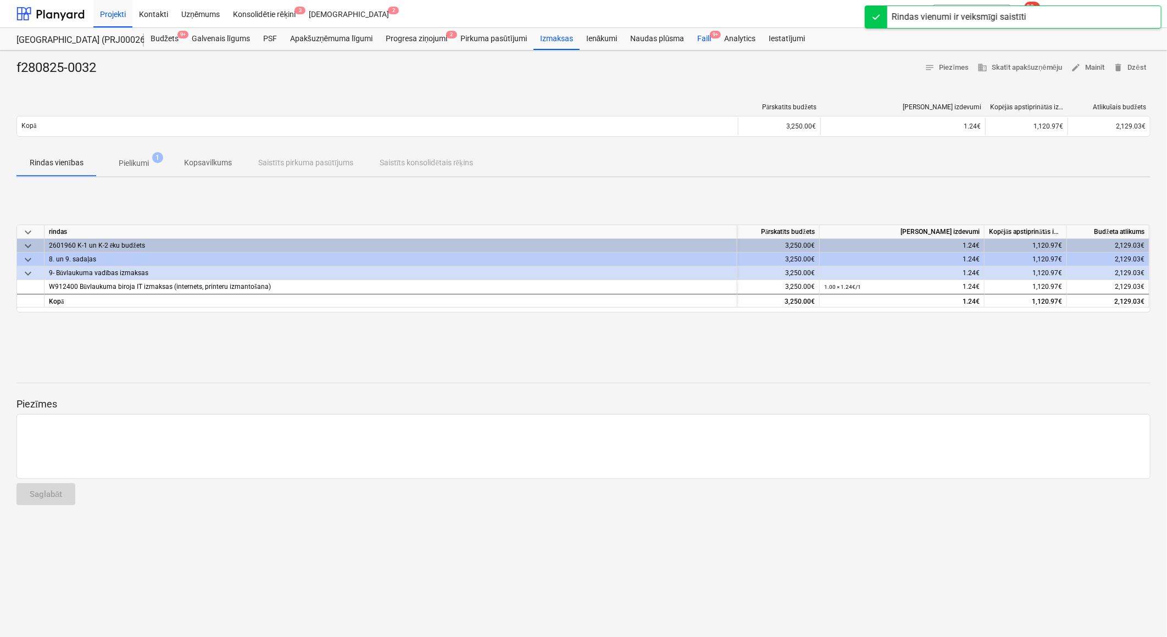
click at [699, 40] on div "Faili 9+" at bounding box center [704, 39] width 27 height 22
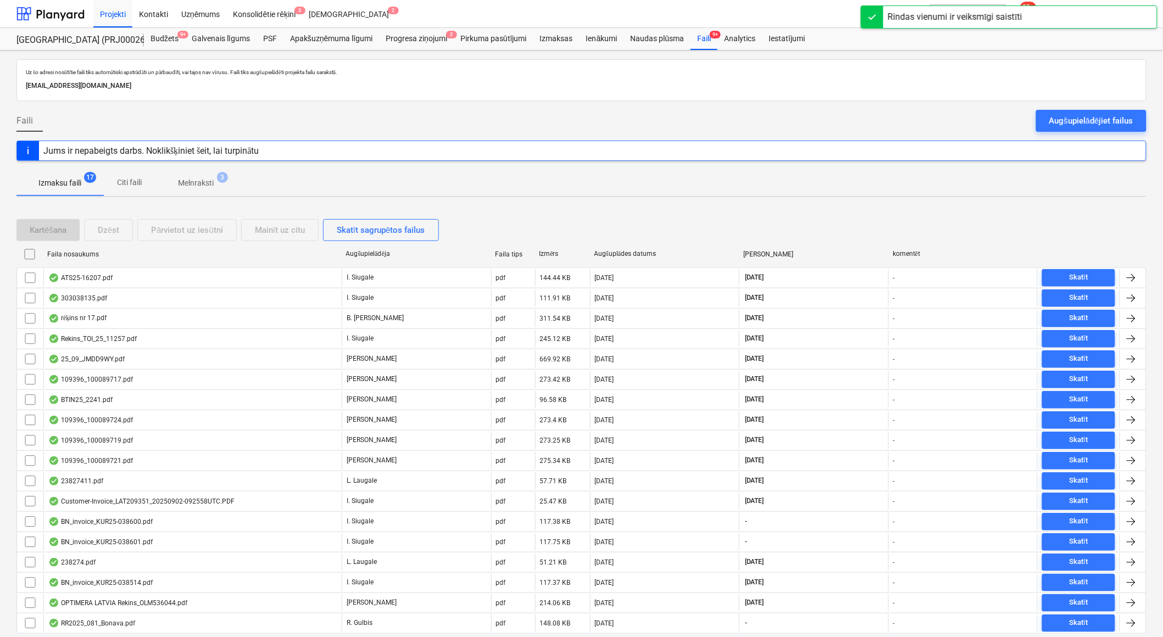
click at [217, 179] on span "3" at bounding box center [222, 177] width 11 height 11
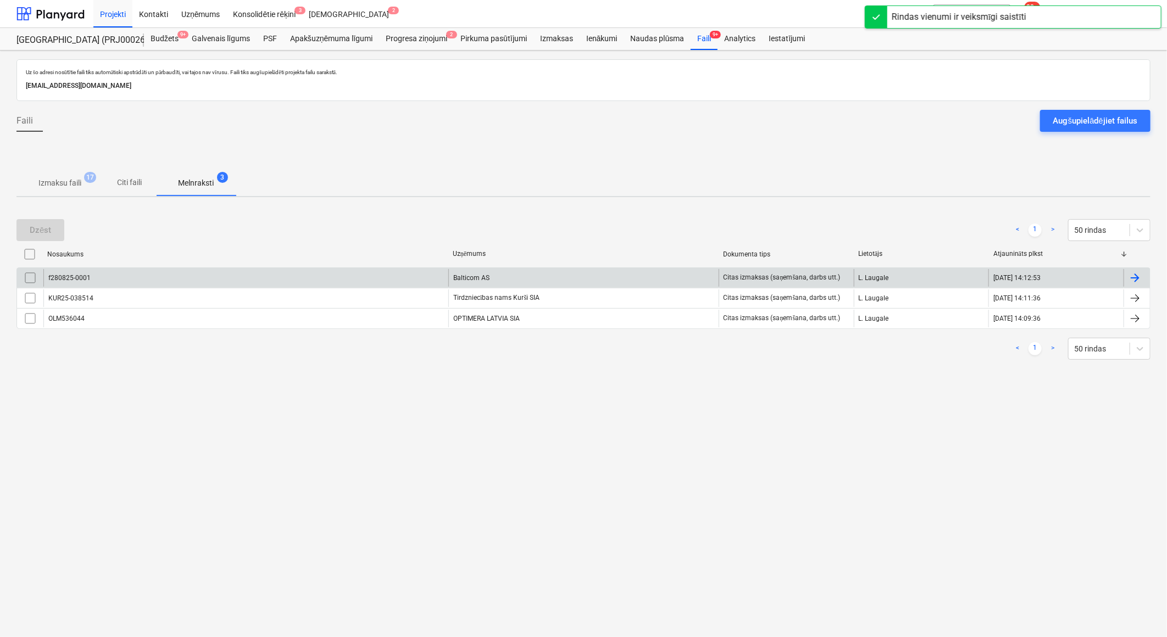
click at [476, 277] on div "Balticom AS" at bounding box center [583, 278] width 270 height 18
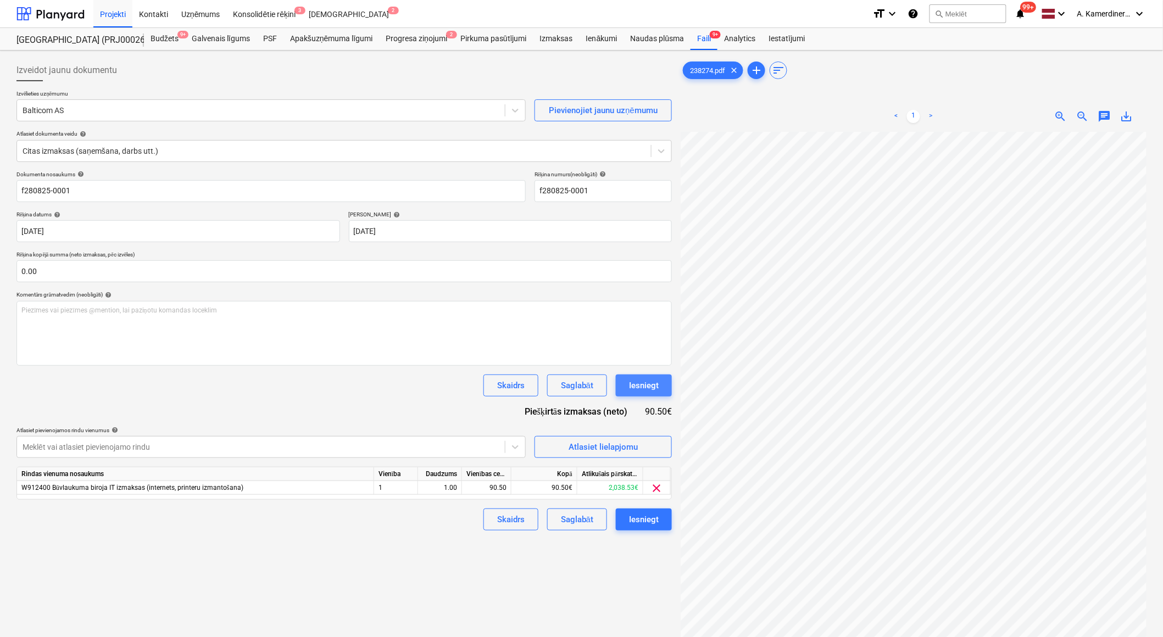
click at [649, 387] on div "Iesniegt" at bounding box center [644, 386] width 30 height 14
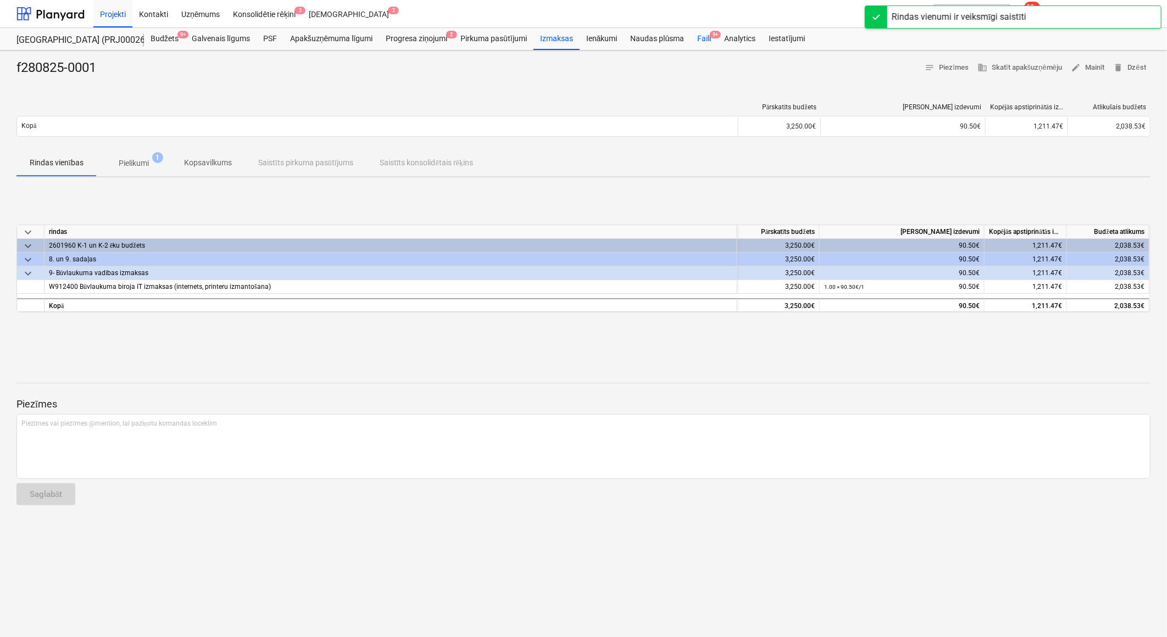
click at [707, 38] on div "Faili 9+" at bounding box center [704, 39] width 27 height 22
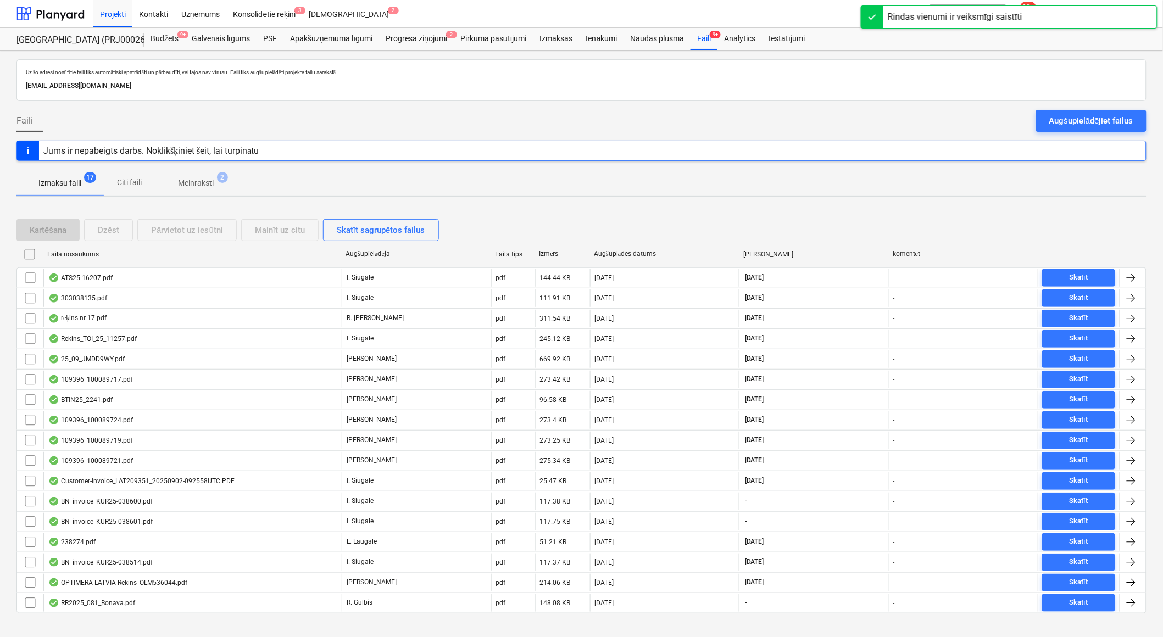
click at [207, 182] on p "Melnraksti" at bounding box center [196, 183] width 36 height 12
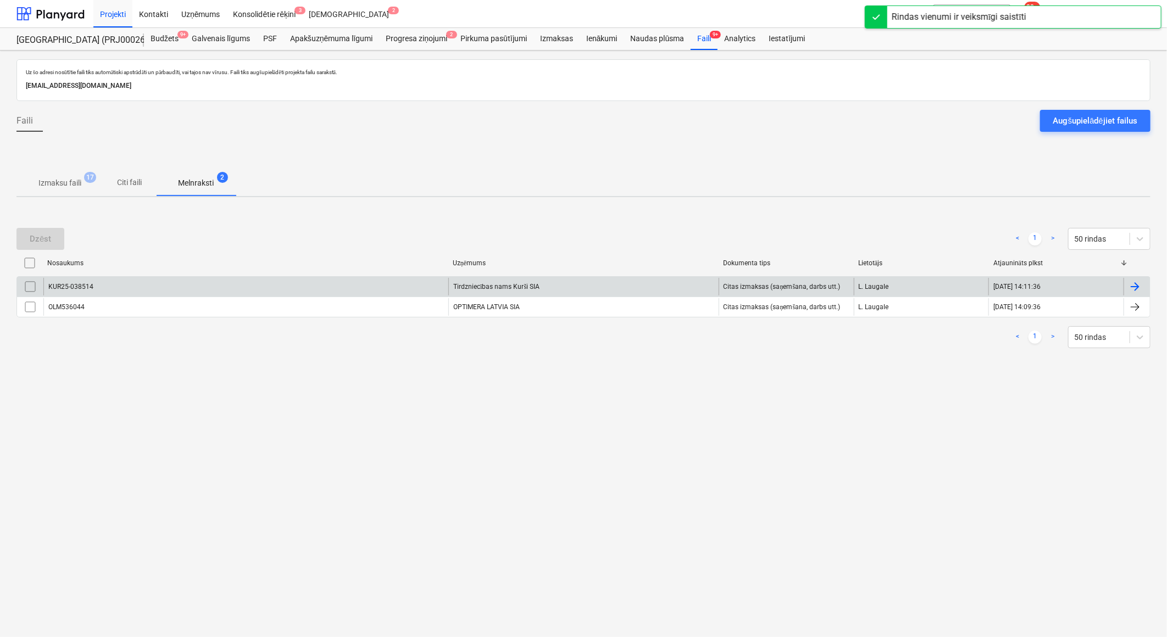
click at [524, 290] on div "Tirdzniecības nams Kurši SIA" at bounding box center [583, 287] width 270 height 18
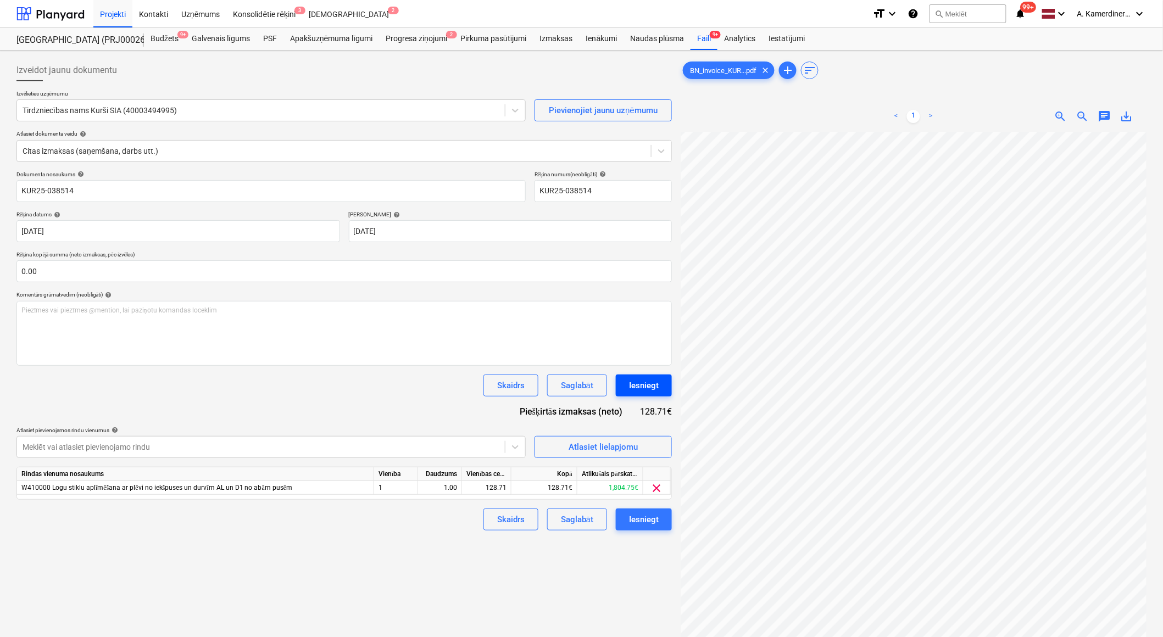
scroll to position [72, 58]
click at [635, 382] on div "Iesniegt" at bounding box center [644, 386] width 30 height 14
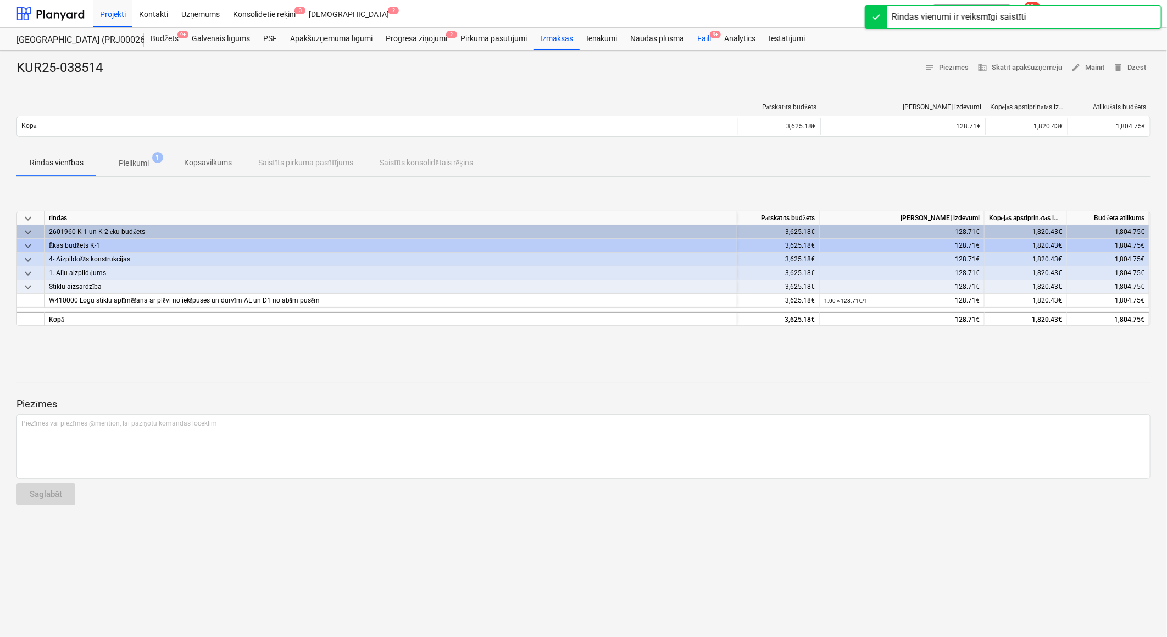
click at [706, 42] on div "Faili 9+" at bounding box center [704, 39] width 27 height 22
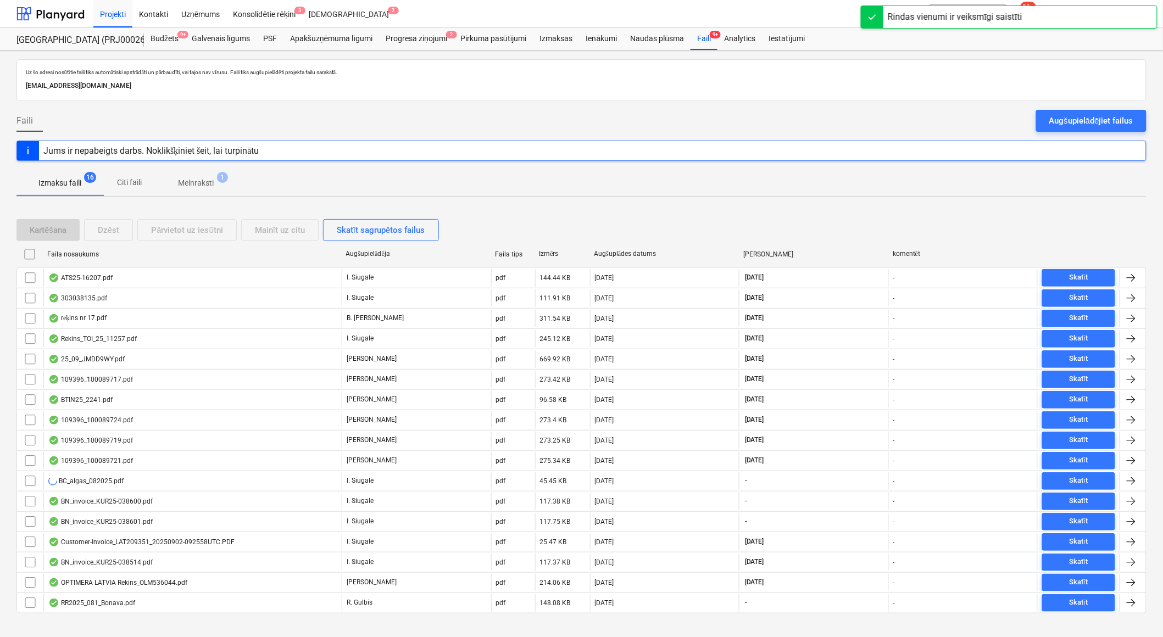
click at [221, 182] on span "1" at bounding box center [222, 177] width 11 height 11
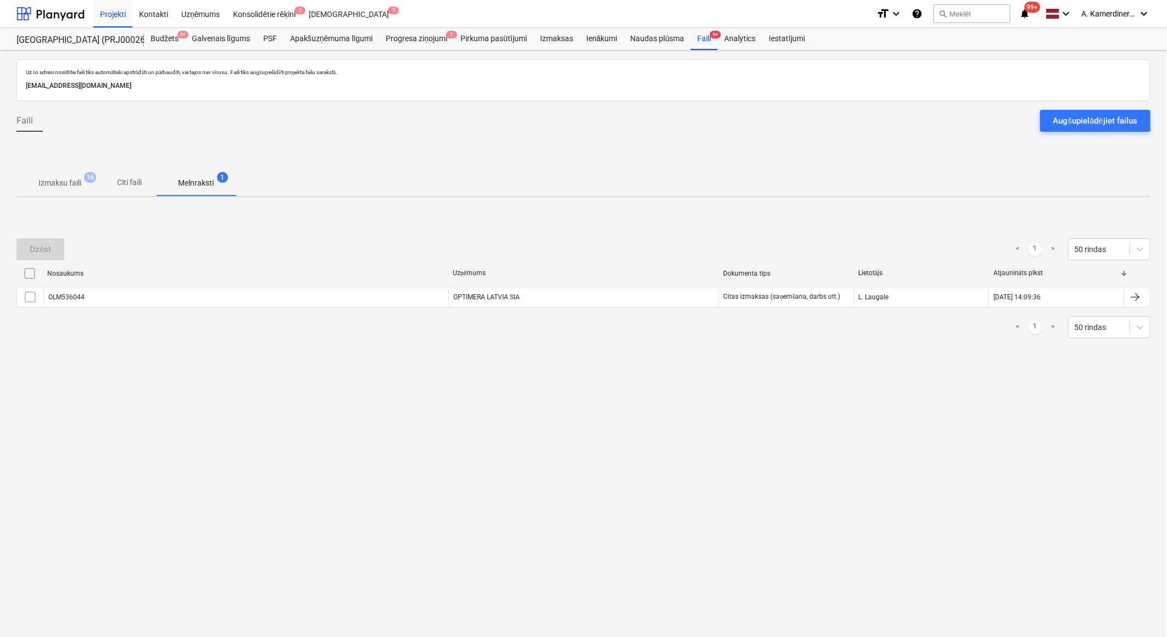
click at [504, 367] on div "Dzēst < 1 > 50 rindas Nosaukums Uzņēmums Dokumenta tips Lietotājs Atjaunināts p…" at bounding box center [583, 288] width 1134 height 165
click at [191, 188] on p "Melnraksti" at bounding box center [196, 183] width 36 height 12
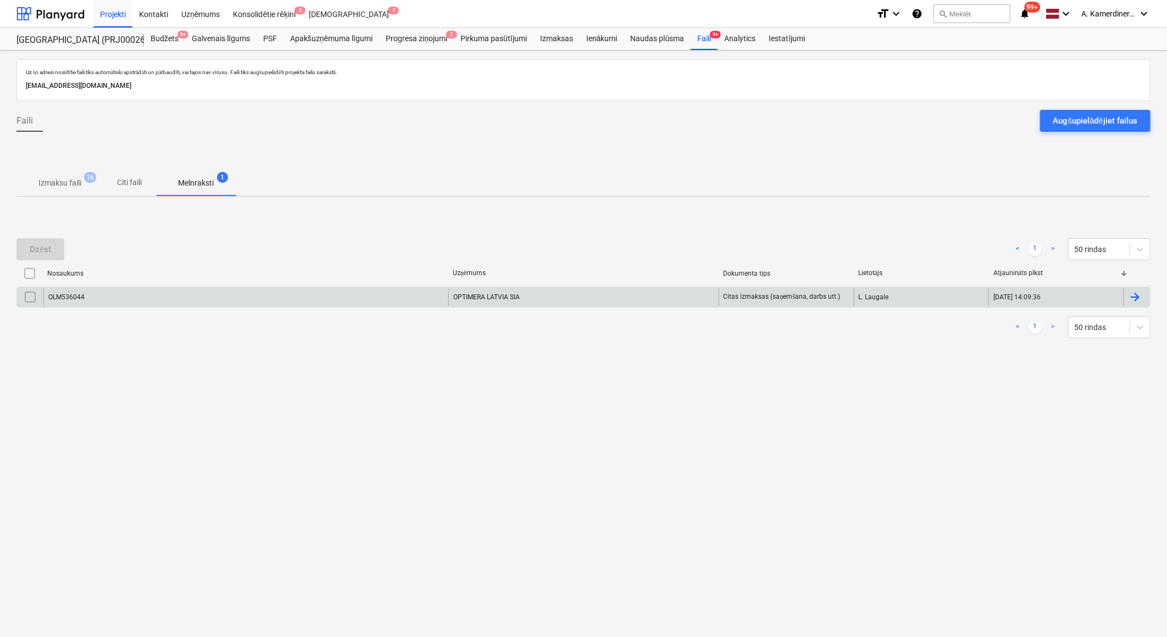
click at [520, 297] on div "OPTIMERA LATVIA SIA" at bounding box center [583, 297] width 270 height 18
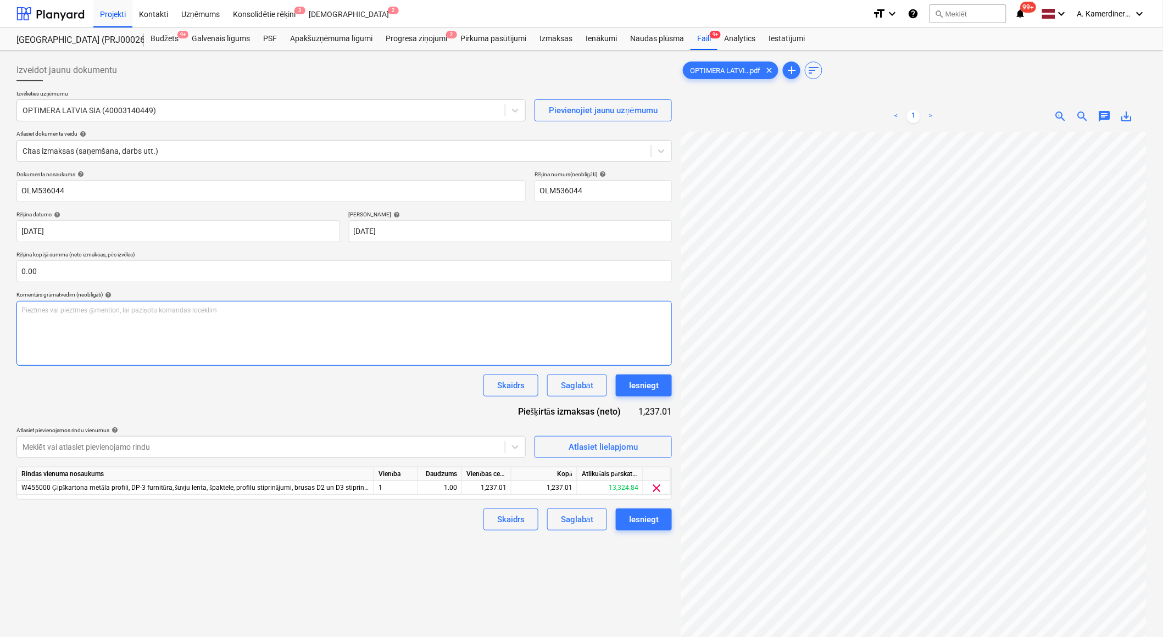
scroll to position [0, 30]
click at [654, 386] on div "Iesniegt" at bounding box center [644, 386] width 30 height 14
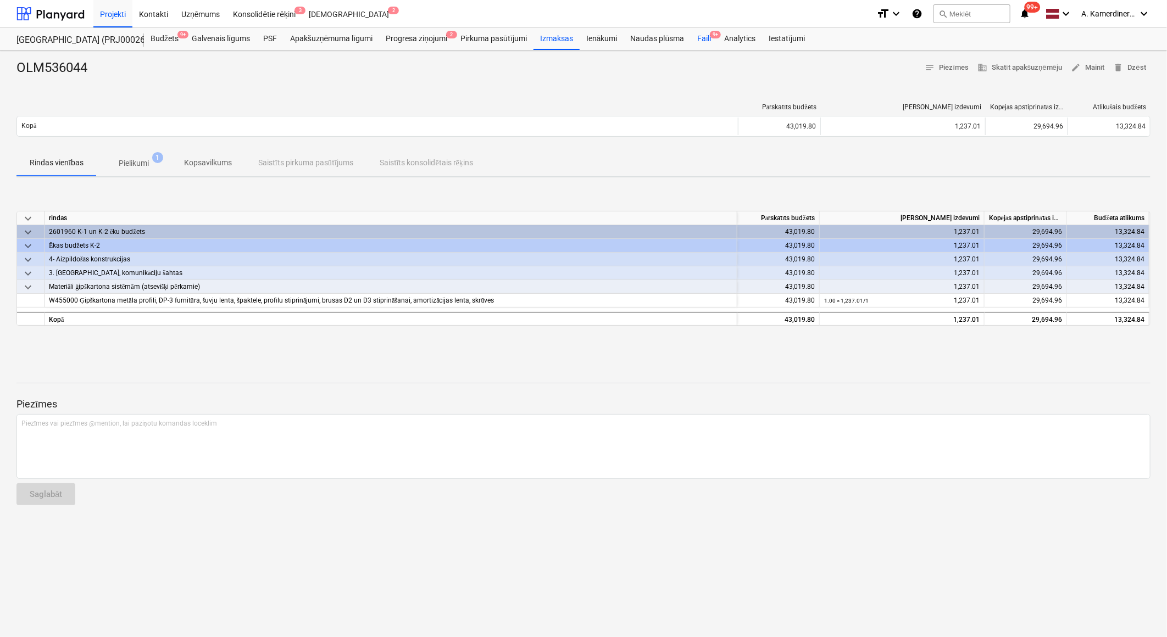
click at [711, 42] on div "Faili 9+" at bounding box center [704, 39] width 27 height 22
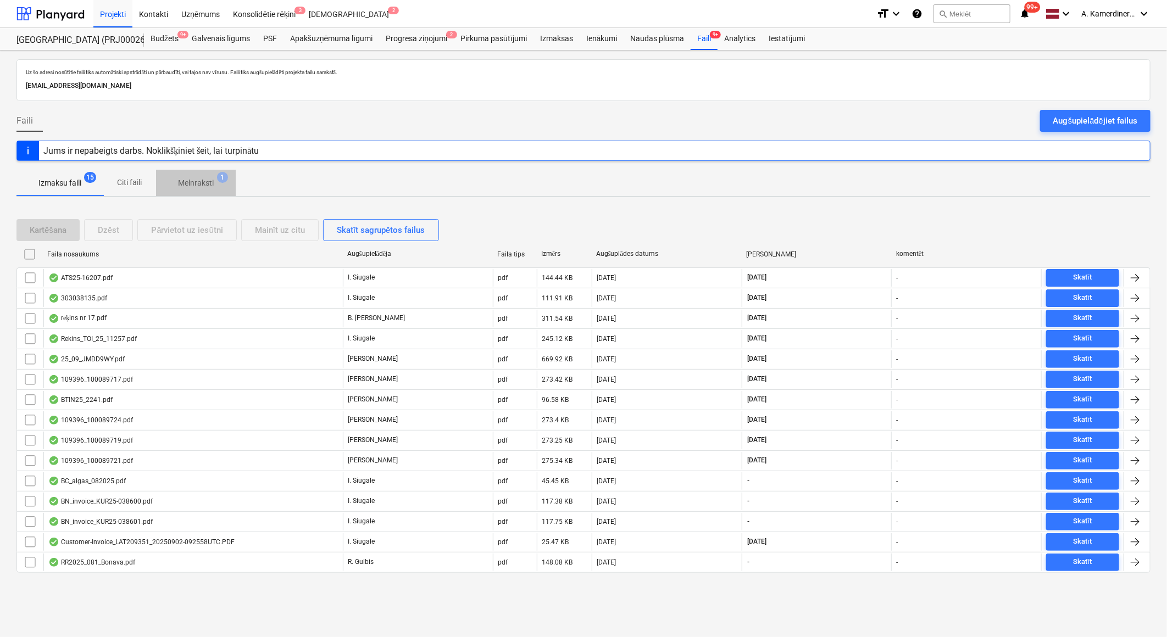
click at [213, 179] on p "Melnraksti" at bounding box center [196, 183] width 36 height 12
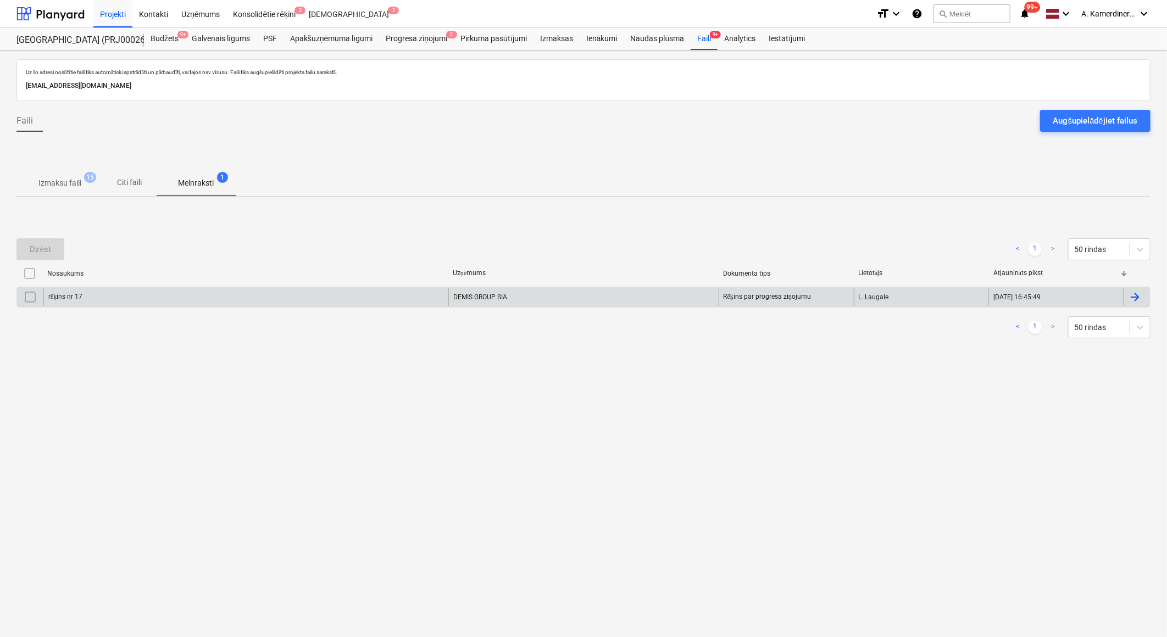
click at [556, 298] on div "DEMIS GROUP SIA" at bounding box center [583, 297] width 270 height 18
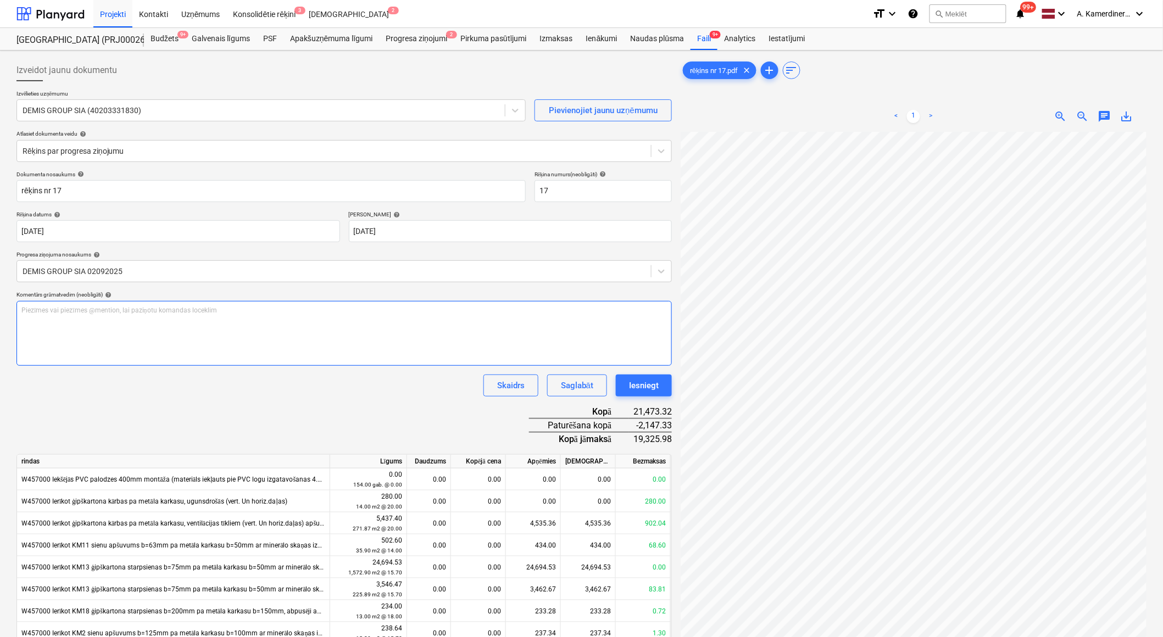
scroll to position [95, 30]
click at [635, 387] on div "Iesniegt" at bounding box center [644, 386] width 30 height 14
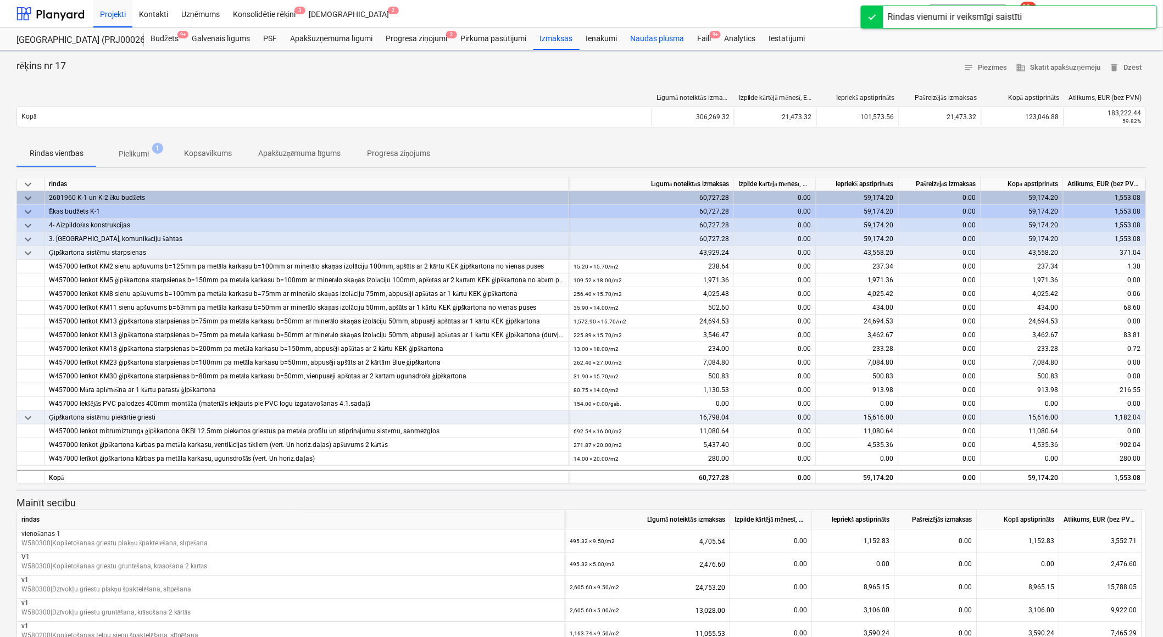
click at [658, 35] on div "Naudas plūsma" at bounding box center [657, 39] width 67 height 22
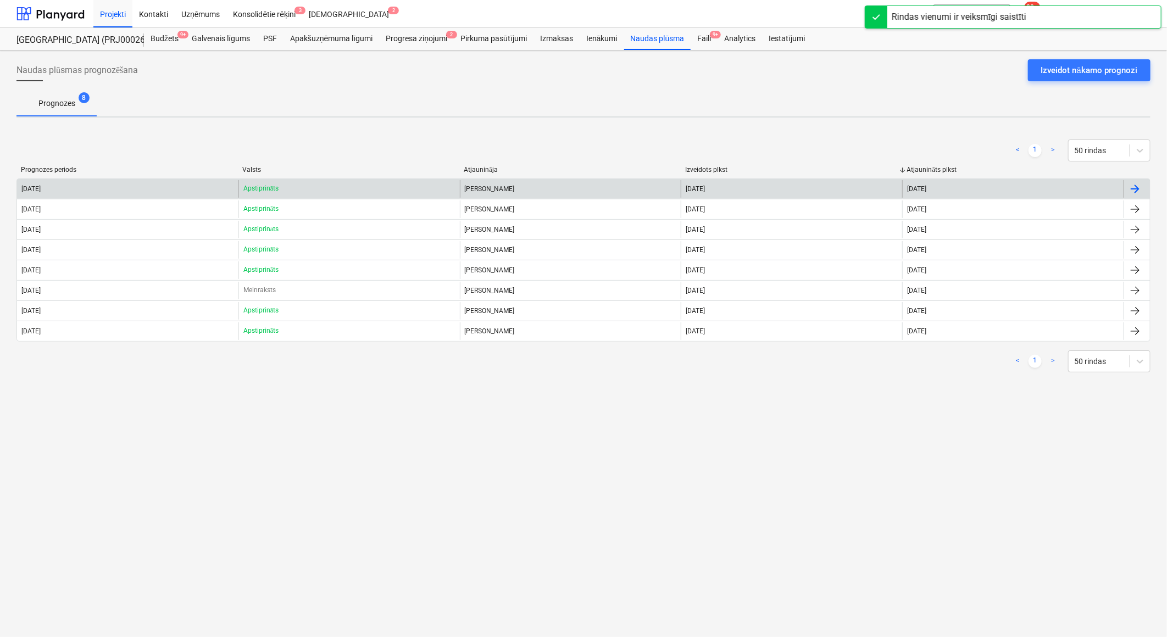
click at [244, 188] on p "Apstiprināts" at bounding box center [260, 188] width 35 height 9
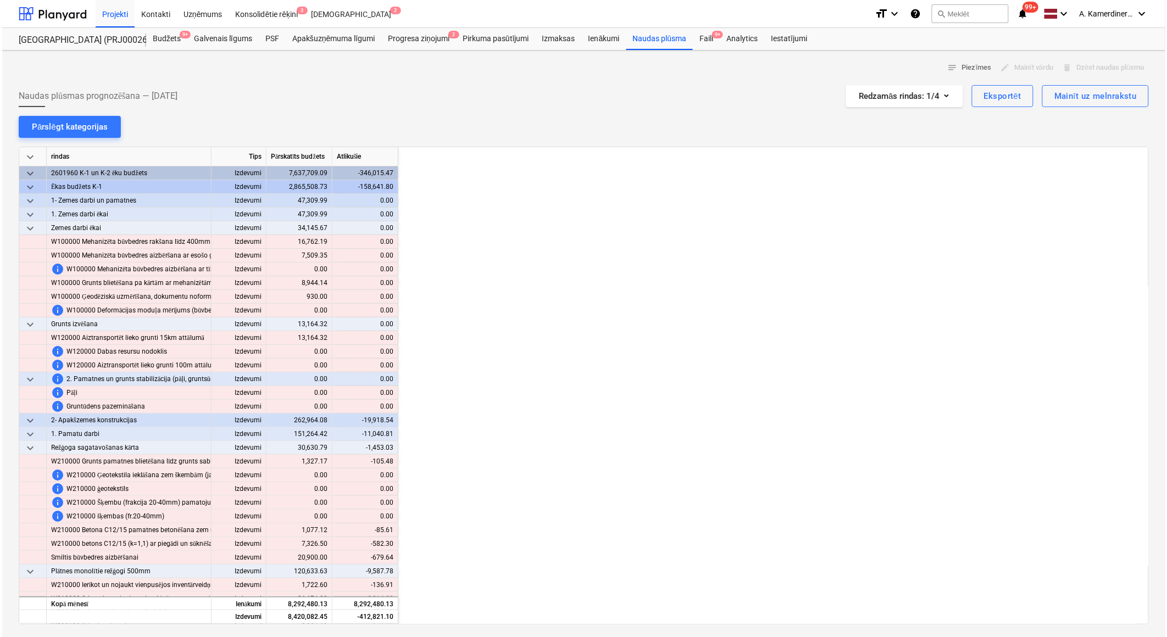
scroll to position [0, 879]
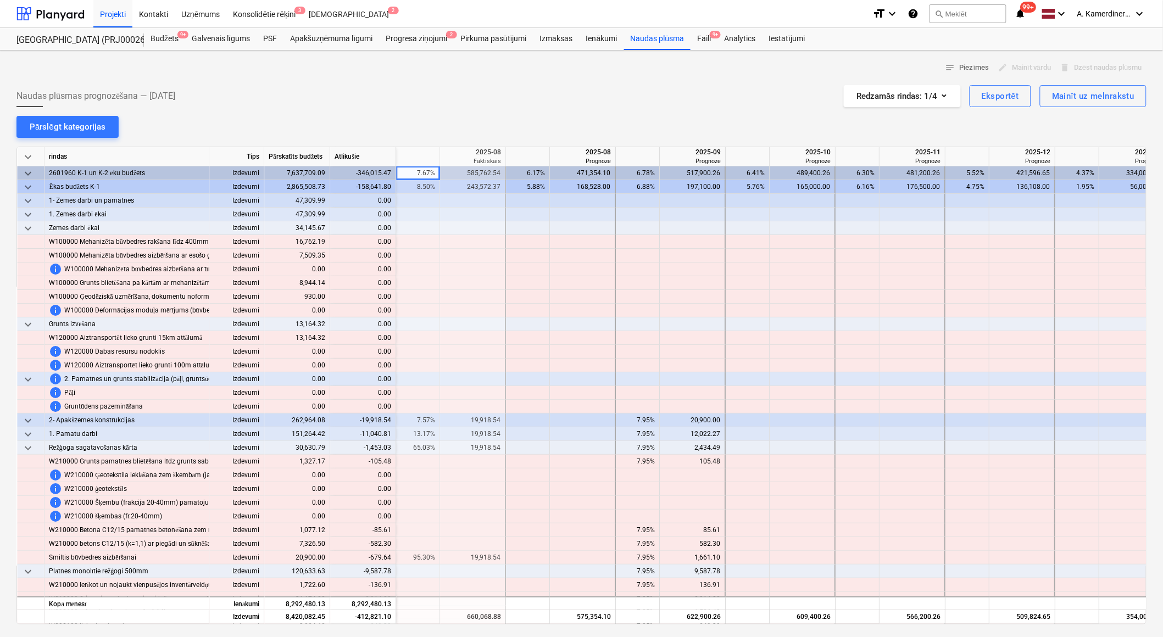
click at [23, 154] on span "keyboard_arrow_down" at bounding box center [27, 157] width 13 height 13
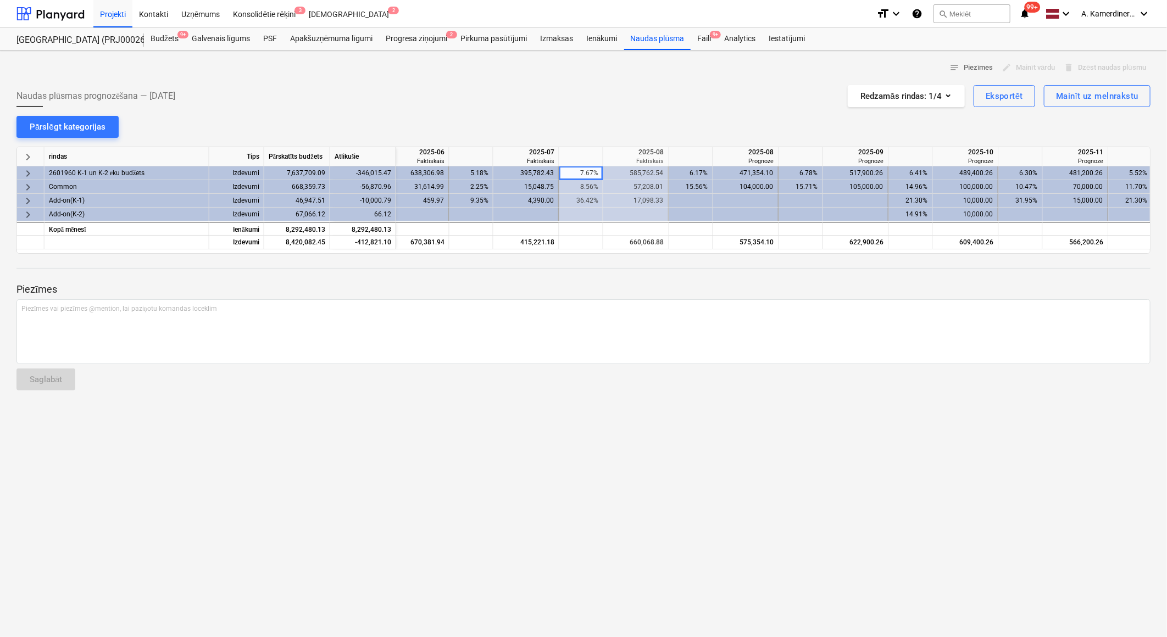
scroll to position [0, 713]
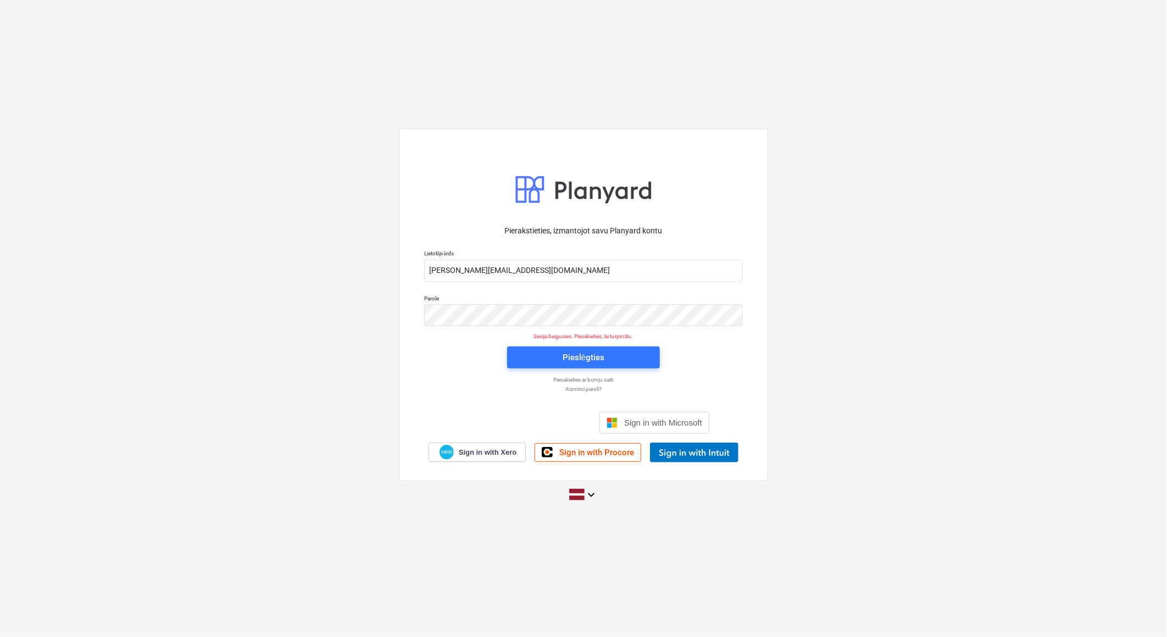
click at [838, 254] on div "Pierakstieties, izmantojot savu Planyard kontu Lietotājvārds aleksandrs.kamerdi…" at bounding box center [583, 318] width 1167 height 397
